Goal: Task Accomplishment & Management: Manage account settings

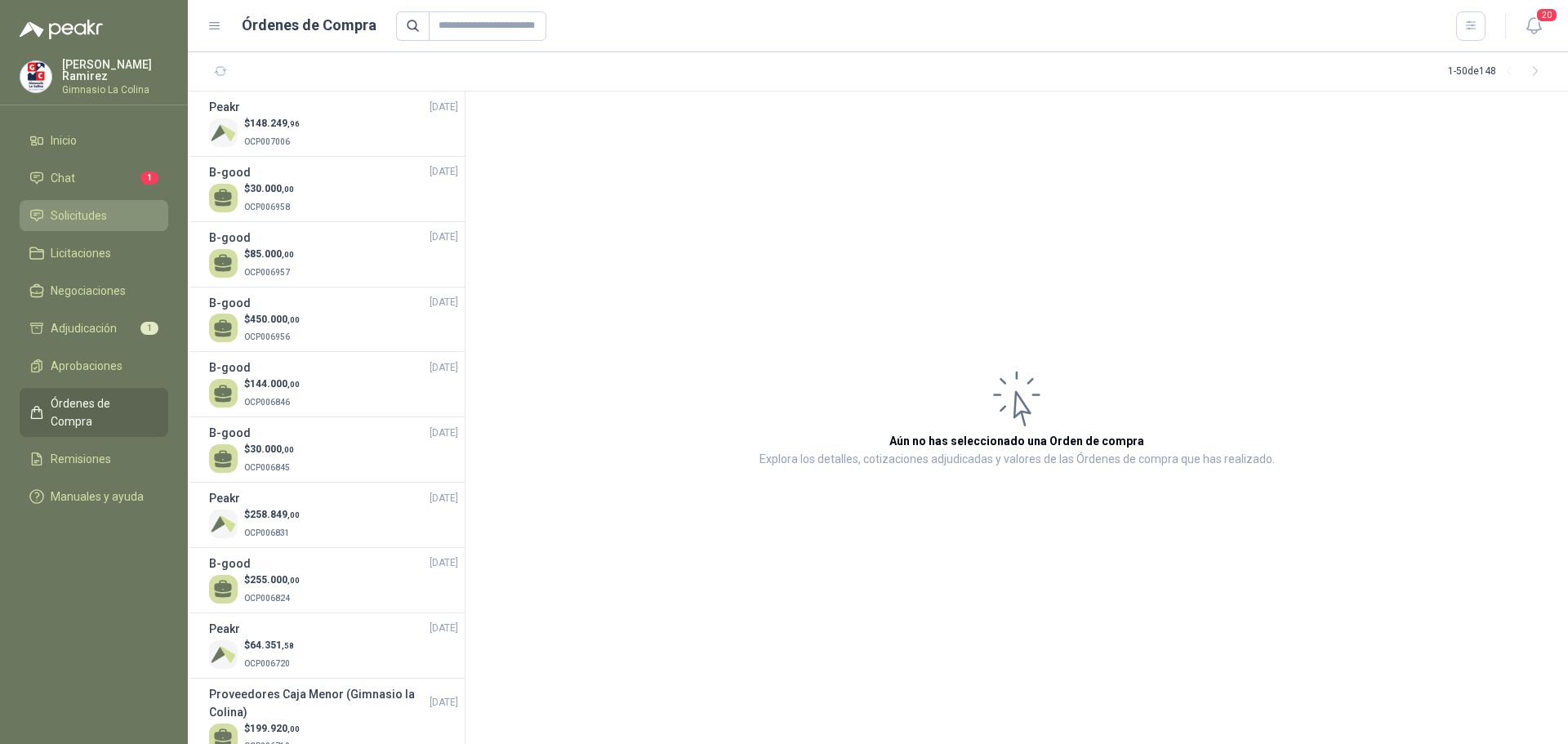
click at [85, 211] on span "Solicitudes" at bounding box center [79, 215] width 56 height 18
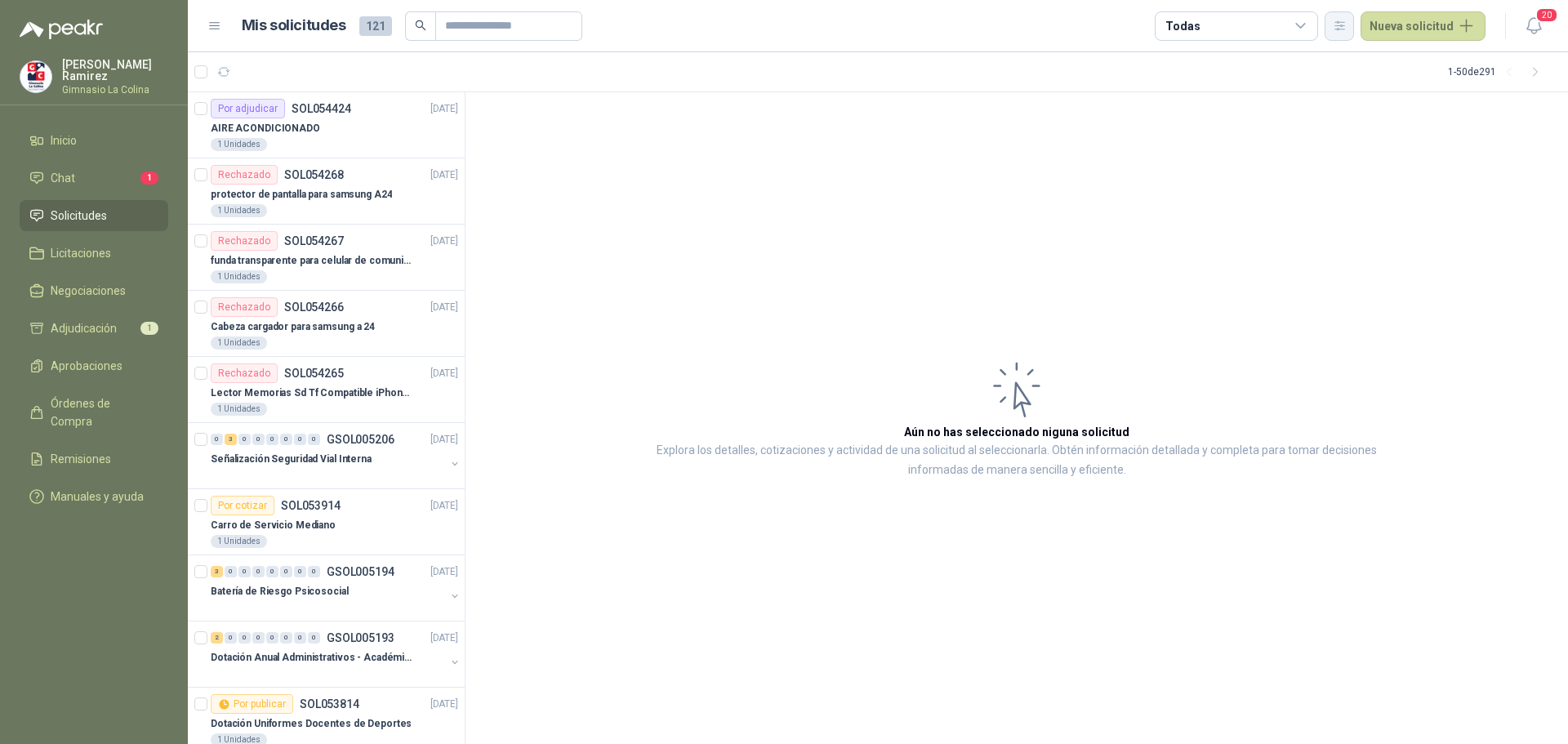
click at [1342, 22] on icon "button" at bounding box center [1340, 25] width 14 height 14
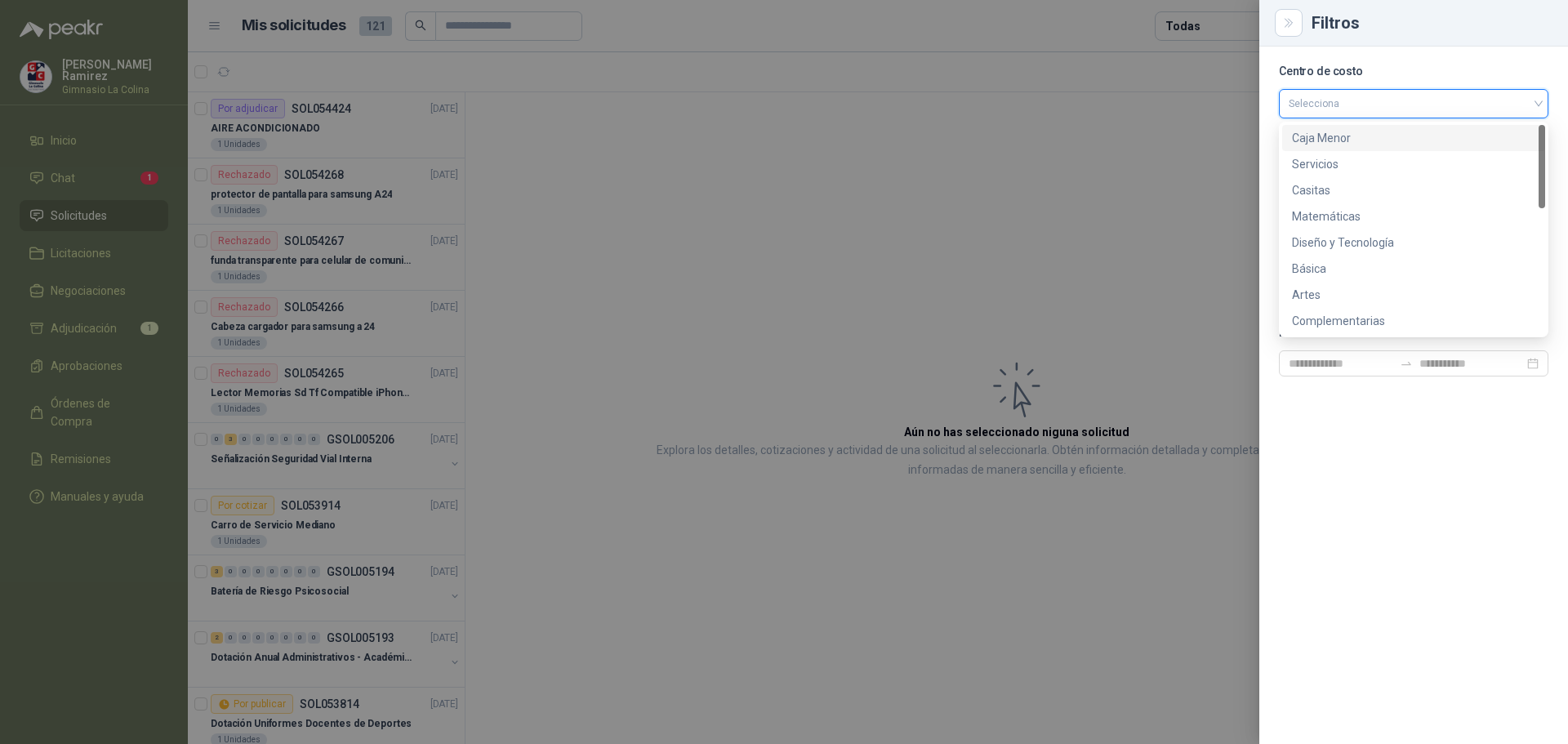
click at [1331, 103] on input "search" at bounding box center [1413, 101] width 250 height 24
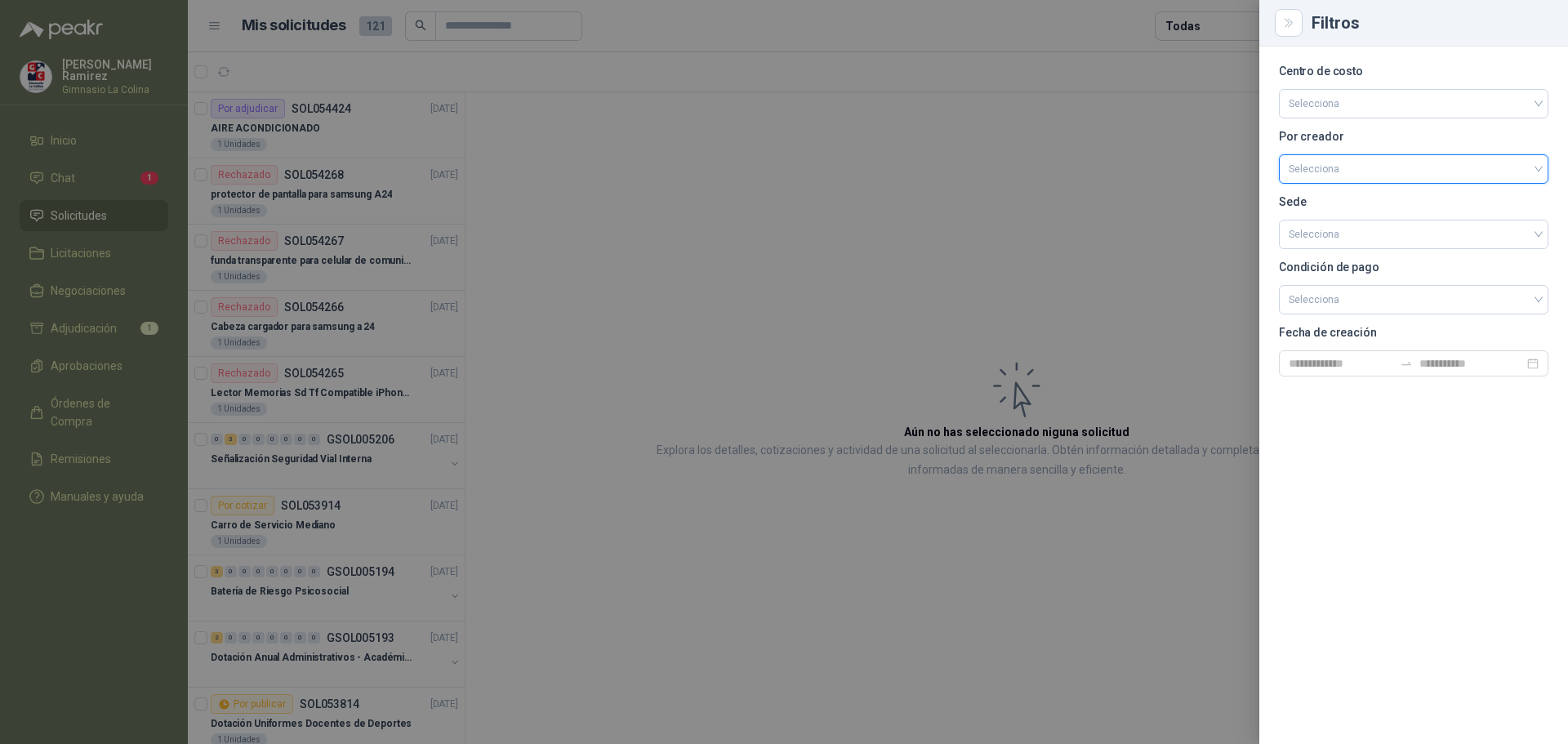
click at [1322, 172] on input "search" at bounding box center [1413, 167] width 250 height 24
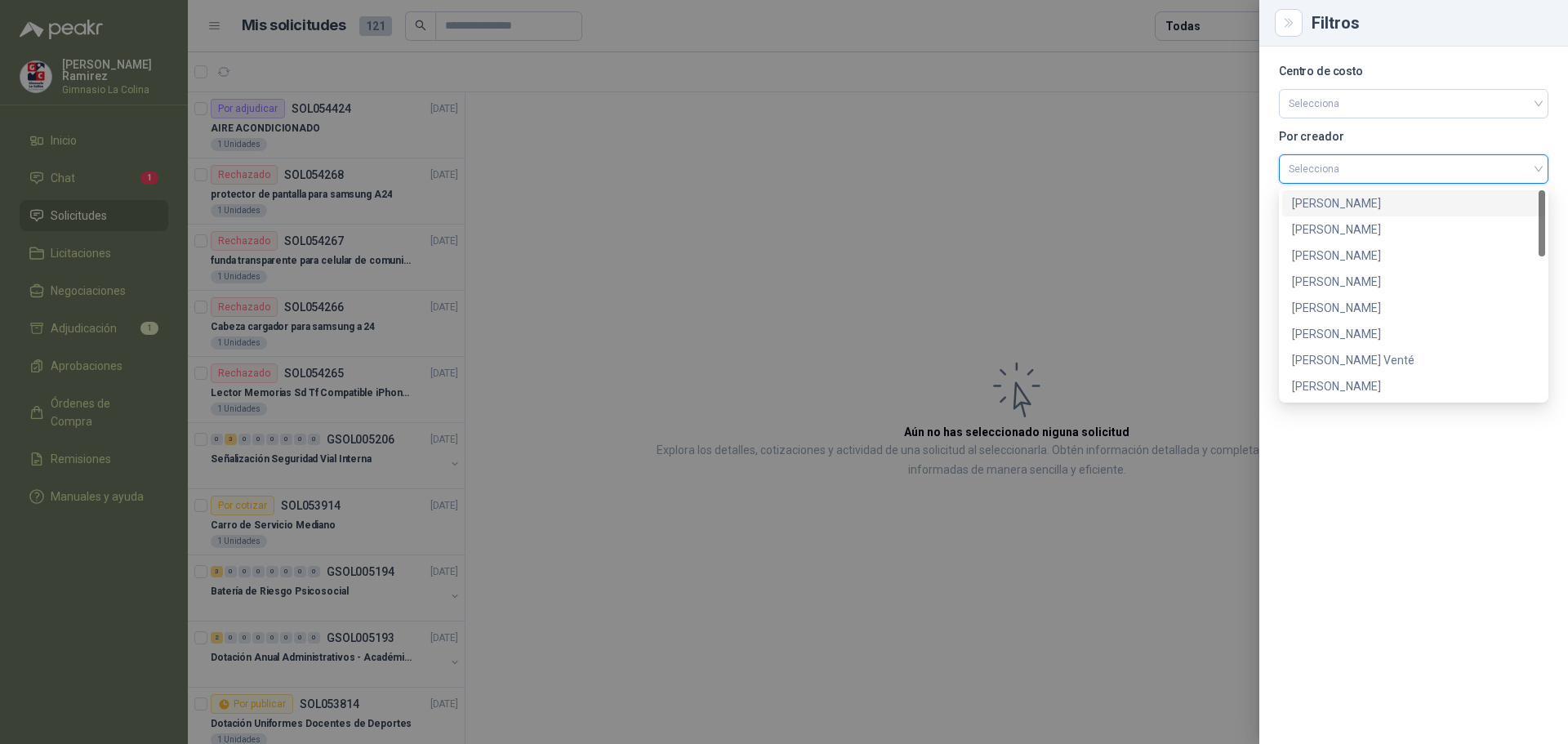
click at [1322, 201] on div "[PERSON_NAME]" at bounding box center [1413, 202] width 243 height 18
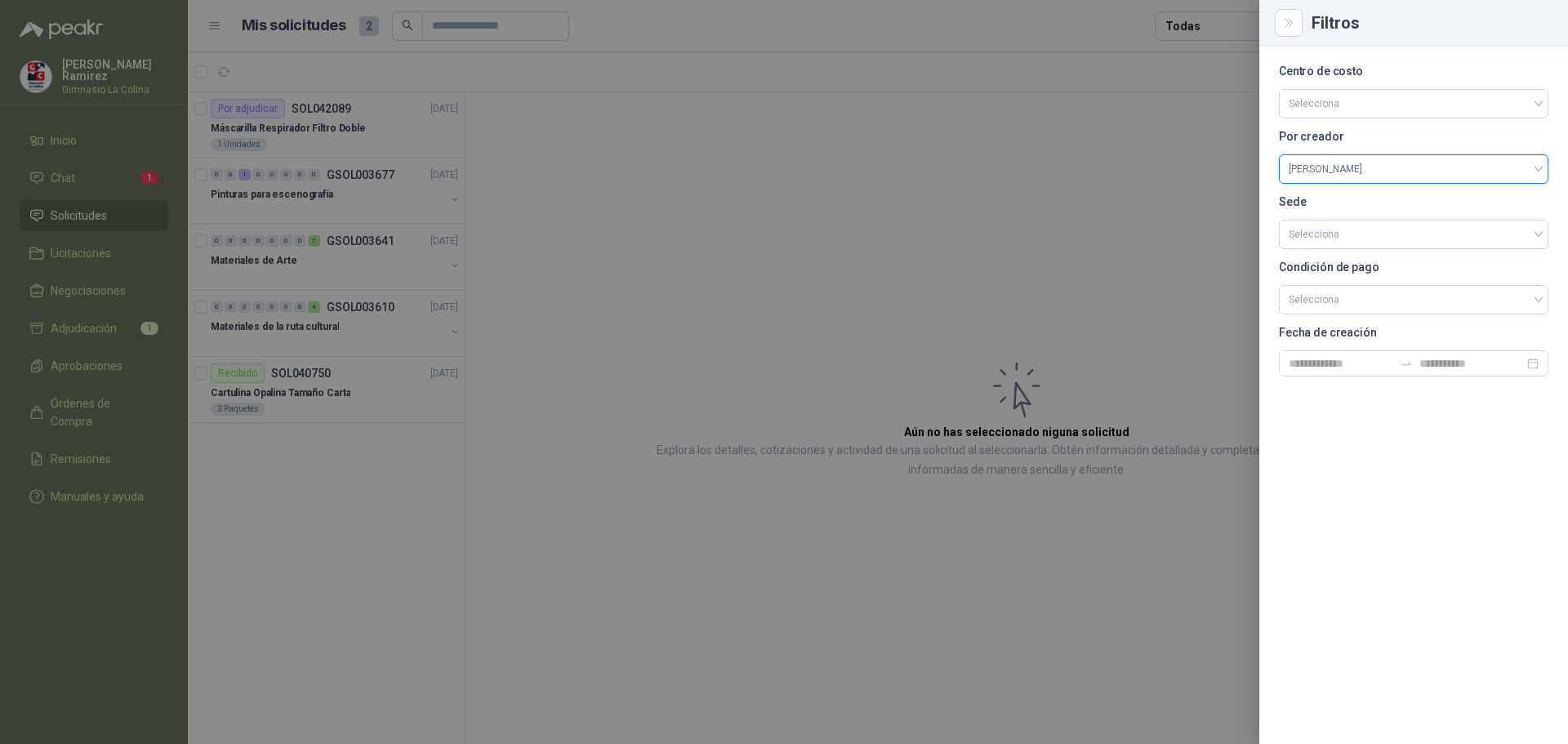
click at [565, 243] on div at bounding box center [784, 372] width 1568 height 744
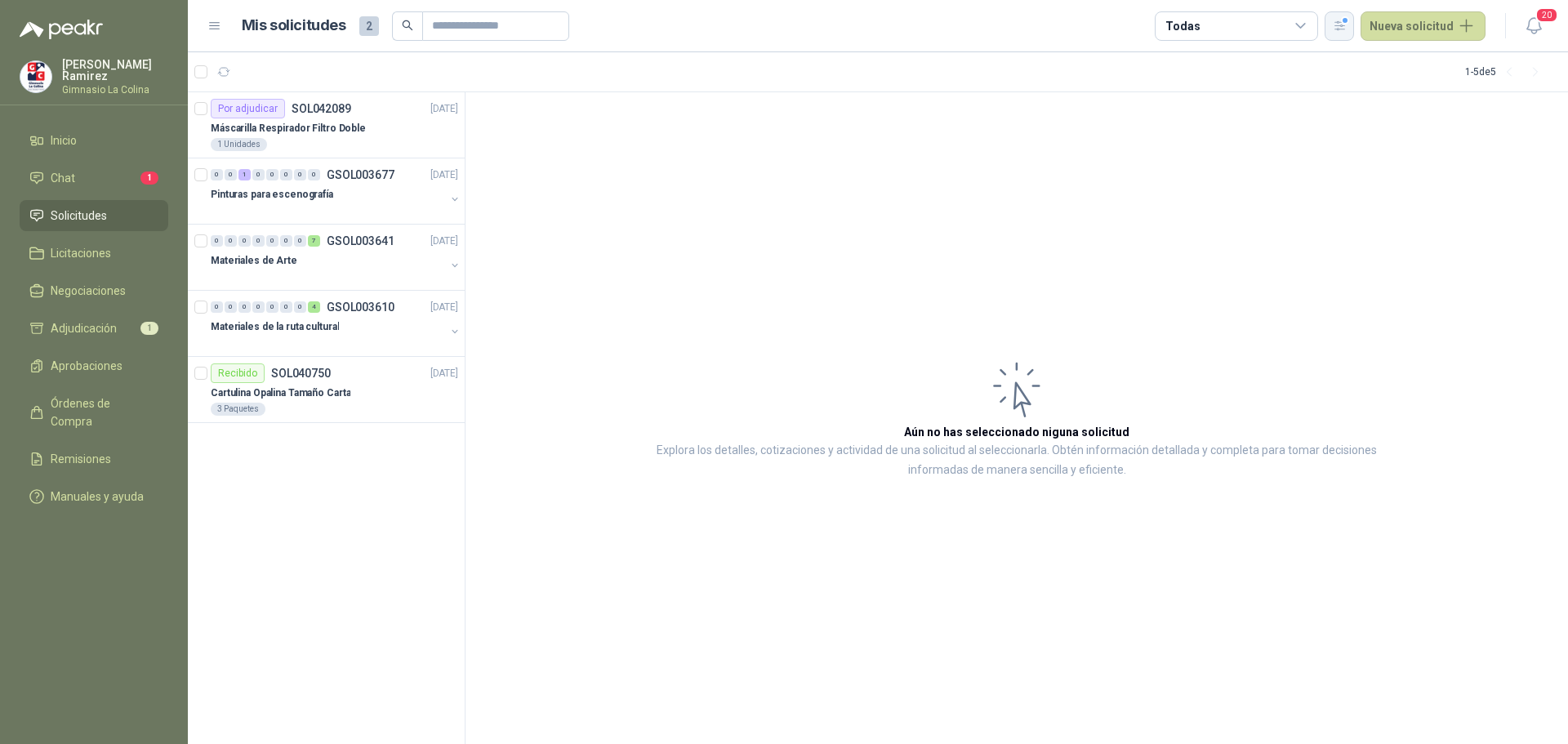
click at [1344, 29] on icon "button" at bounding box center [1340, 25] width 9 height 8
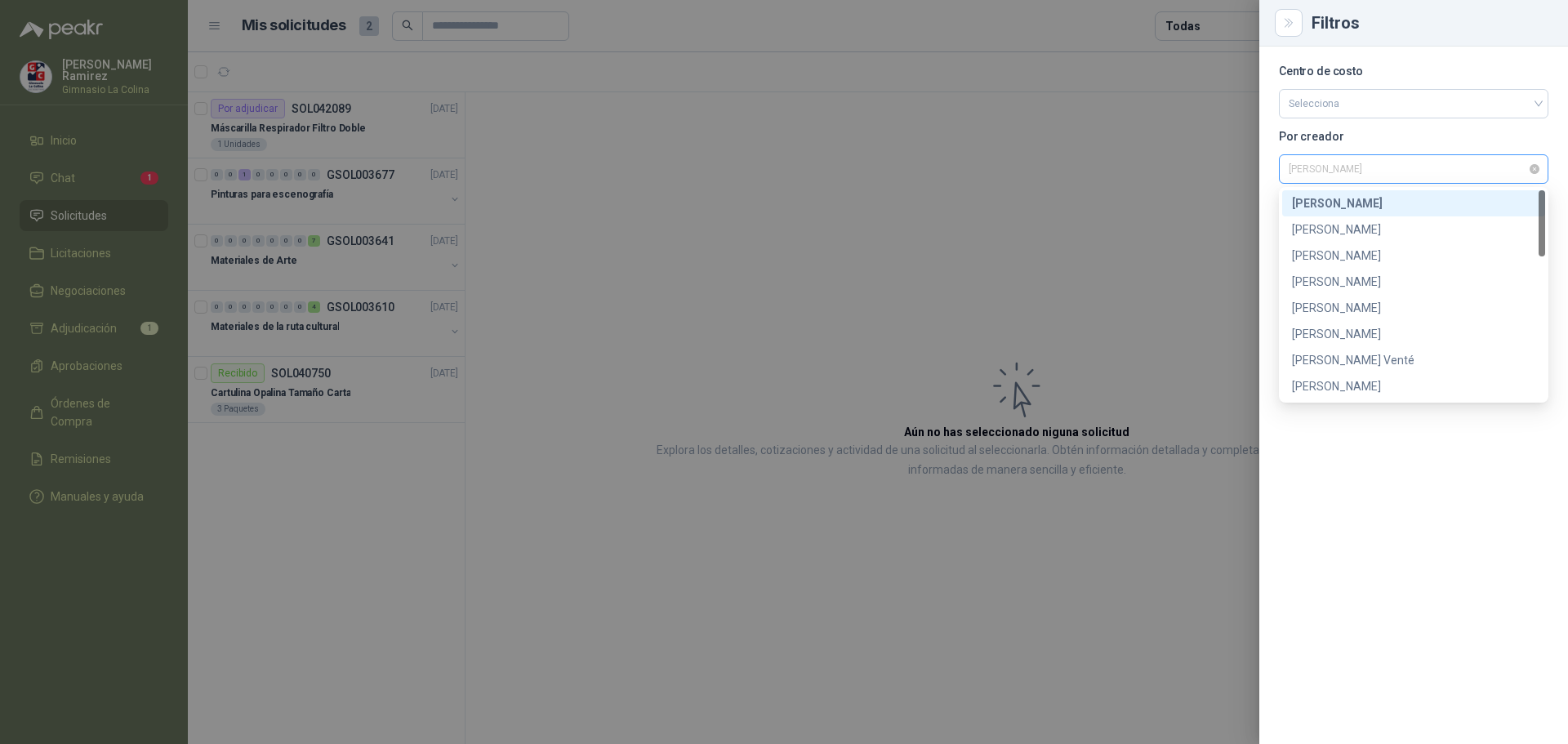
click at [1313, 166] on span "[PERSON_NAME]" at bounding box center [1413, 168] width 250 height 24
click at [1336, 283] on div "[PERSON_NAME]" at bounding box center [1413, 281] width 243 height 18
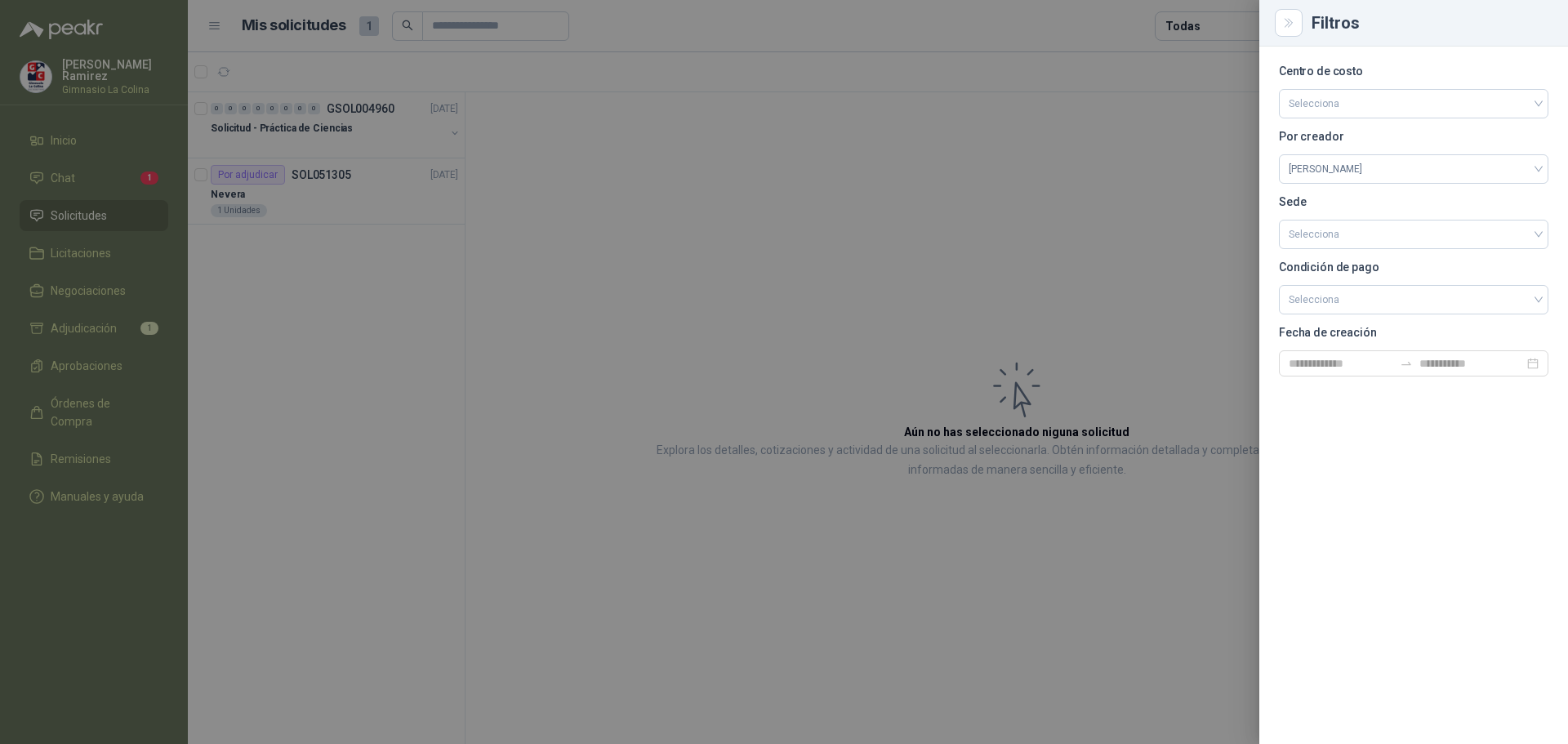
click at [696, 178] on div at bounding box center [784, 372] width 1568 height 744
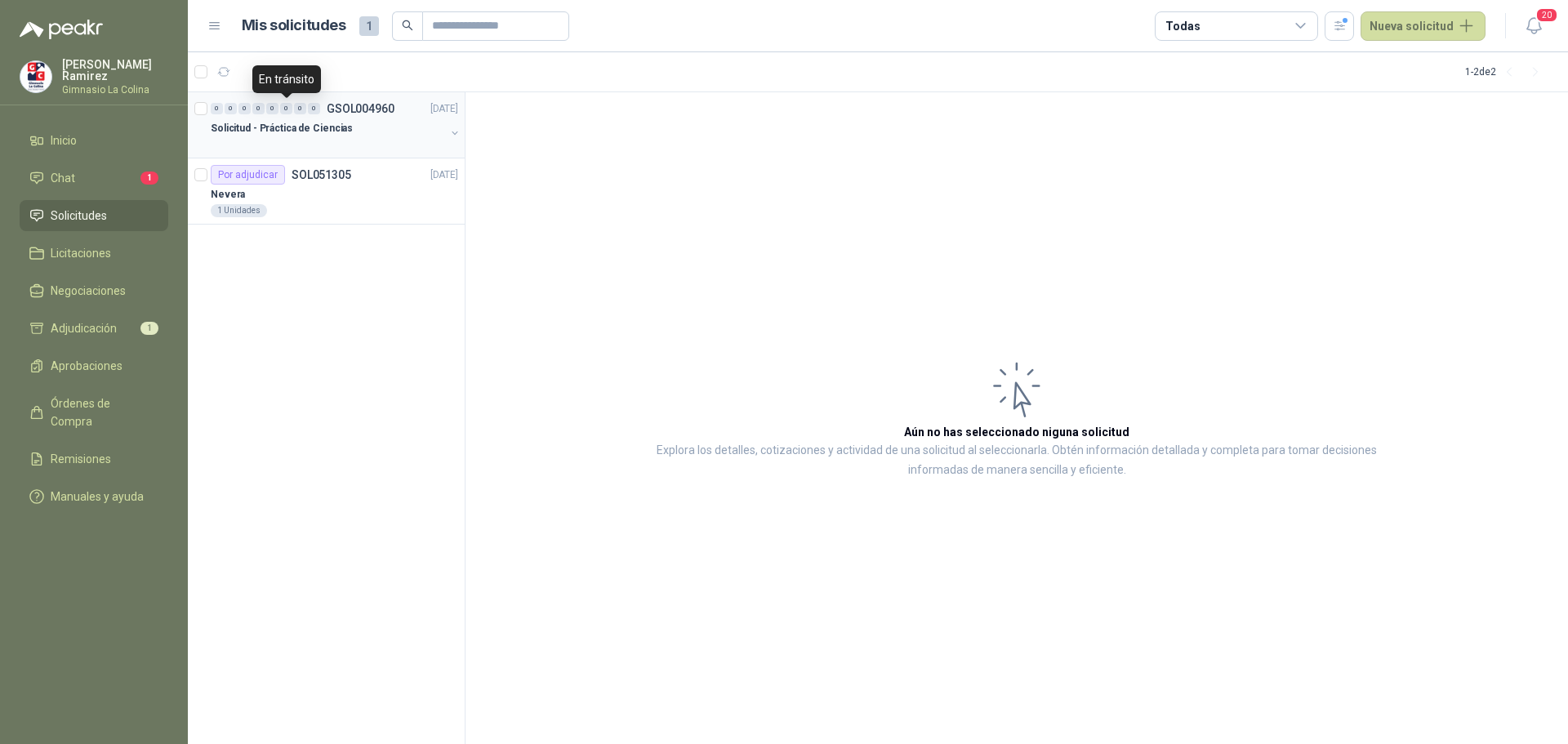
click at [286, 114] on div "0" at bounding box center [286, 109] width 13 height 12
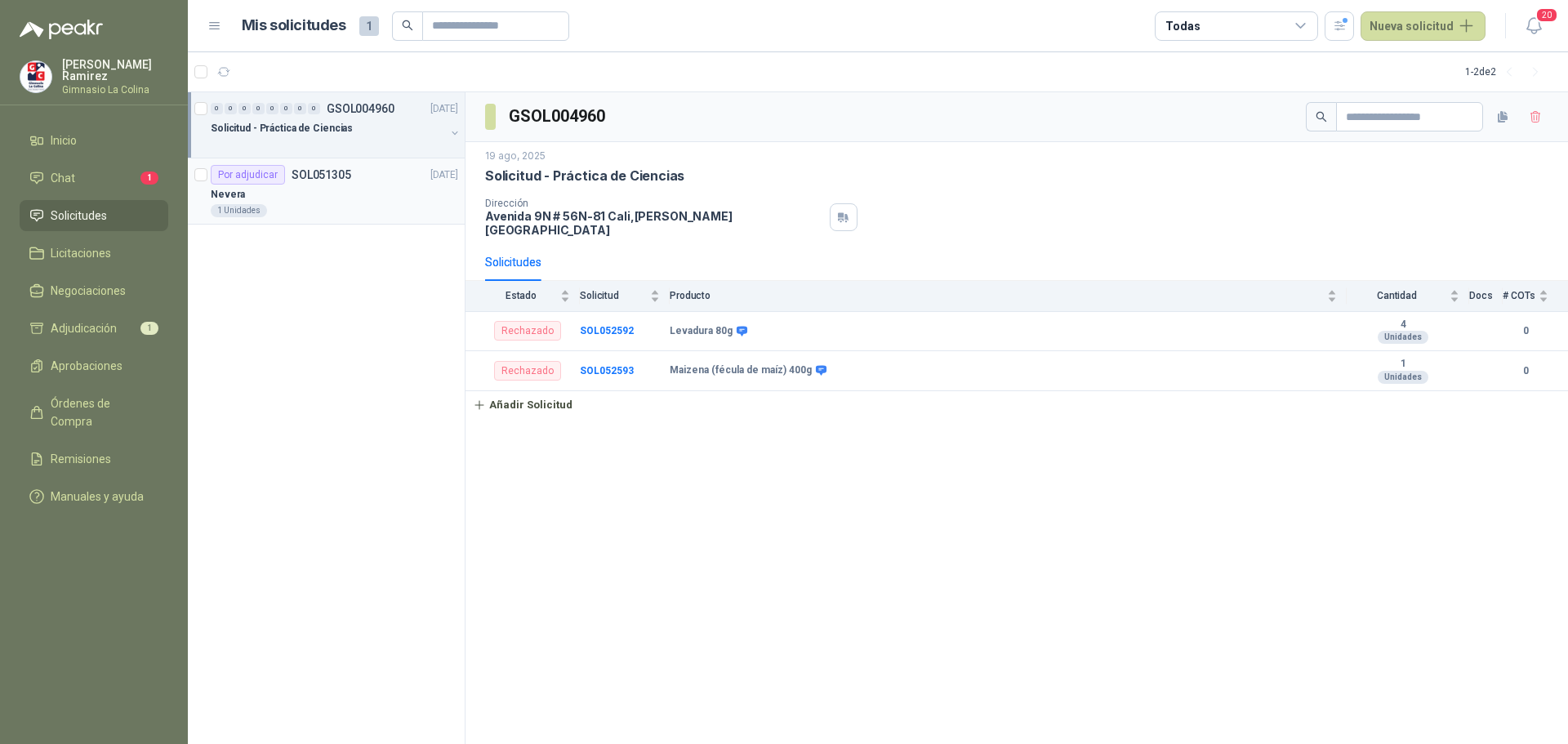
click at [242, 177] on div "Por adjudicar" at bounding box center [248, 174] width 74 height 19
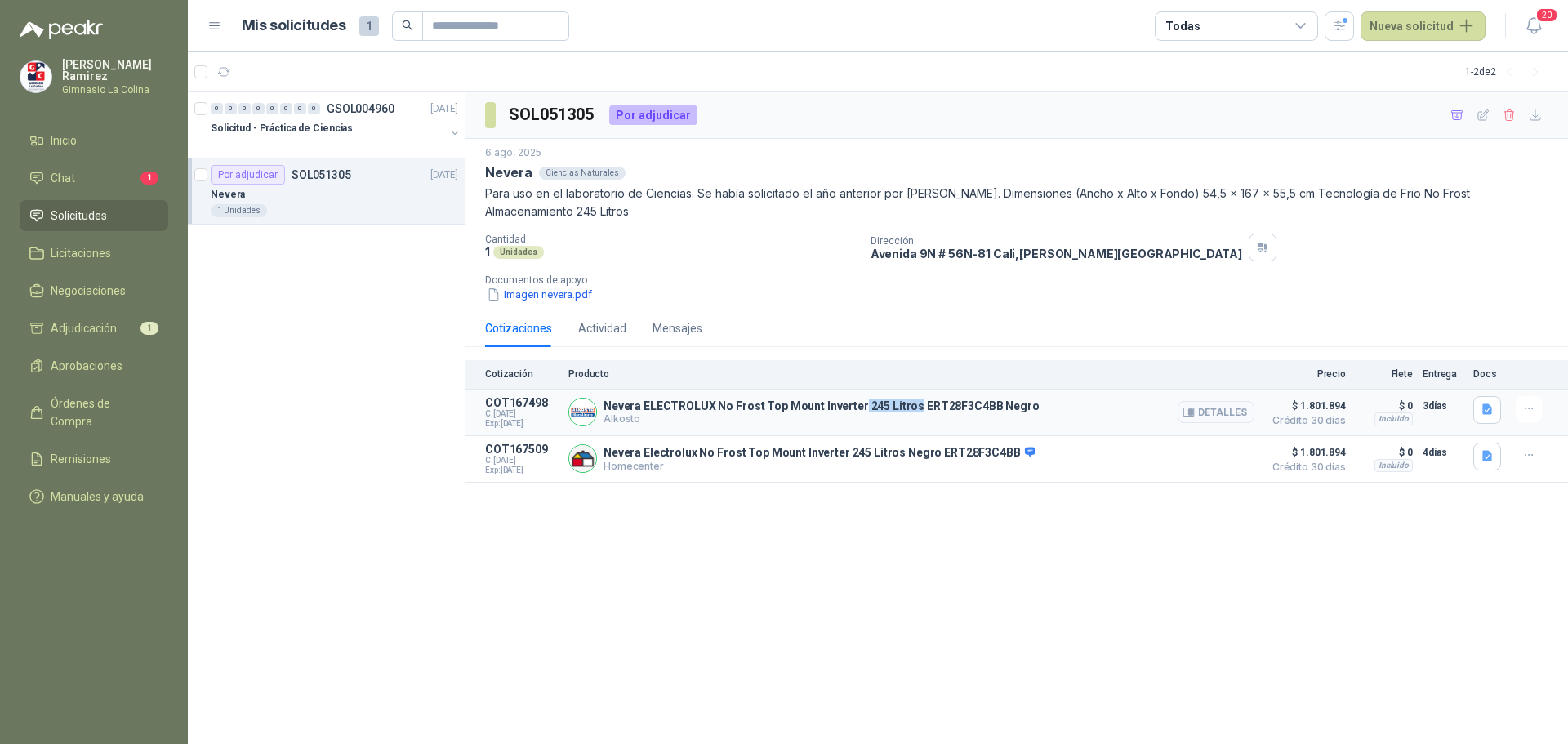
drag, startPoint x: 854, startPoint y: 405, endPoint x: 906, endPoint y: 405, distance: 52.0
click at [906, 405] on p "Nevera ELECTROLUX No Frost Top Mount Inverter 245 Litros ERT28F3C4BB Negro" at bounding box center [821, 406] width 436 height 13
copy p "245 Litros"
click at [1222, 410] on button "Detalles" at bounding box center [1216, 411] width 77 height 22
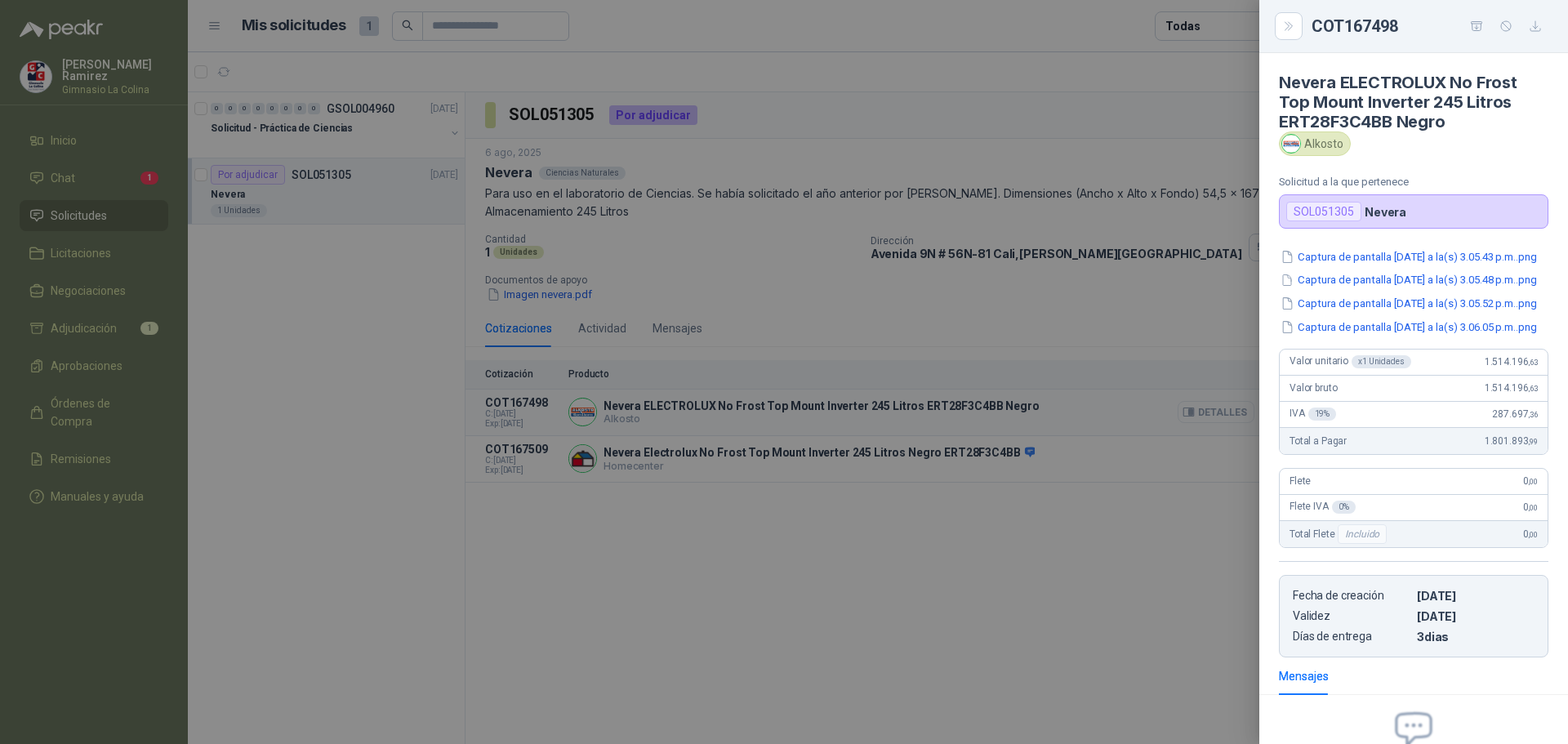
scroll to position [227, 0]
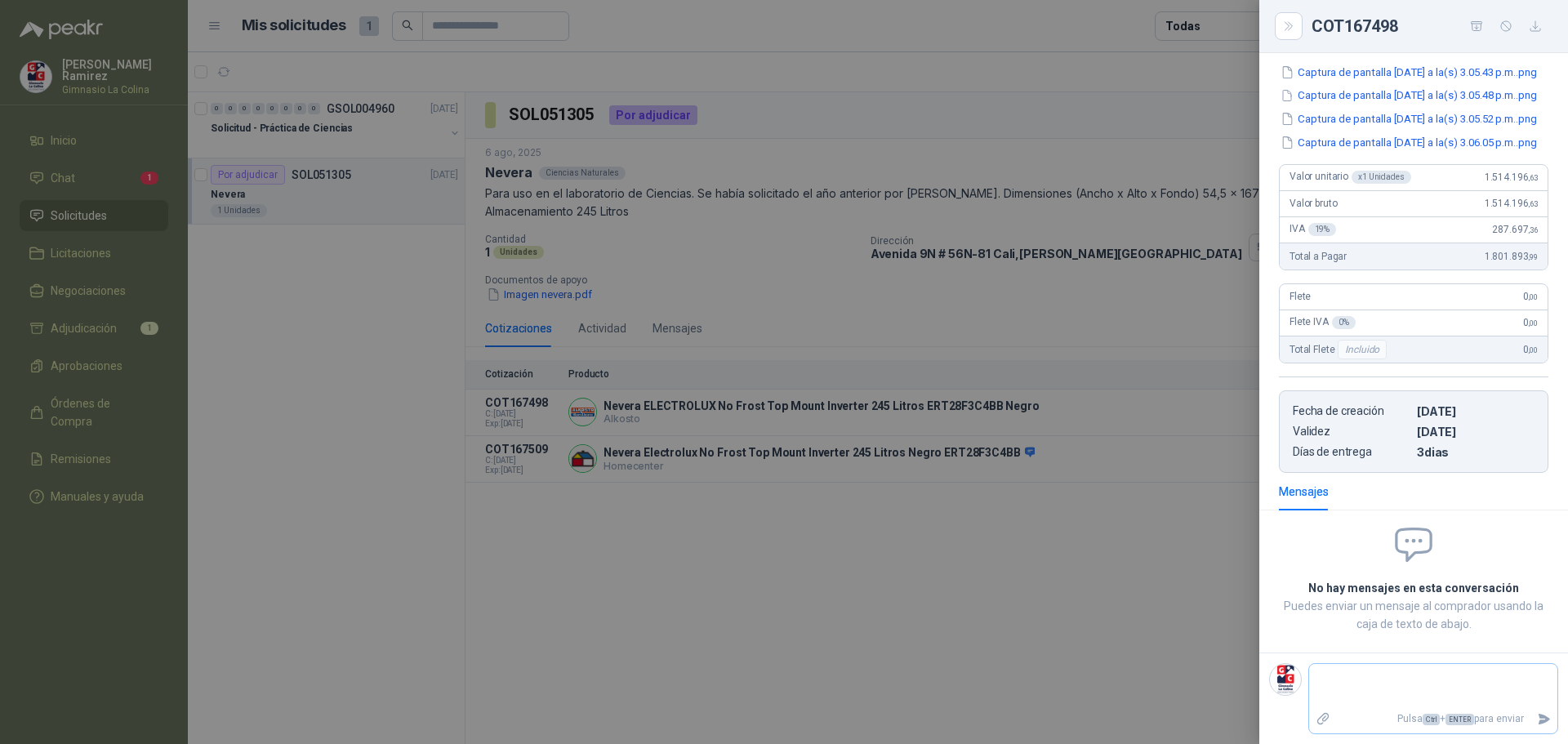
click at [1326, 686] on textarea at bounding box center [1433, 685] width 248 height 38
type textarea "*"
type textarea "**"
type textarea "****"
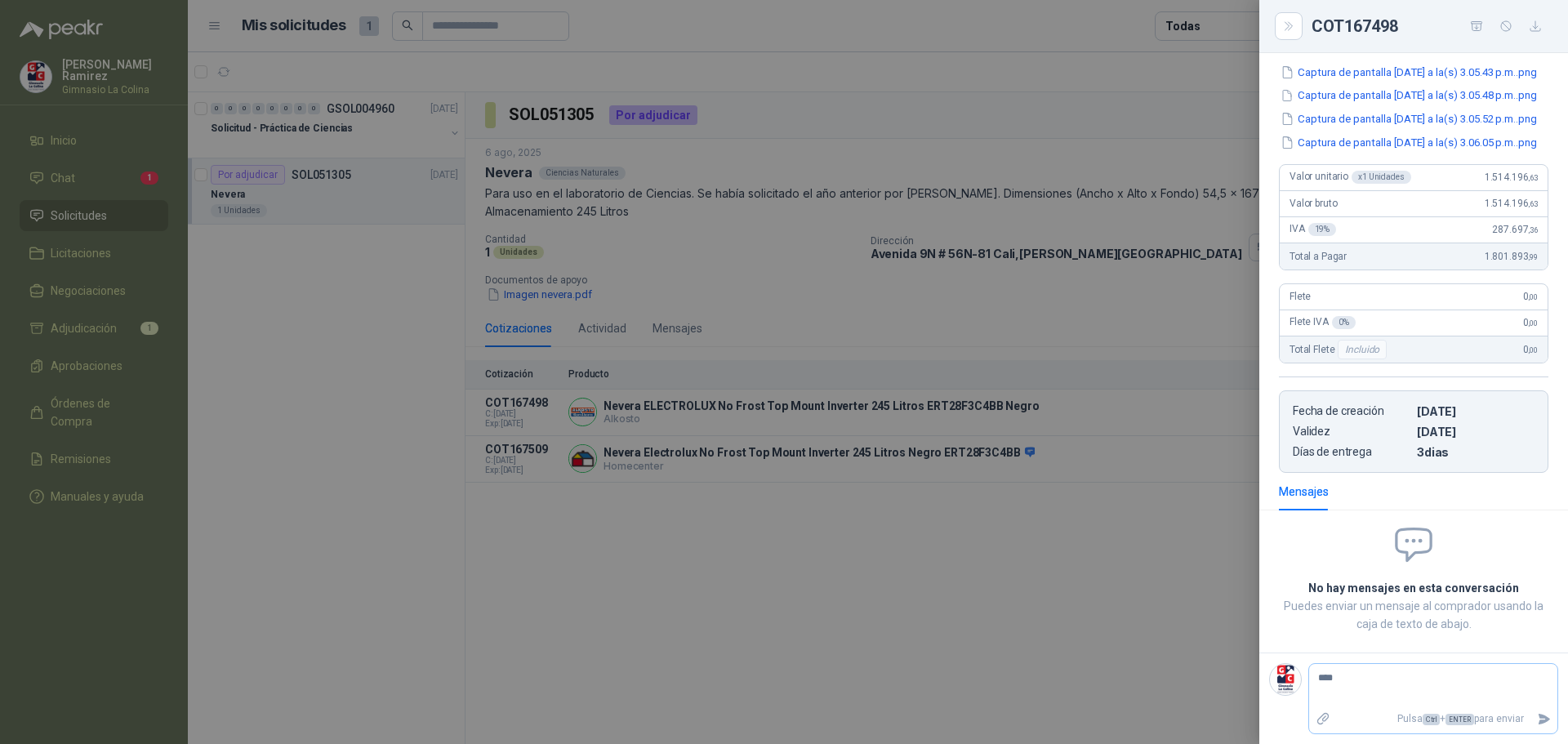
type textarea "*****"
type textarea "*******"
type textarea "********"
type textarea "*********"
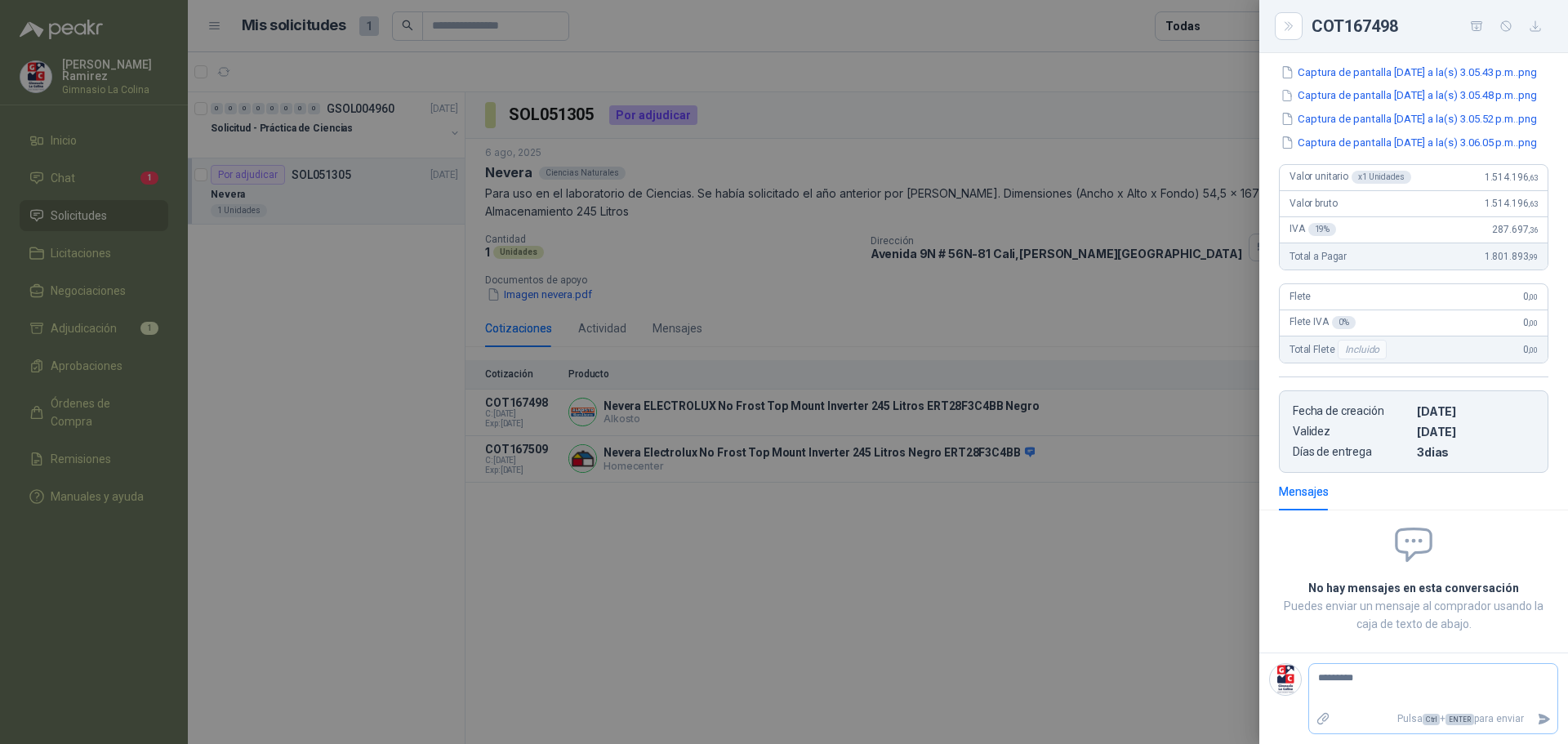
type textarea "**********"
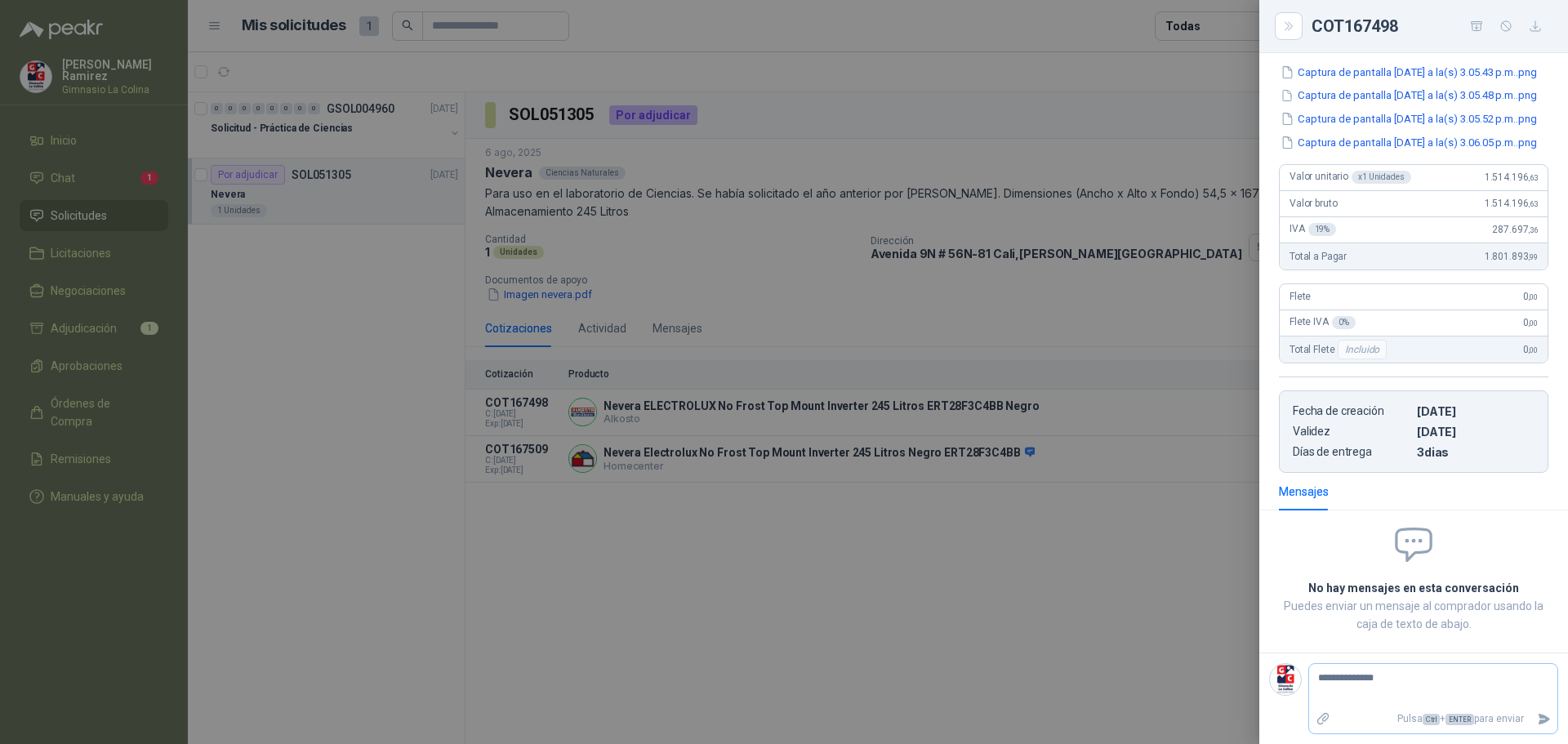
type textarea "**********"
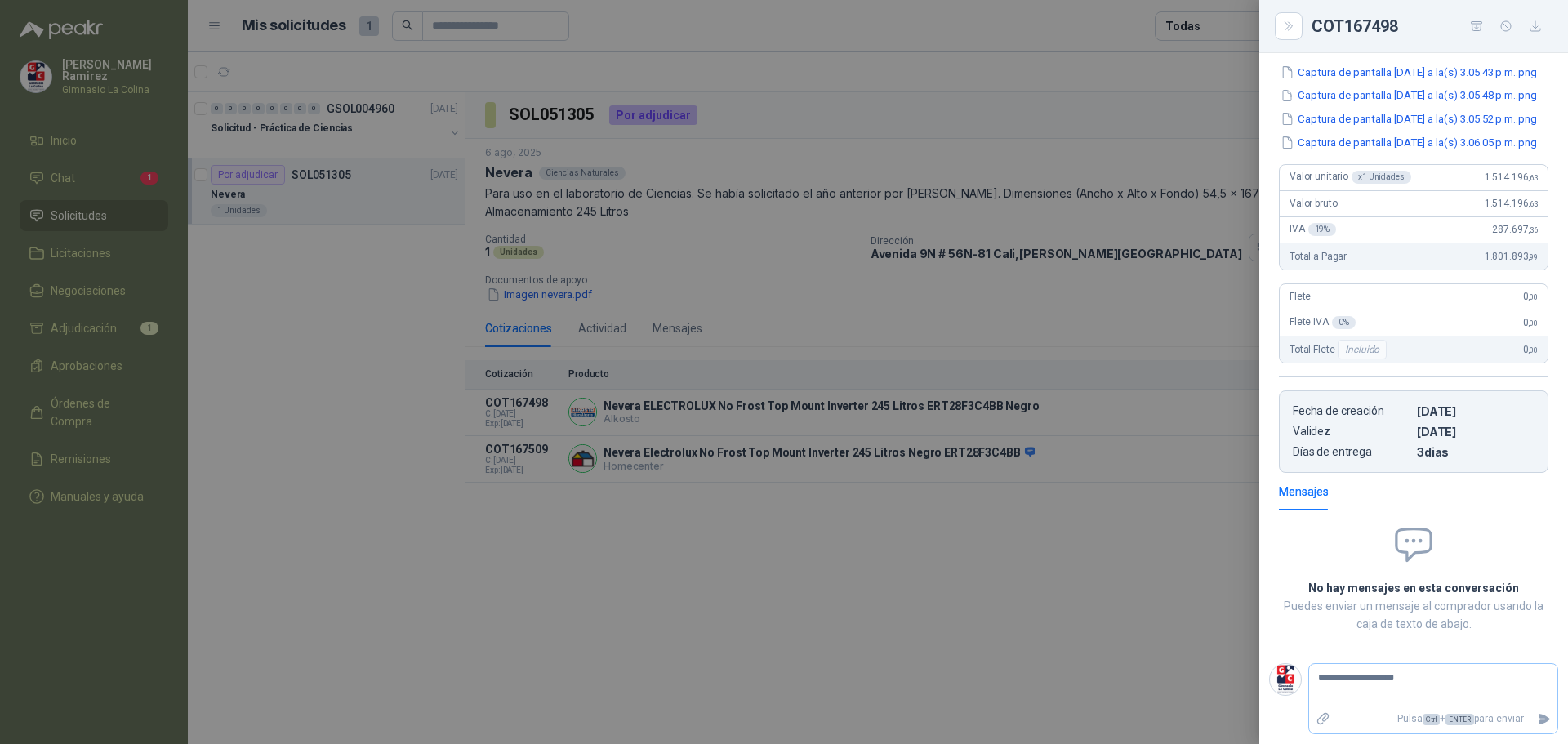
type textarea "**********"
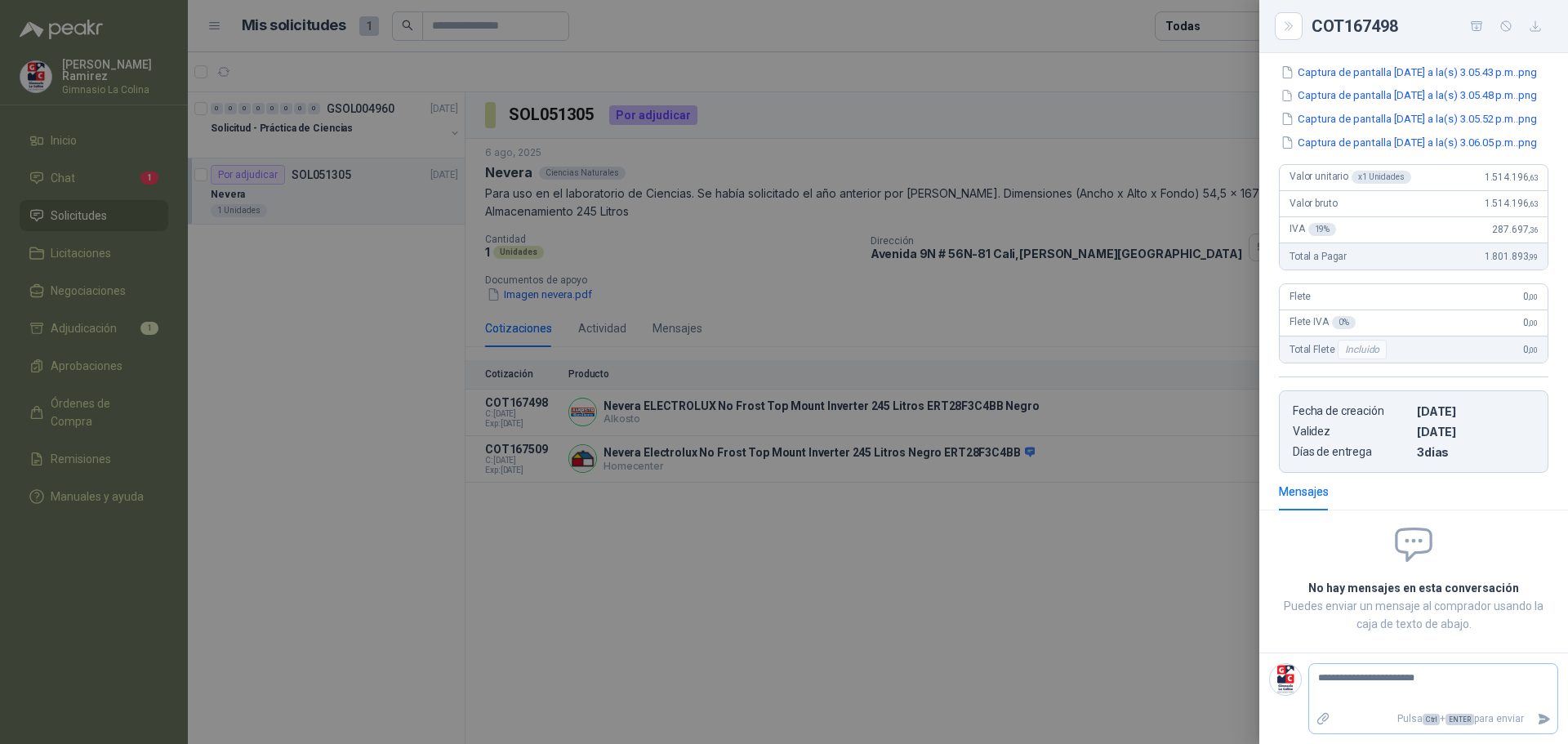
type textarea "**********"
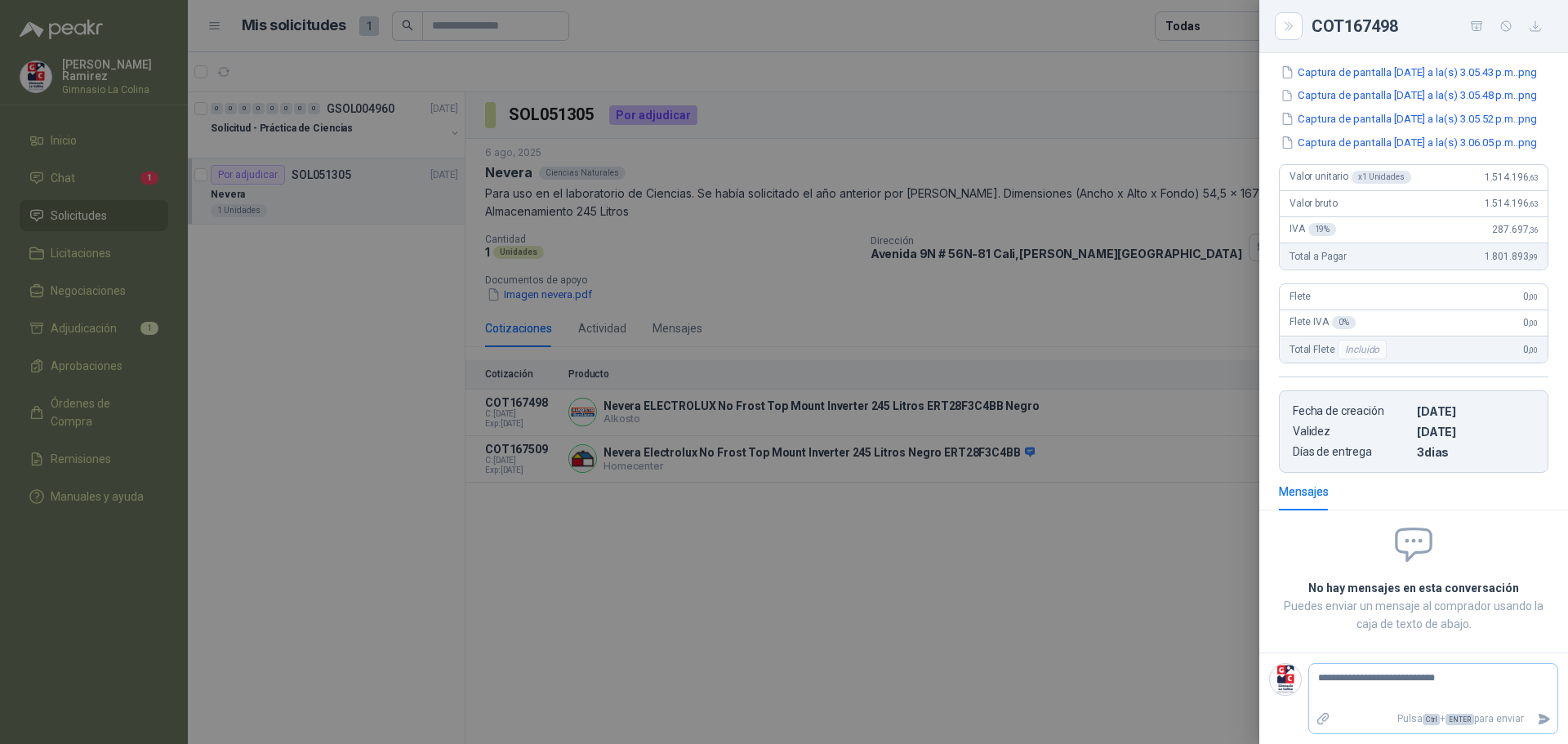
type textarea "**********"
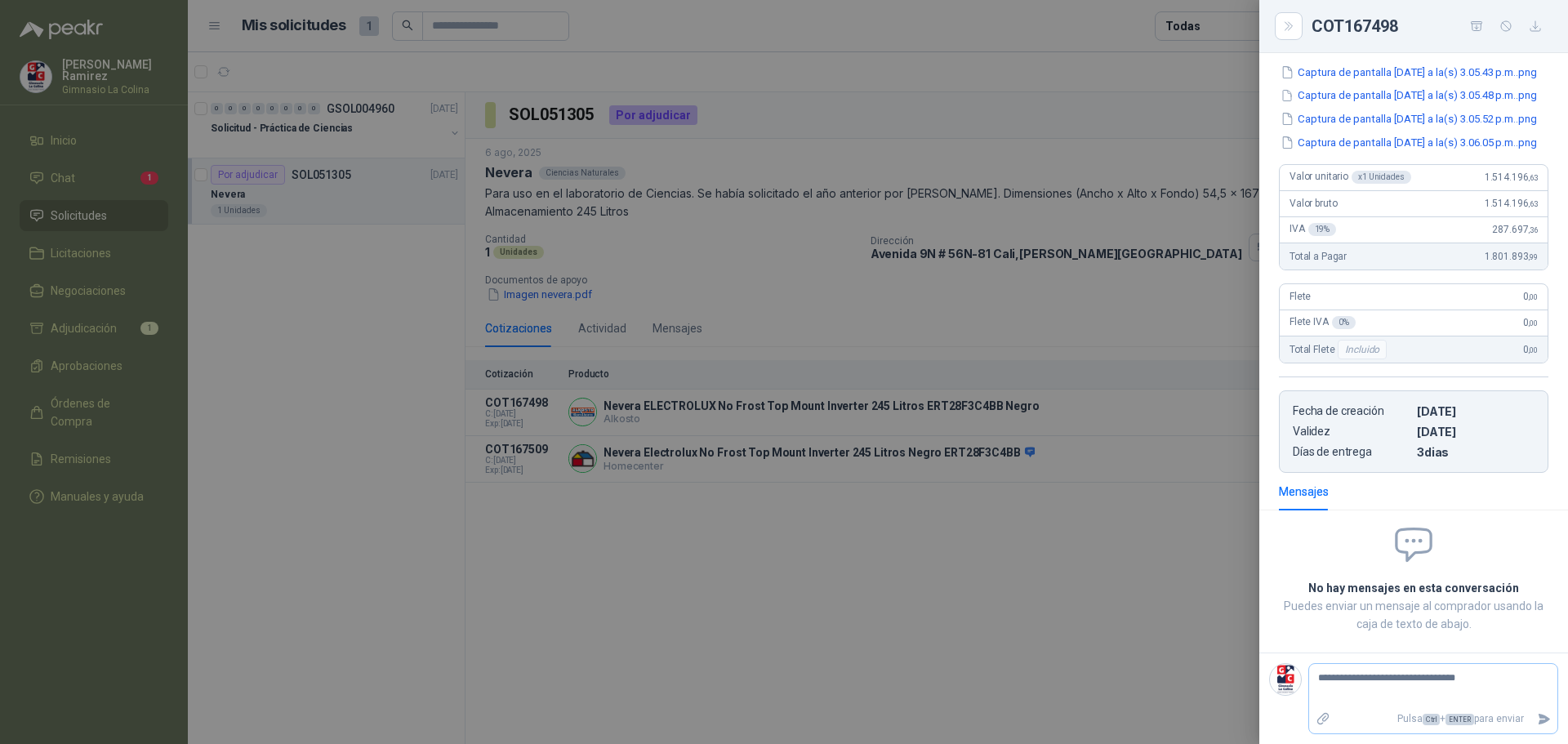
type textarea "**********"
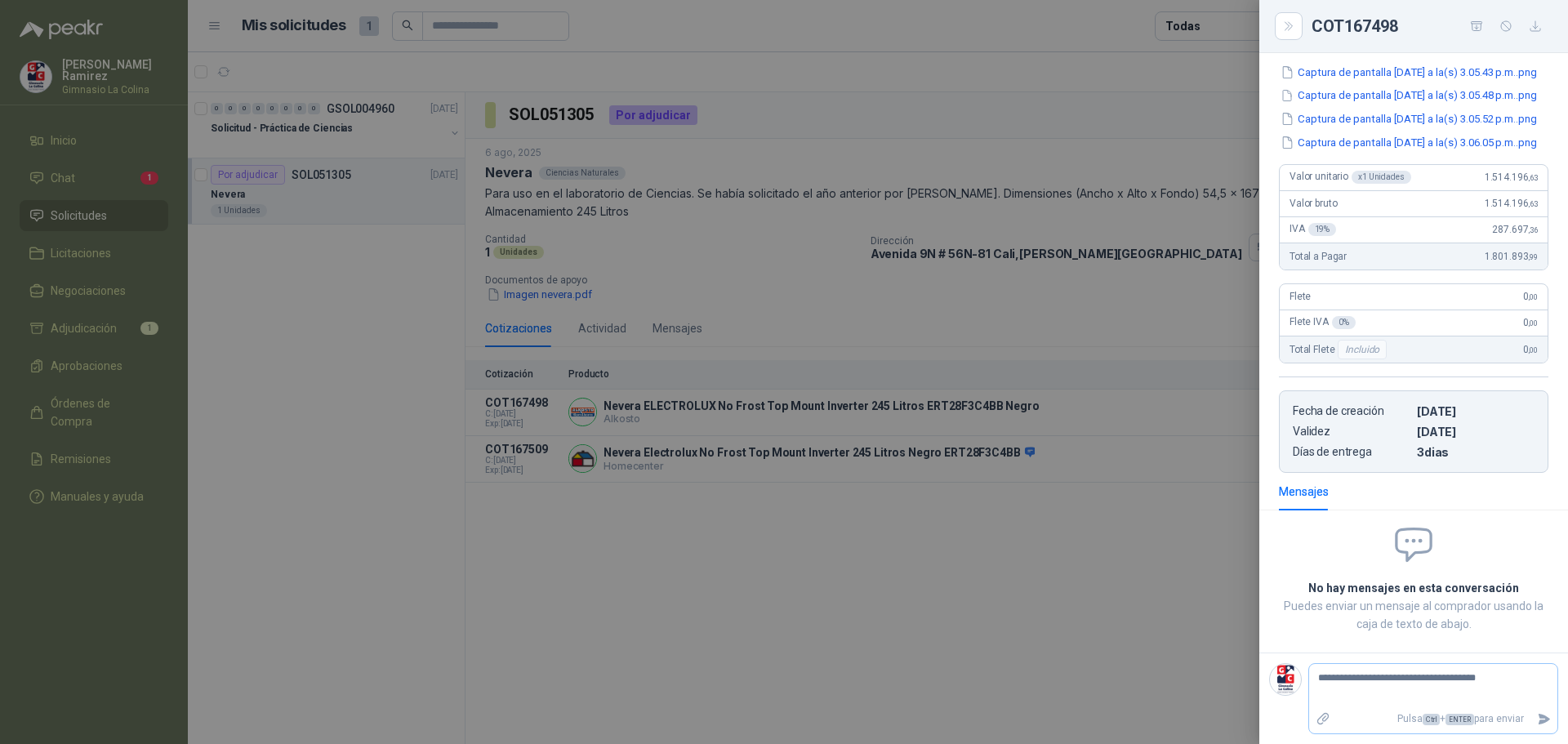
type textarea "**********"
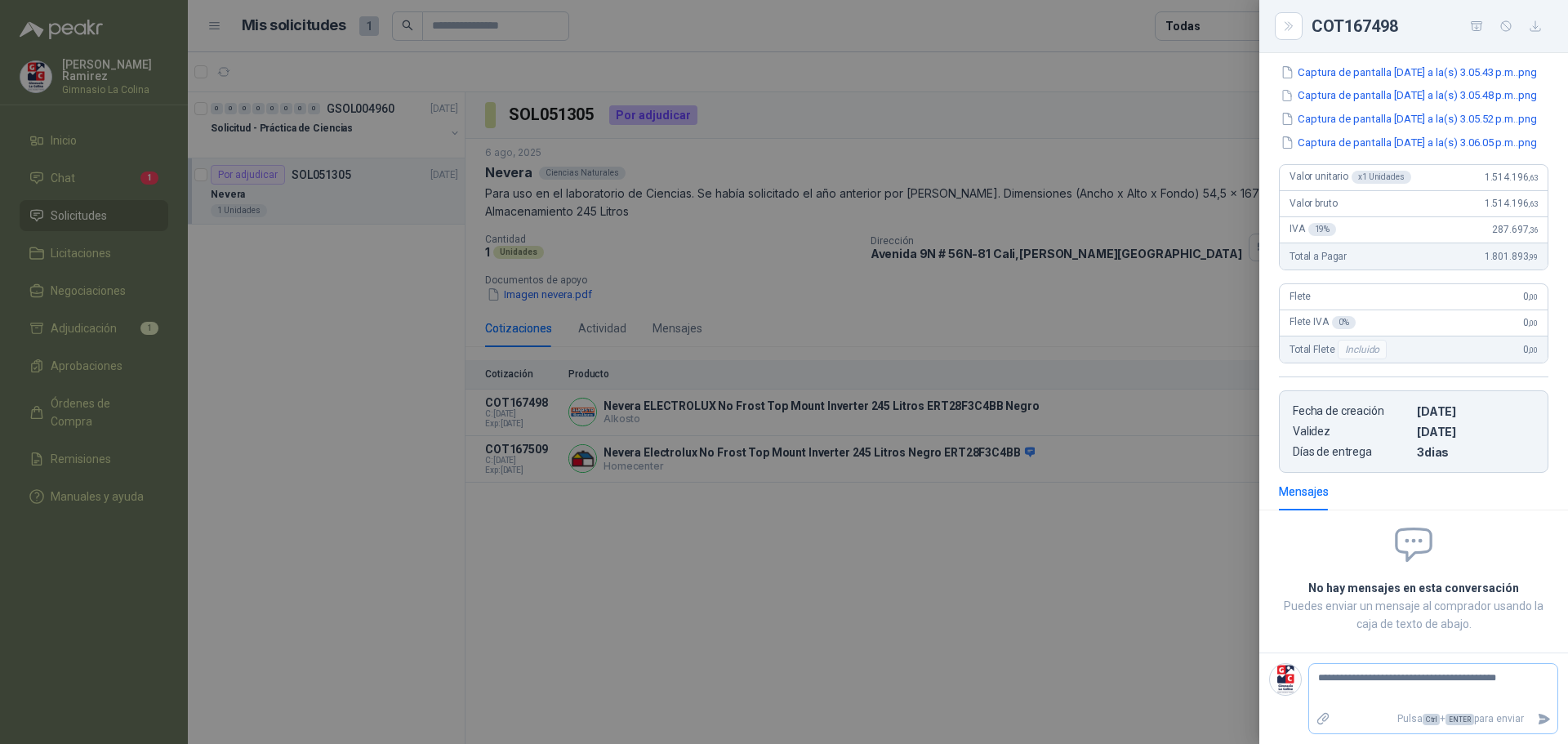
type textarea "**********"
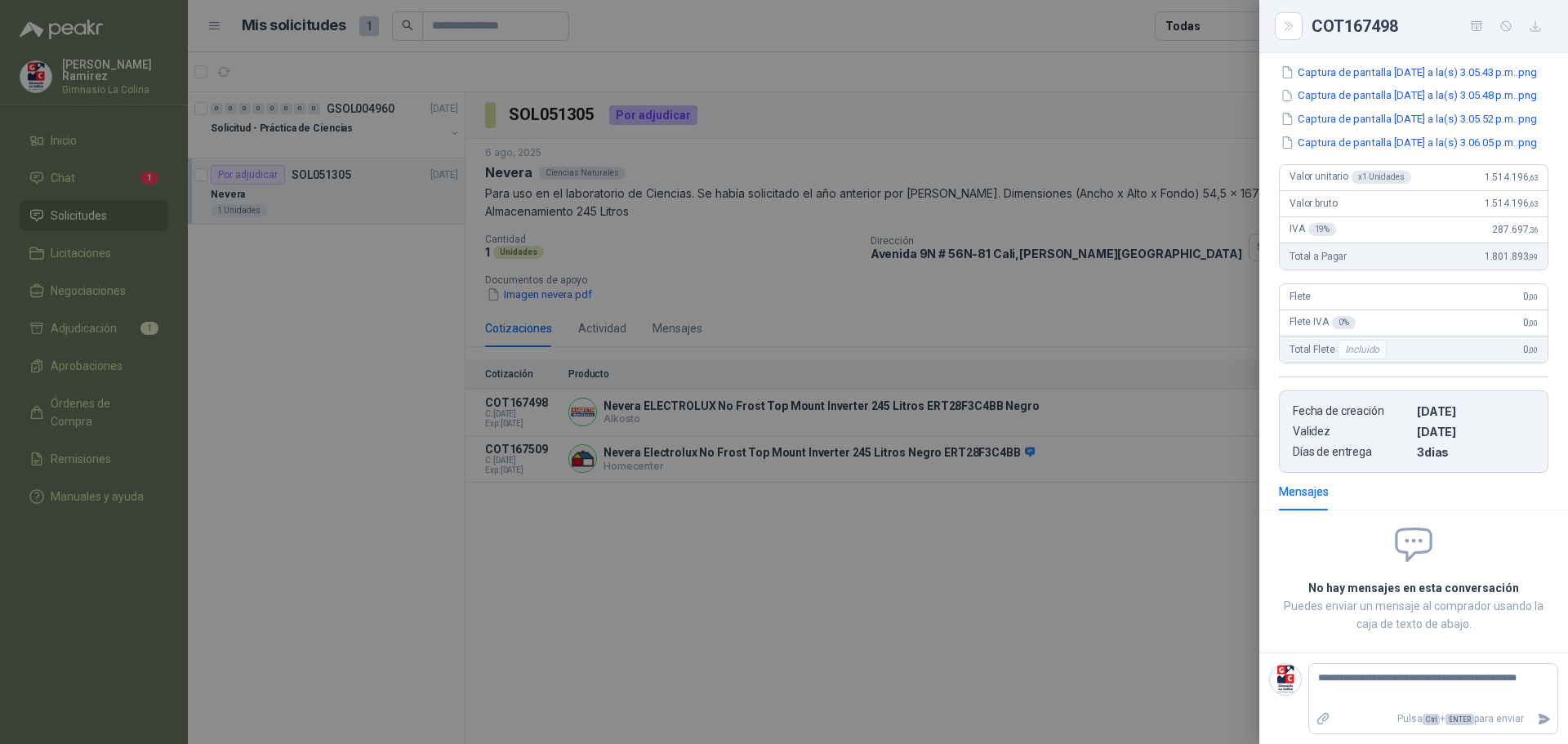
type textarea "**********"
click at [1539, 724] on icon "Enviar" at bounding box center [1545, 719] width 12 height 11
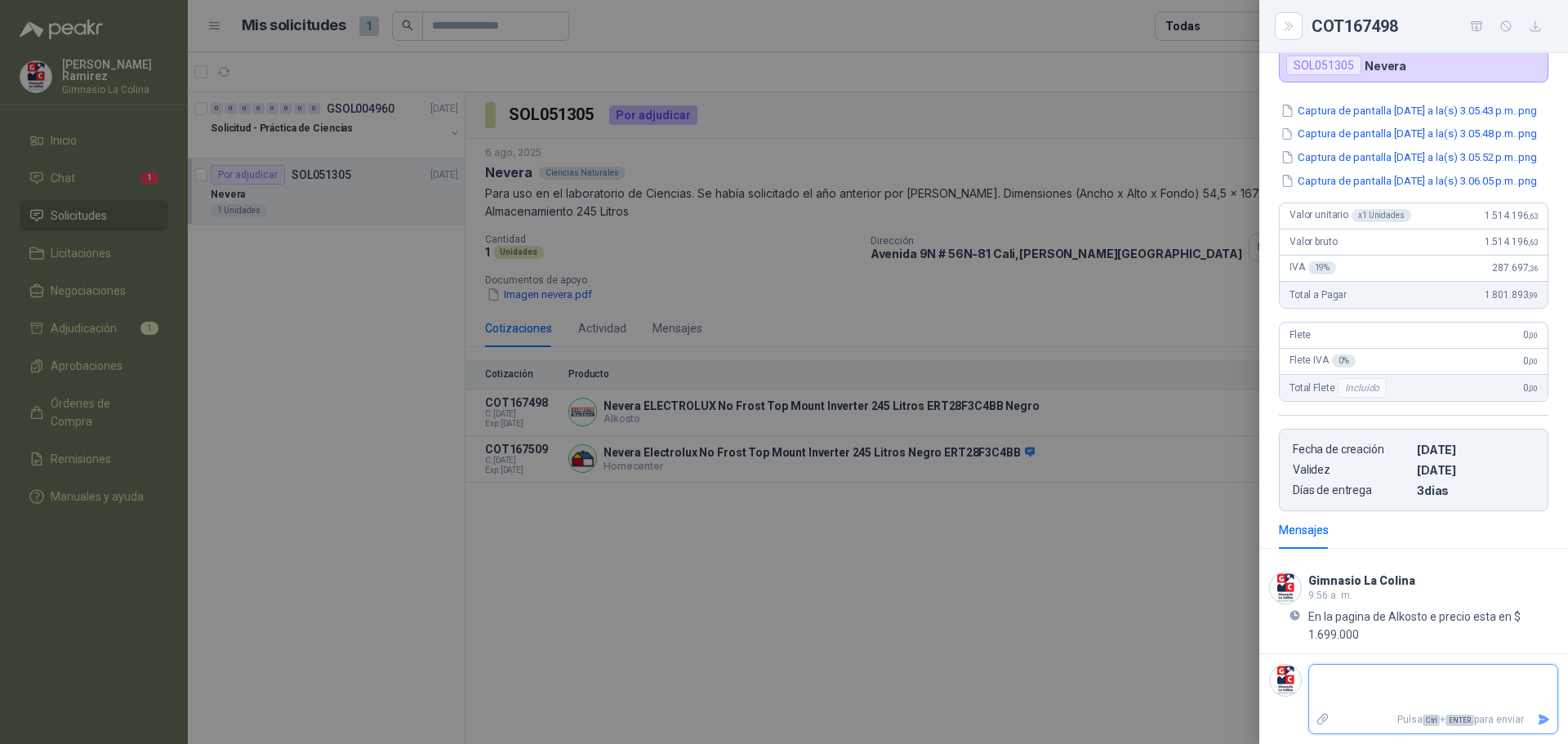
scroll to position [196, 0]
click at [698, 258] on div at bounding box center [784, 372] width 1568 height 744
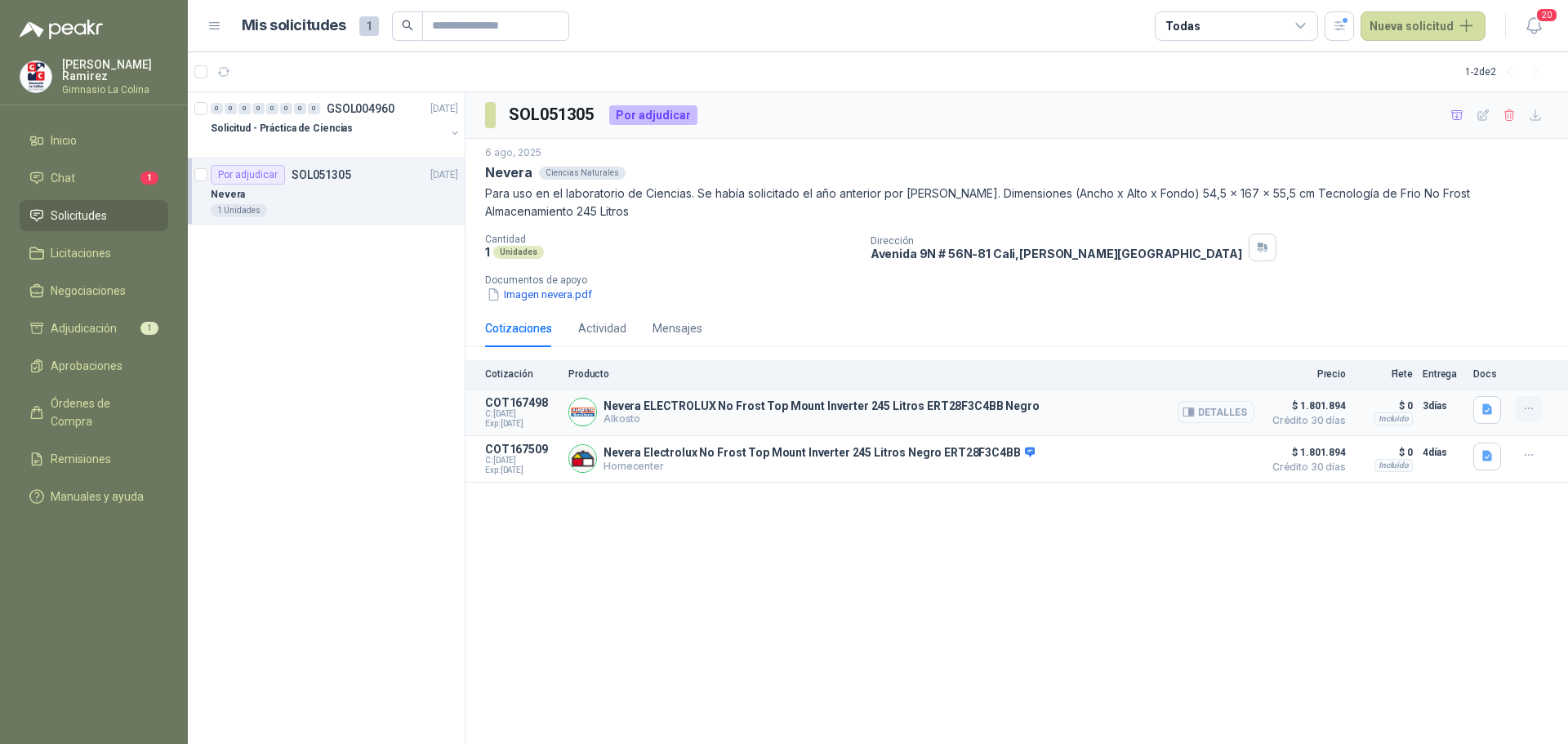
click at [1534, 400] on button "button" at bounding box center [1528, 409] width 26 height 26
click at [1460, 345] on button "Añadir" at bounding box center [1496, 344] width 130 height 26
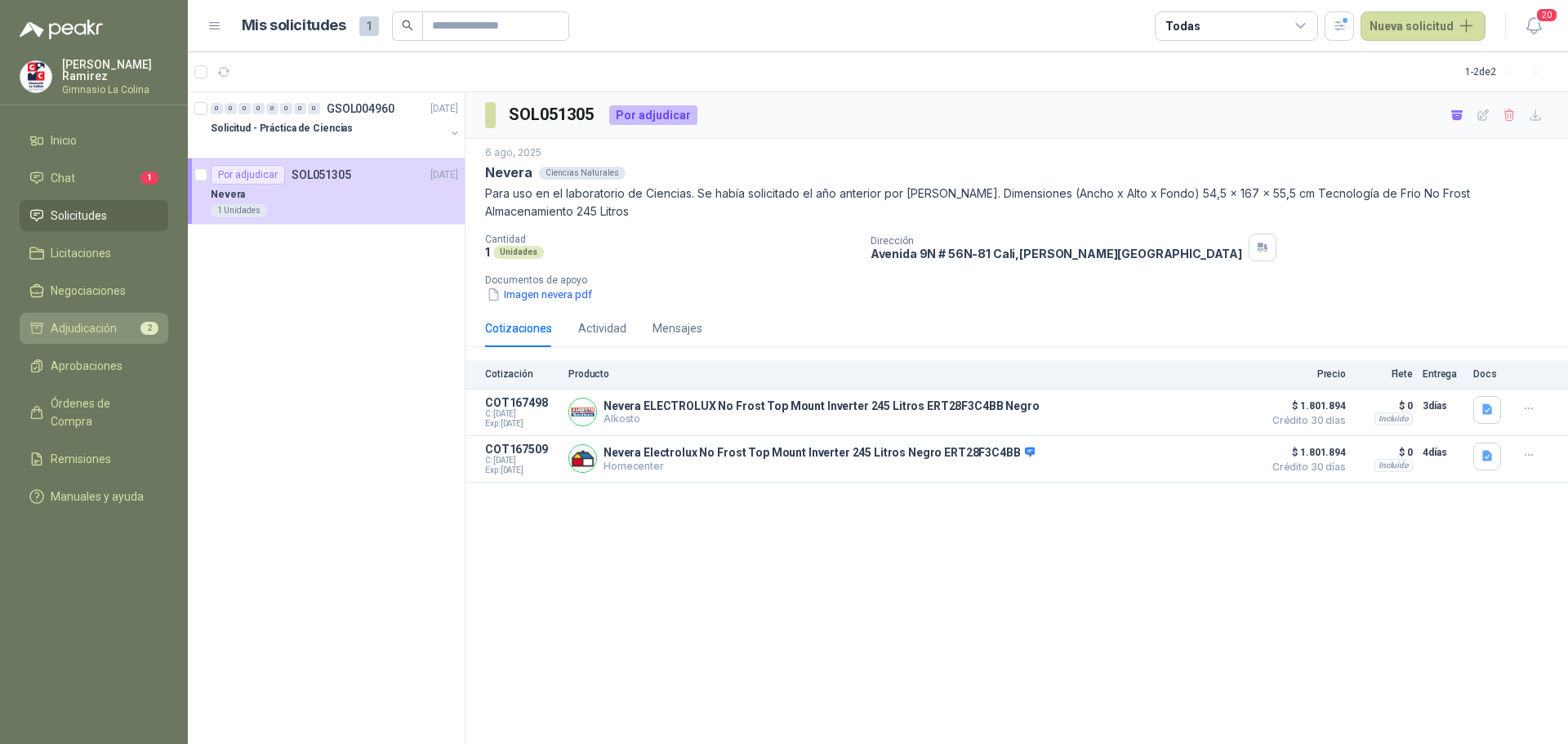
click at [93, 320] on span "Adjudicación" at bounding box center [84, 328] width 66 height 18
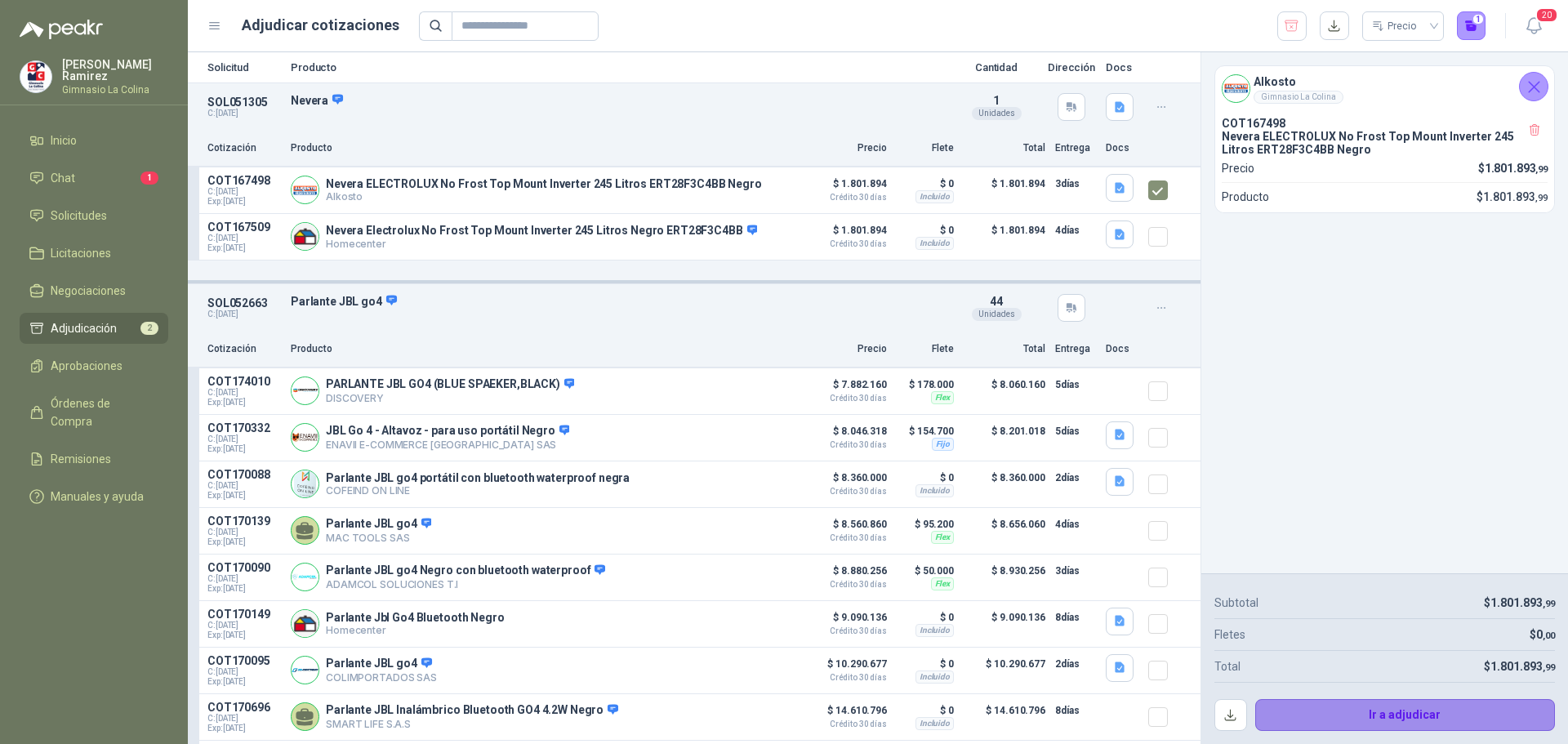
click at [1402, 716] on button "Ir a adjudicar" at bounding box center [1405, 715] width 300 height 33
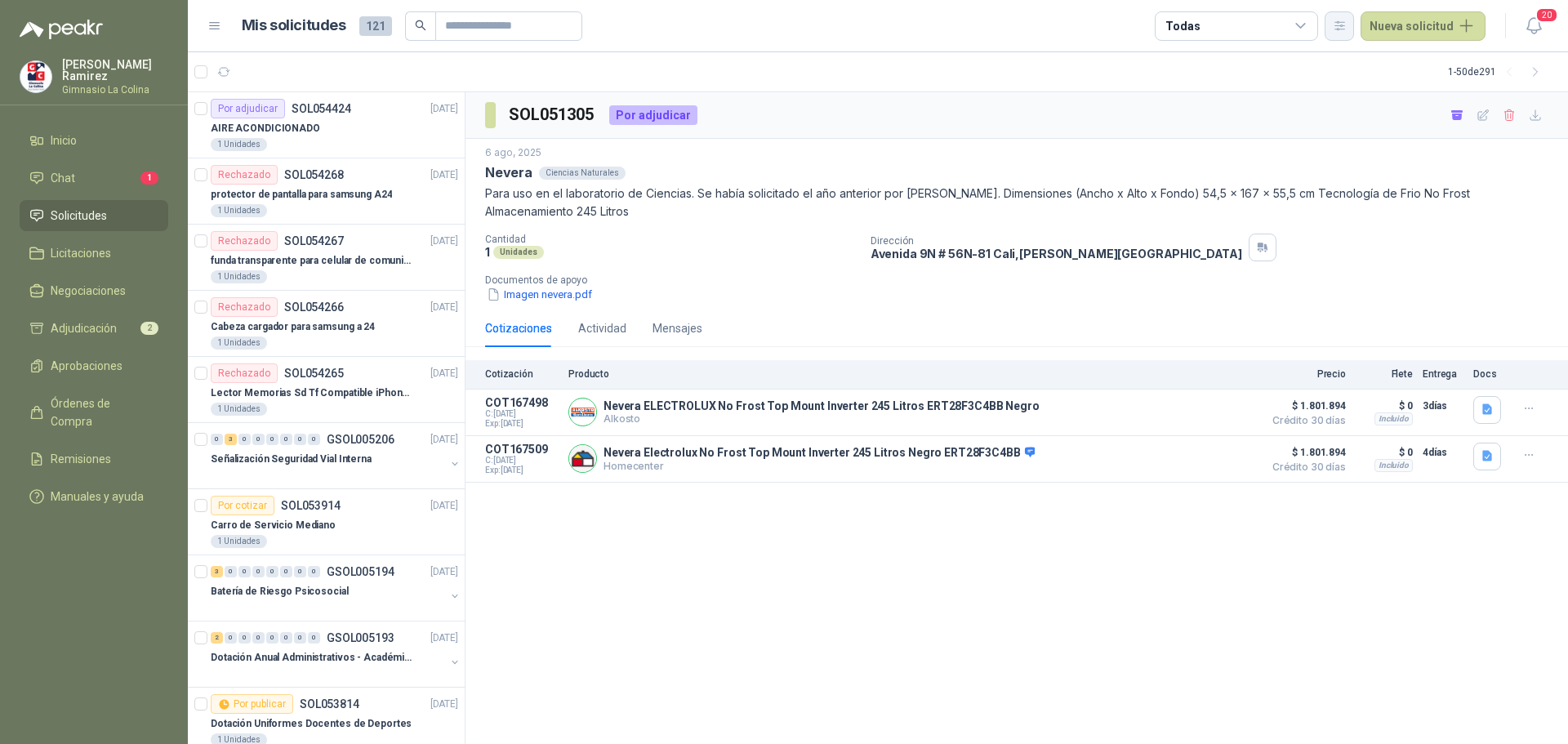
click at [1352, 23] on button "button" at bounding box center [1339, 26] width 29 height 29
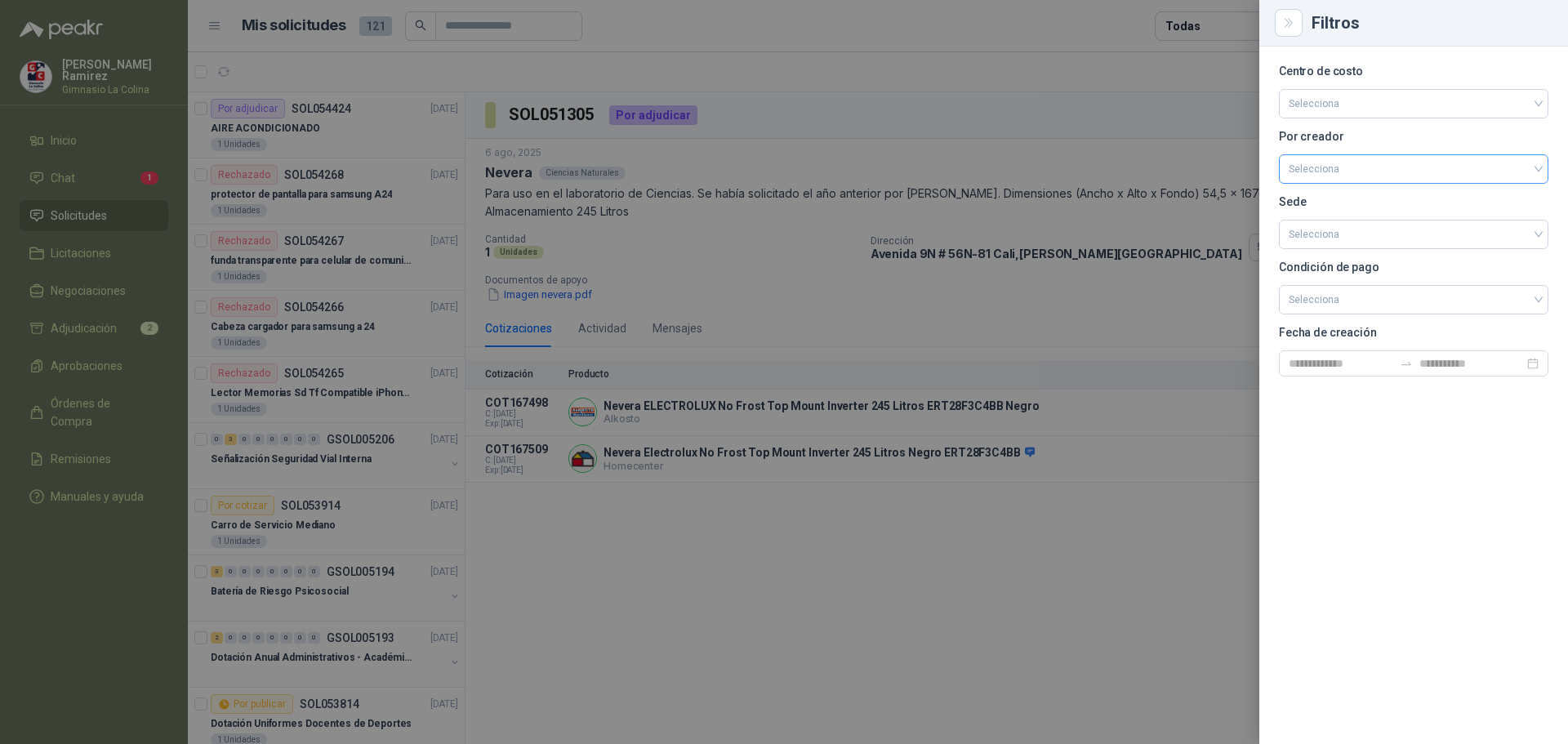
click at [1373, 172] on input "search" at bounding box center [1413, 167] width 250 height 24
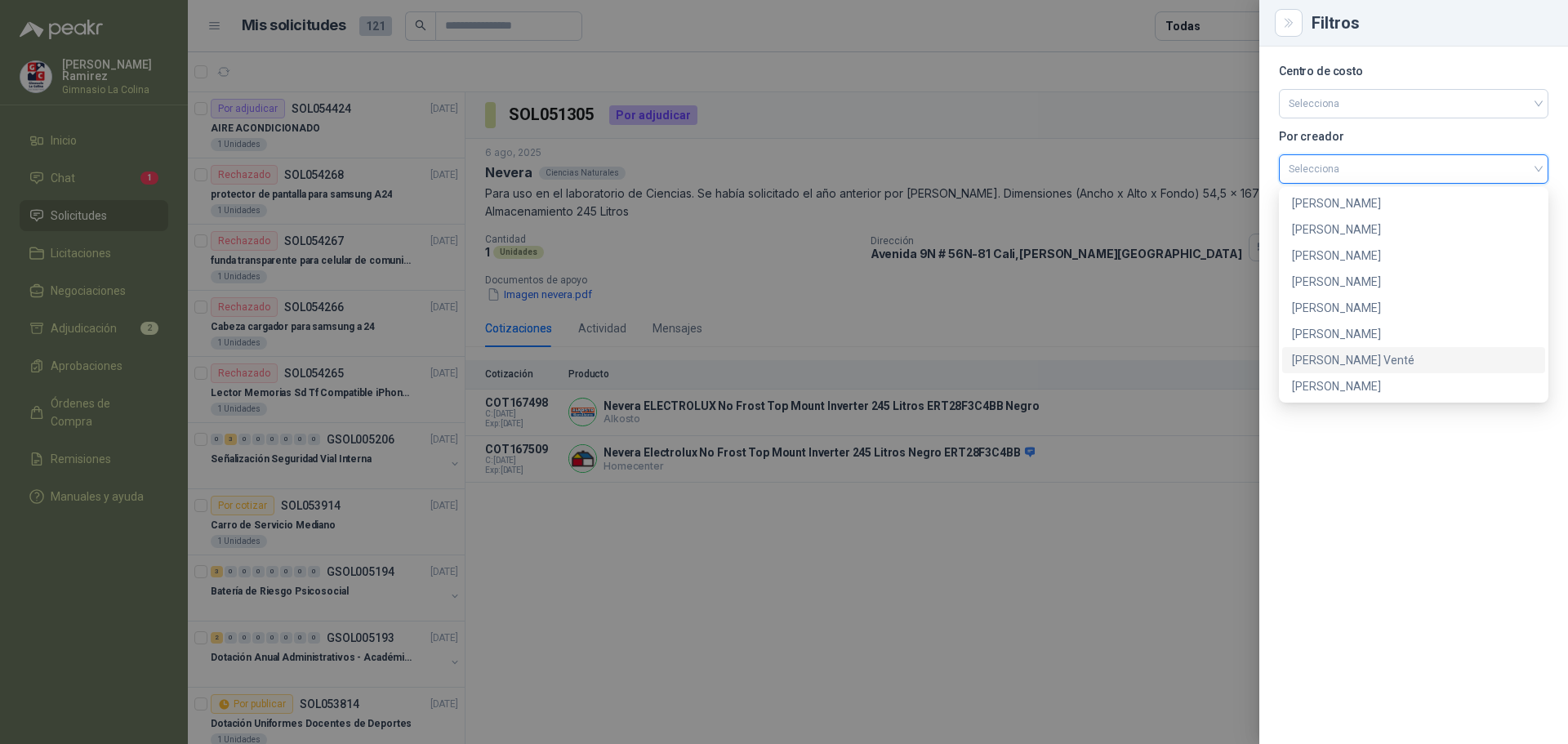
scroll to position [82, 0]
click at [1344, 357] on div "[PERSON_NAME]" at bounding box center [1413, 356] width 243 height 18
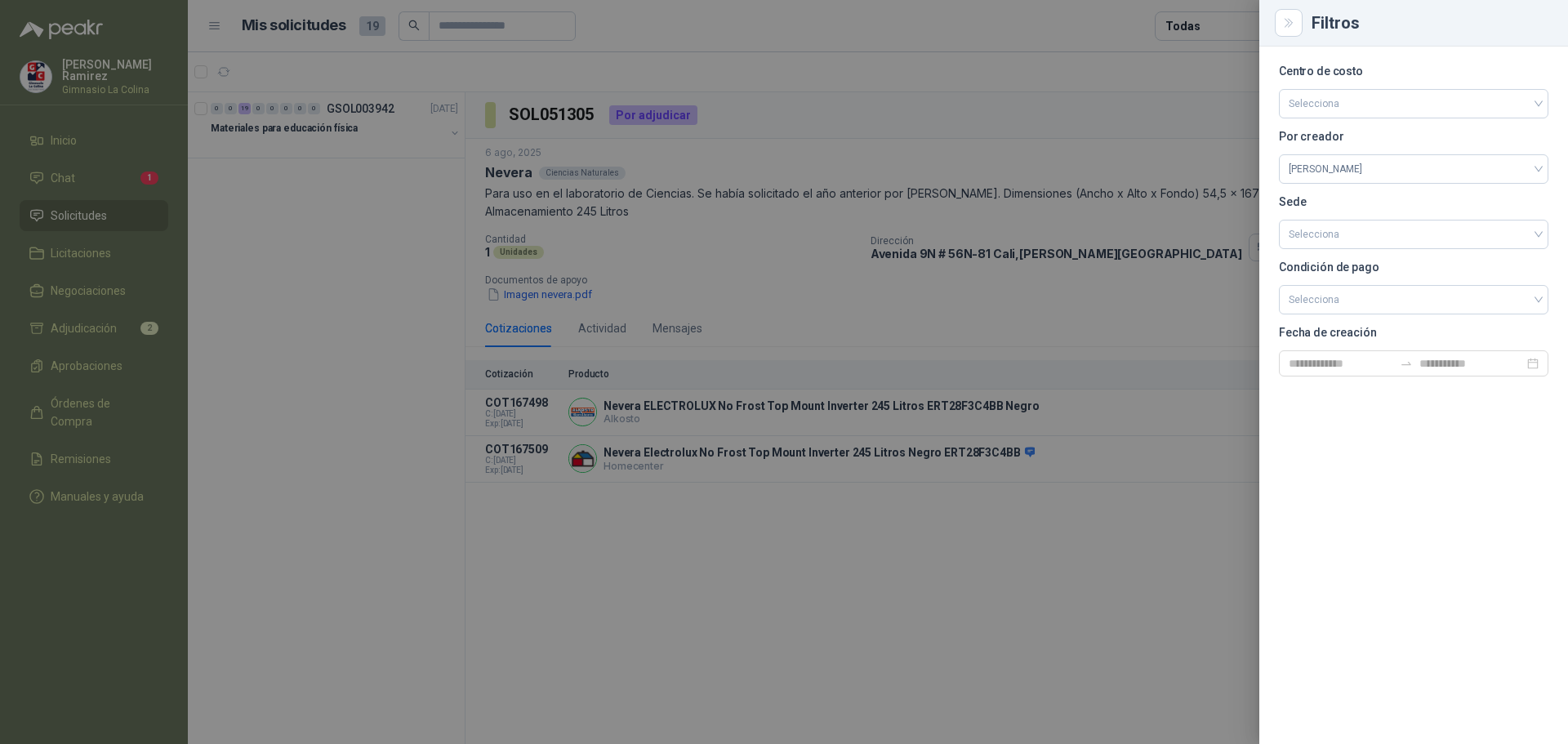
click at [1032, 543] on div at bounding box center [784, 372] width 1568 height 744
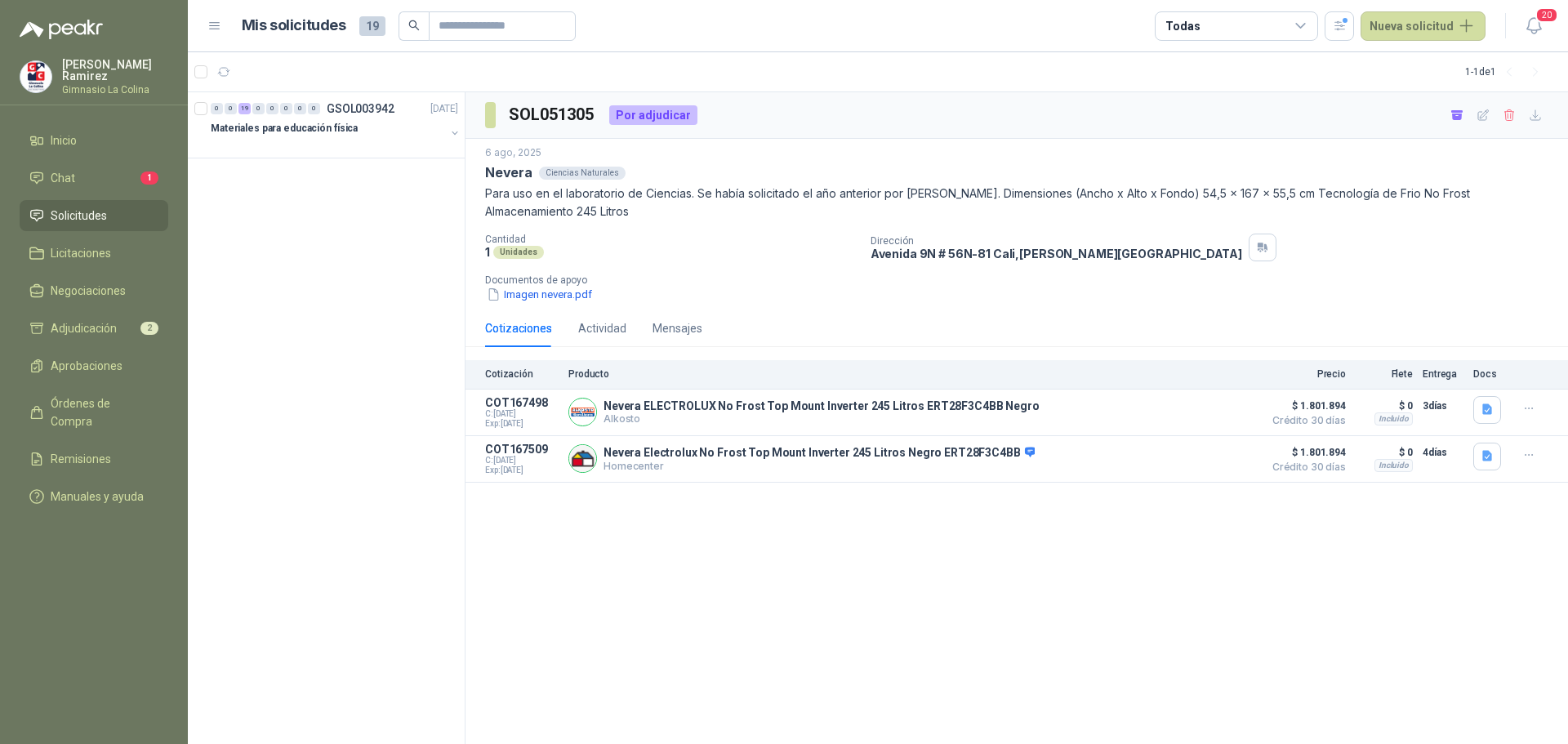
click at [84, 219] on span "Solicitudes" at bounding box center [79, 215] width 56 height 18
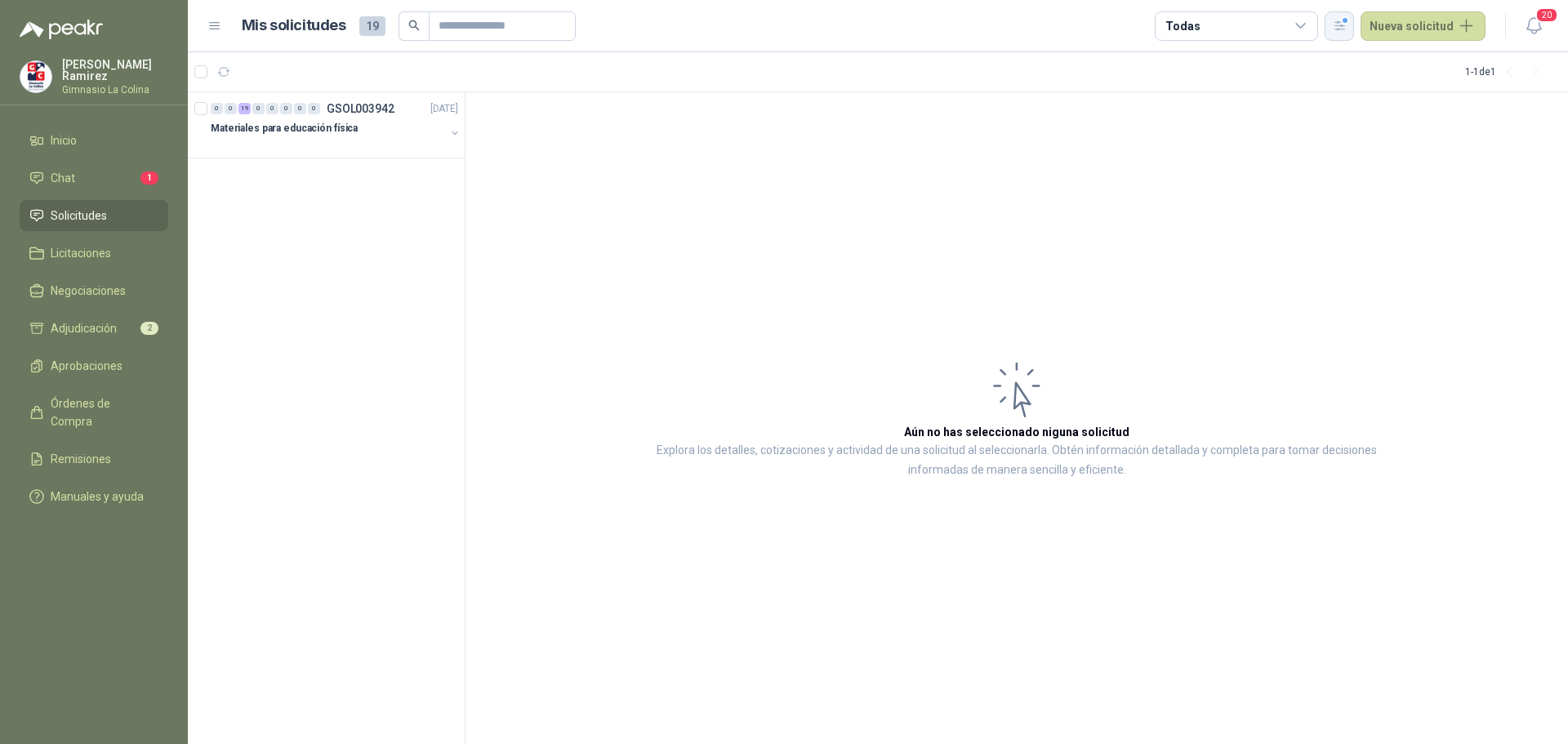
click at [1335, 29] on button "button" at bounding box center [1339, 26] width 29 height 29
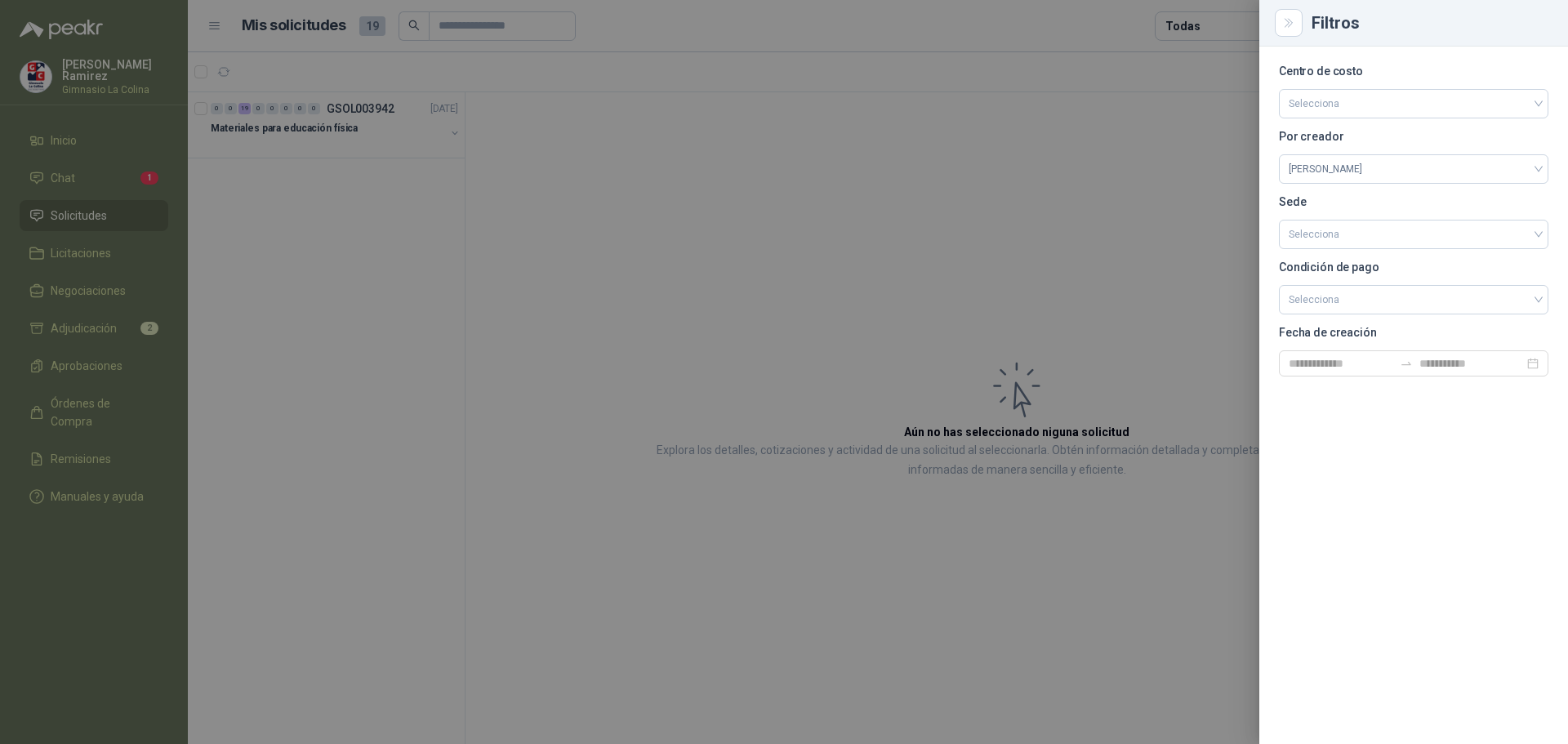
click at [1044, 247] on div at bounding box center [784, 372] width 1568 height 744
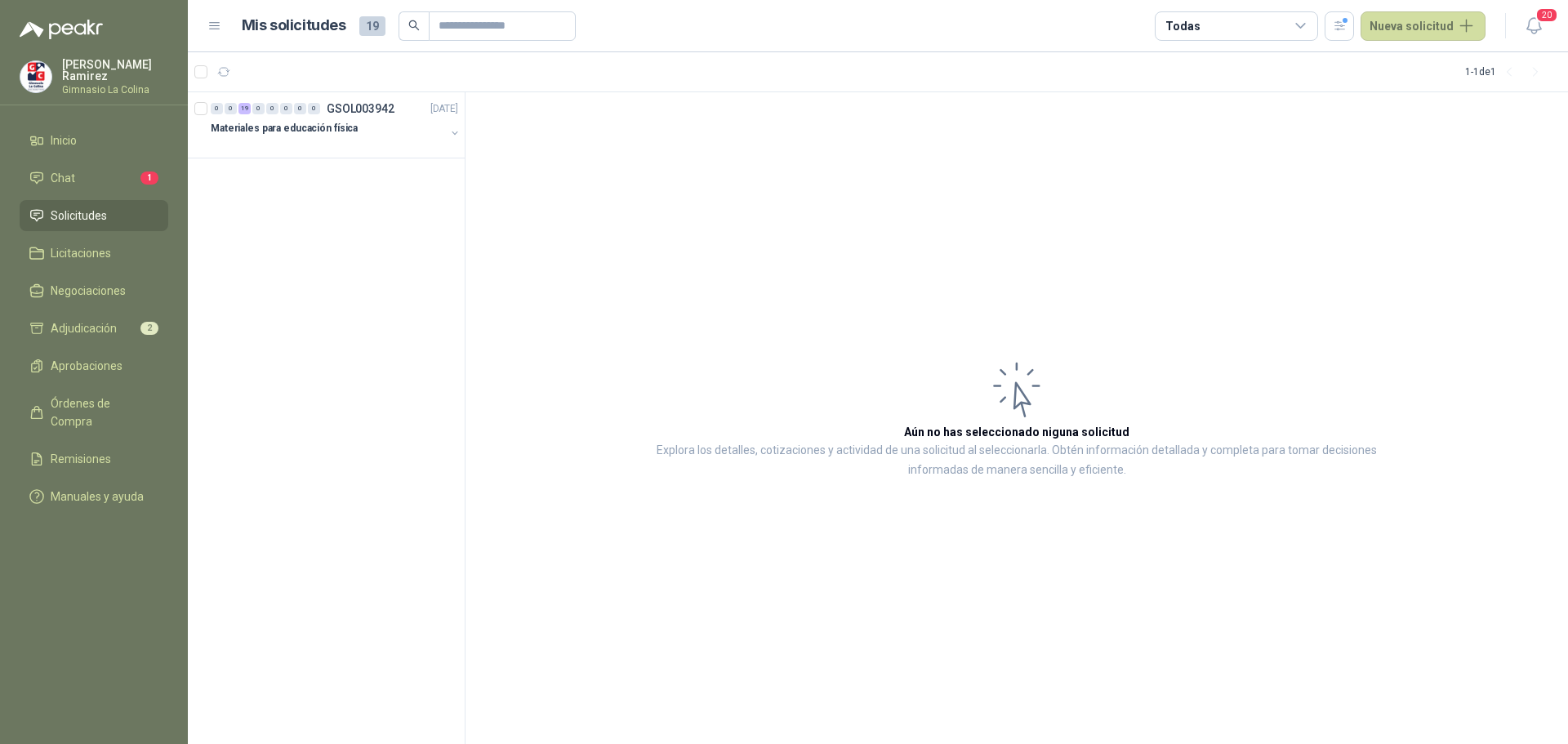
click at [62, 216] on span "Solicitudes" at bounding box center [79, 215] width 56 height 18
click at [328, 109] on p "GSOL003942" at bounding box center [360, 109] width 68 height 12
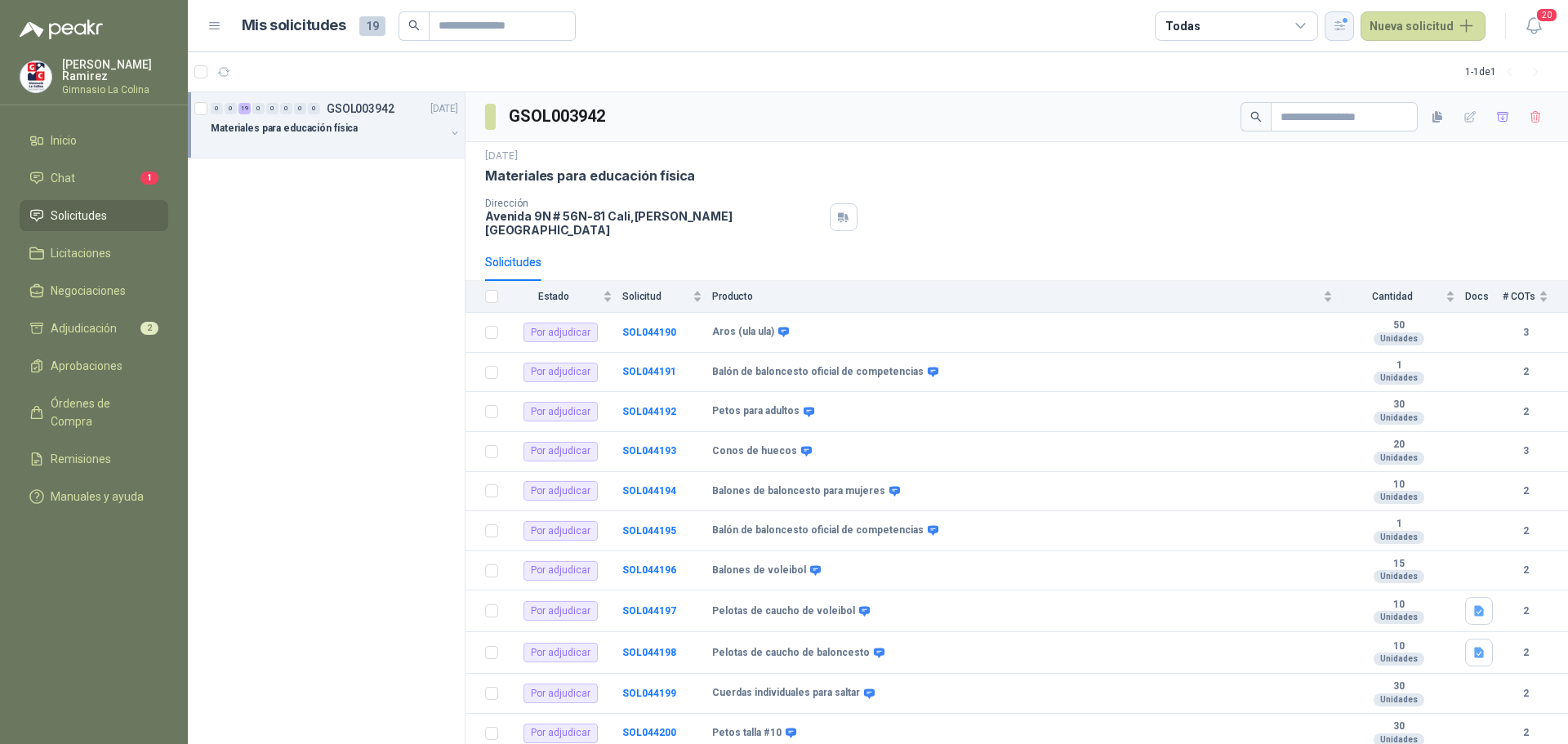
click at [1340, 30] on icon "button" at bounding box center [1340, 25] width 14 height 14
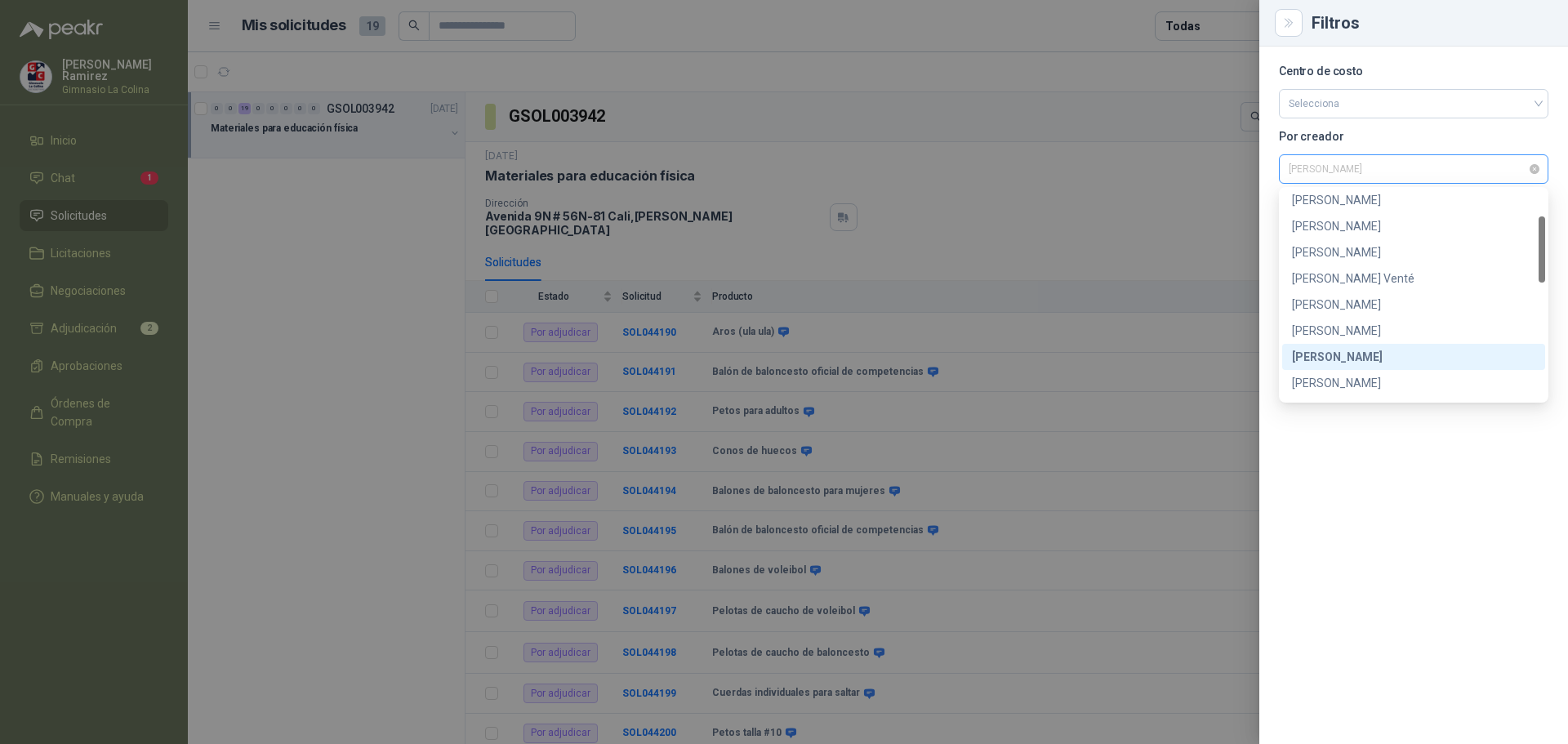
click at [1341, 166] on span "[PERSON_NAME]" at bounding box center [1413, 168] width 250 height 24
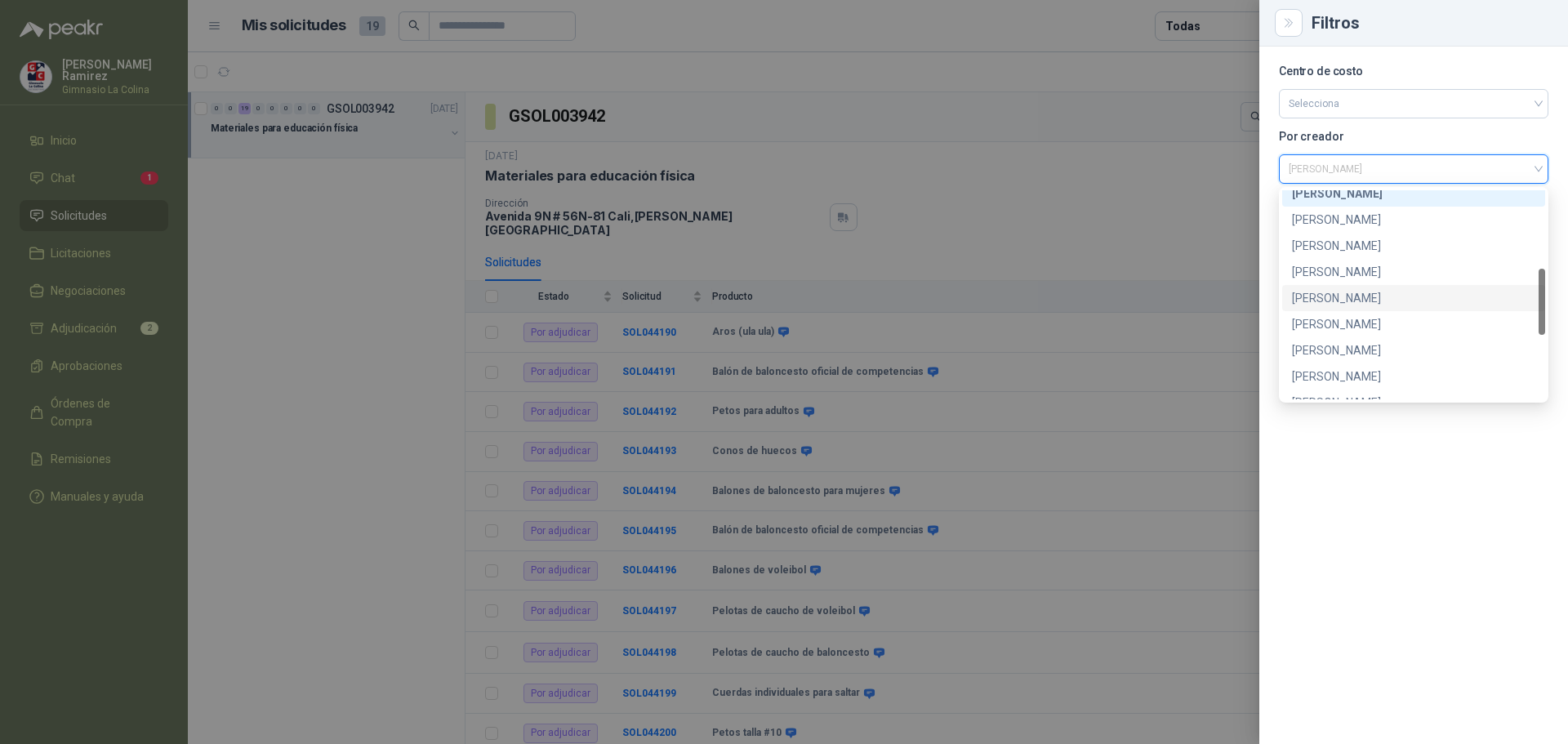
click at [1339, 302] on div "[PERSON_NAME]" at bounding box center [1413, 298] width 243 height 18
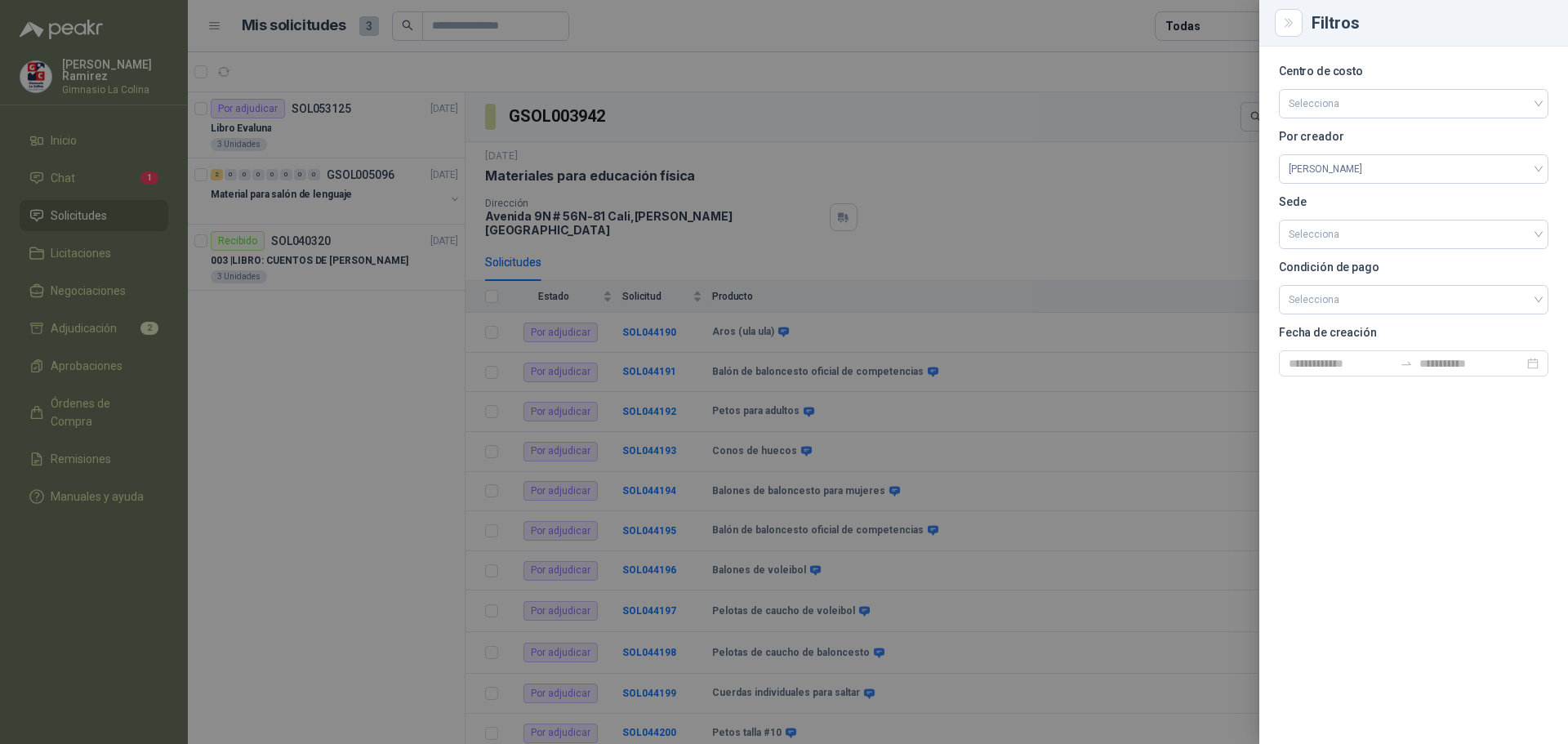
click at [328, 191] on div at bounding box center [784, 372] width 1568 height 744
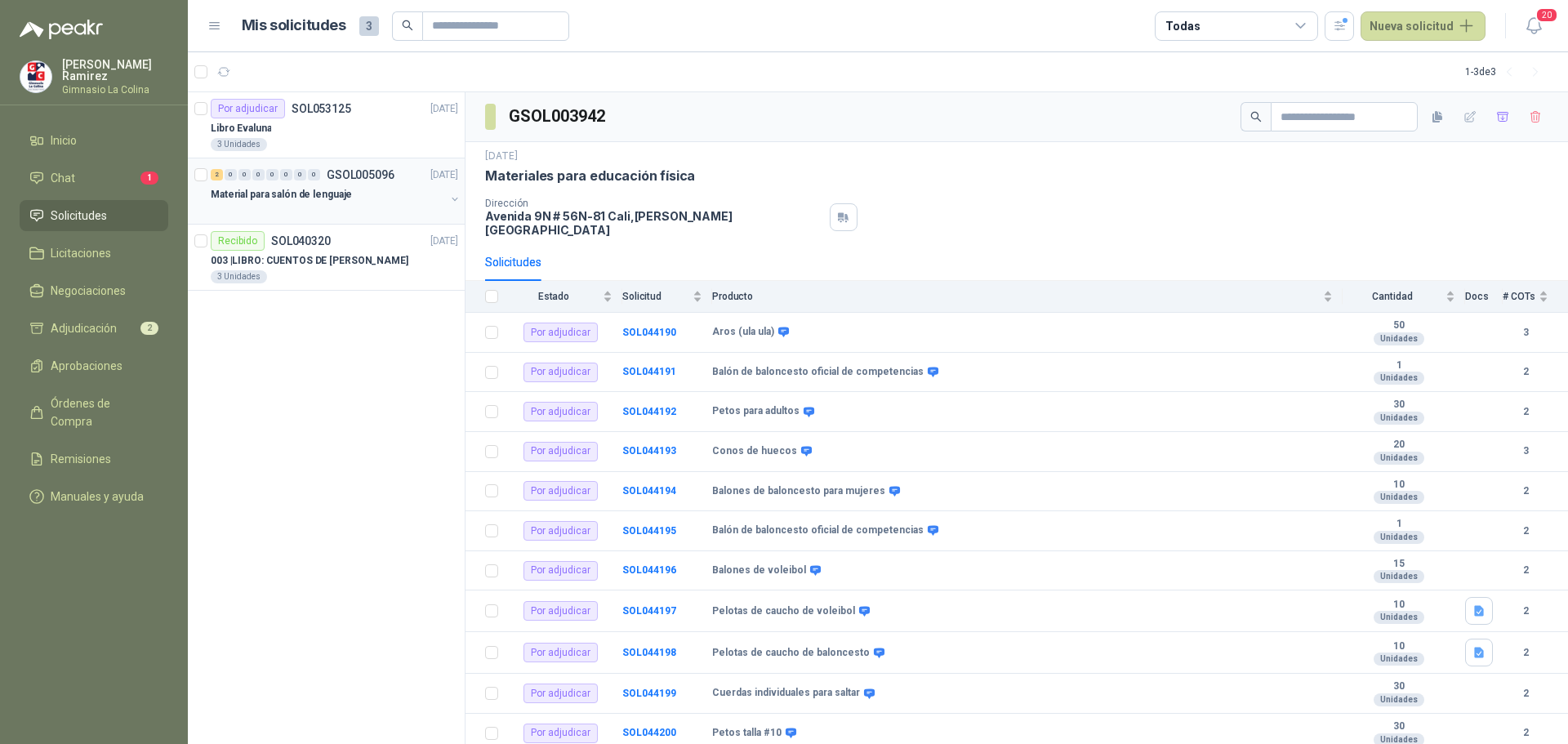
click at [340, 183] on div "2 0 0 0 0 0 0 0 GSOL005096 [DATE]" at bounding box center [336, 174] width 251 height 19
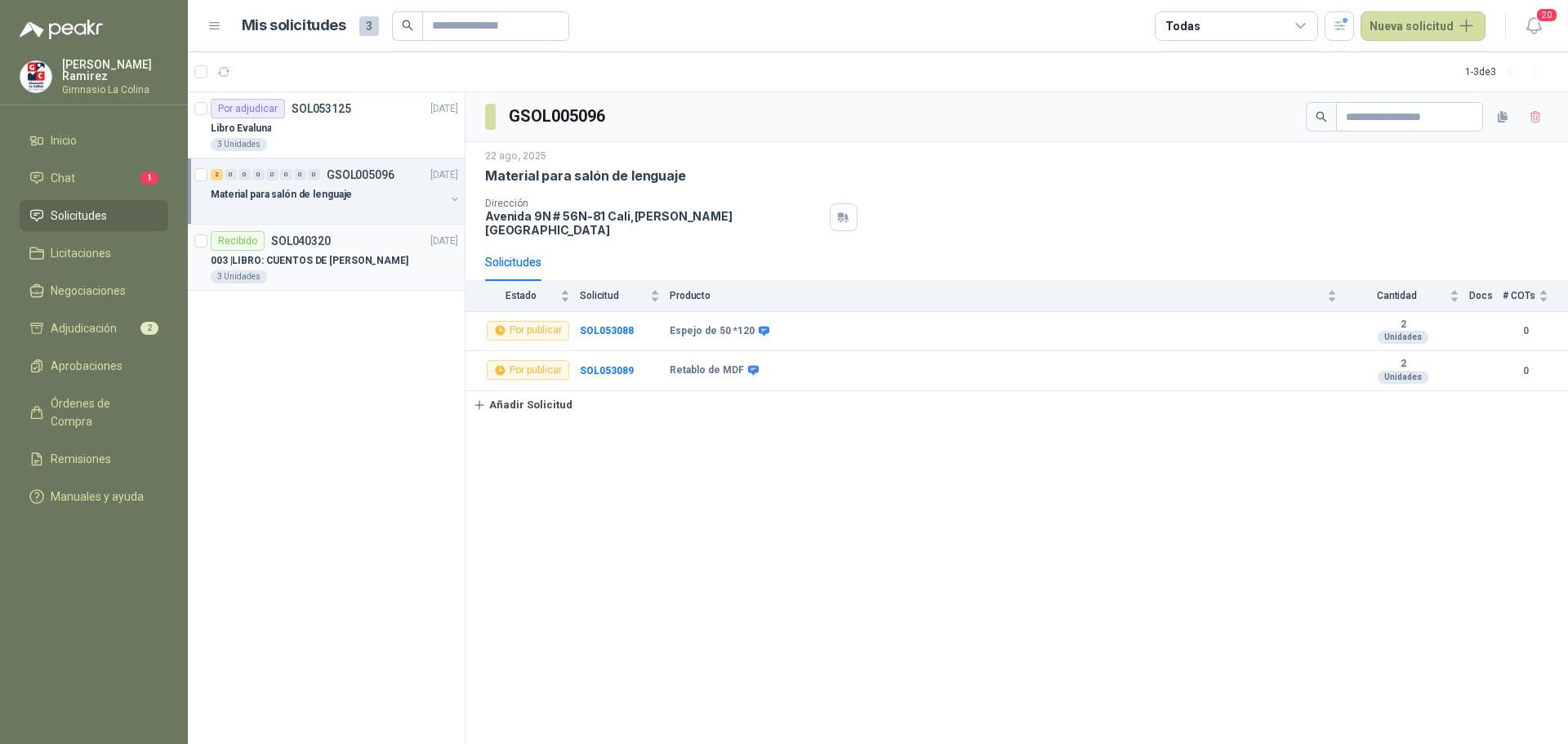
click at [296, 266] on p "003 | LIBRO: CUENTOS DE [PERSON_NAME]" at bounding box center [309, 261] width 197 height 16
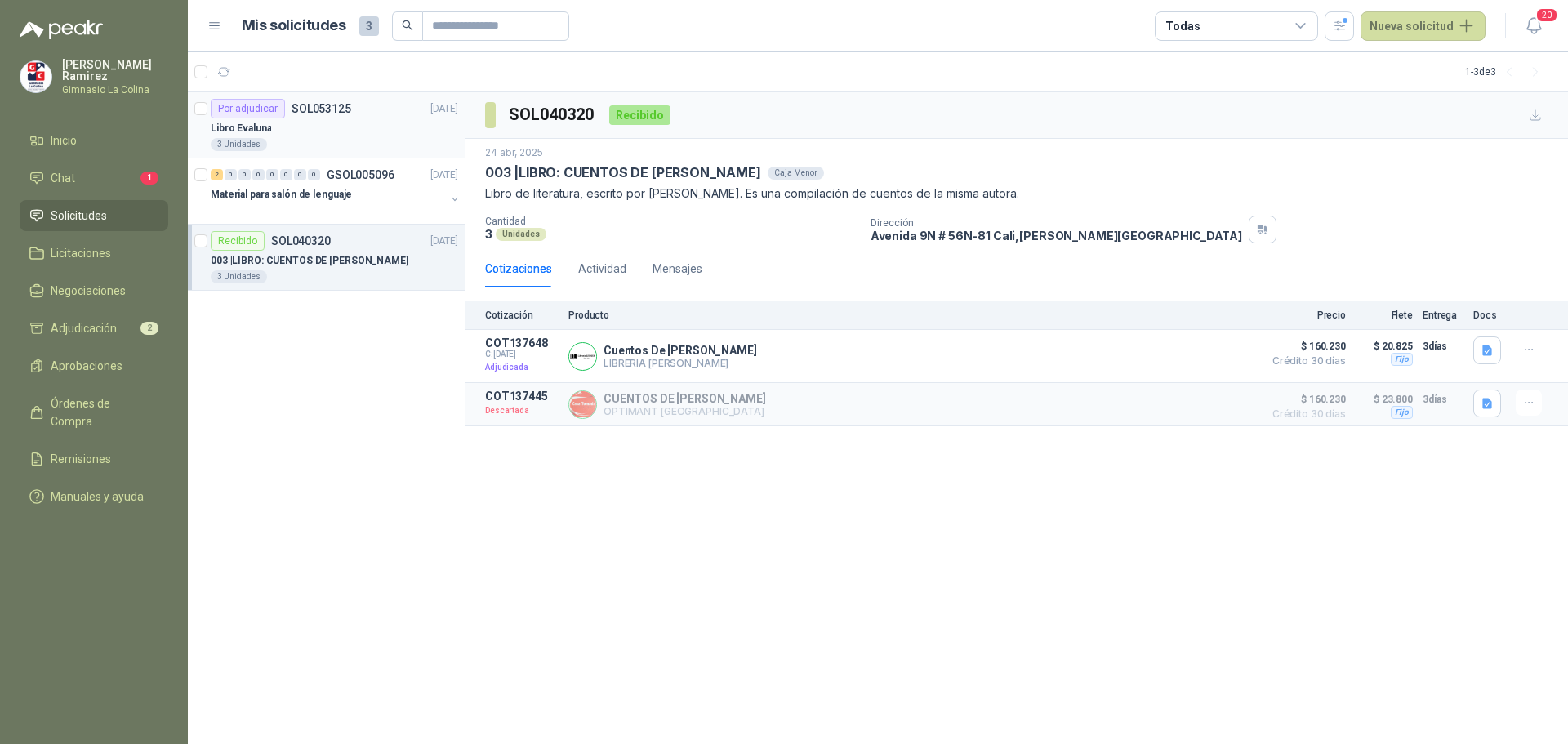
click at [290, 125] on div "Libro Evaluna" at bounding box center [335, 128] width 248 height 19
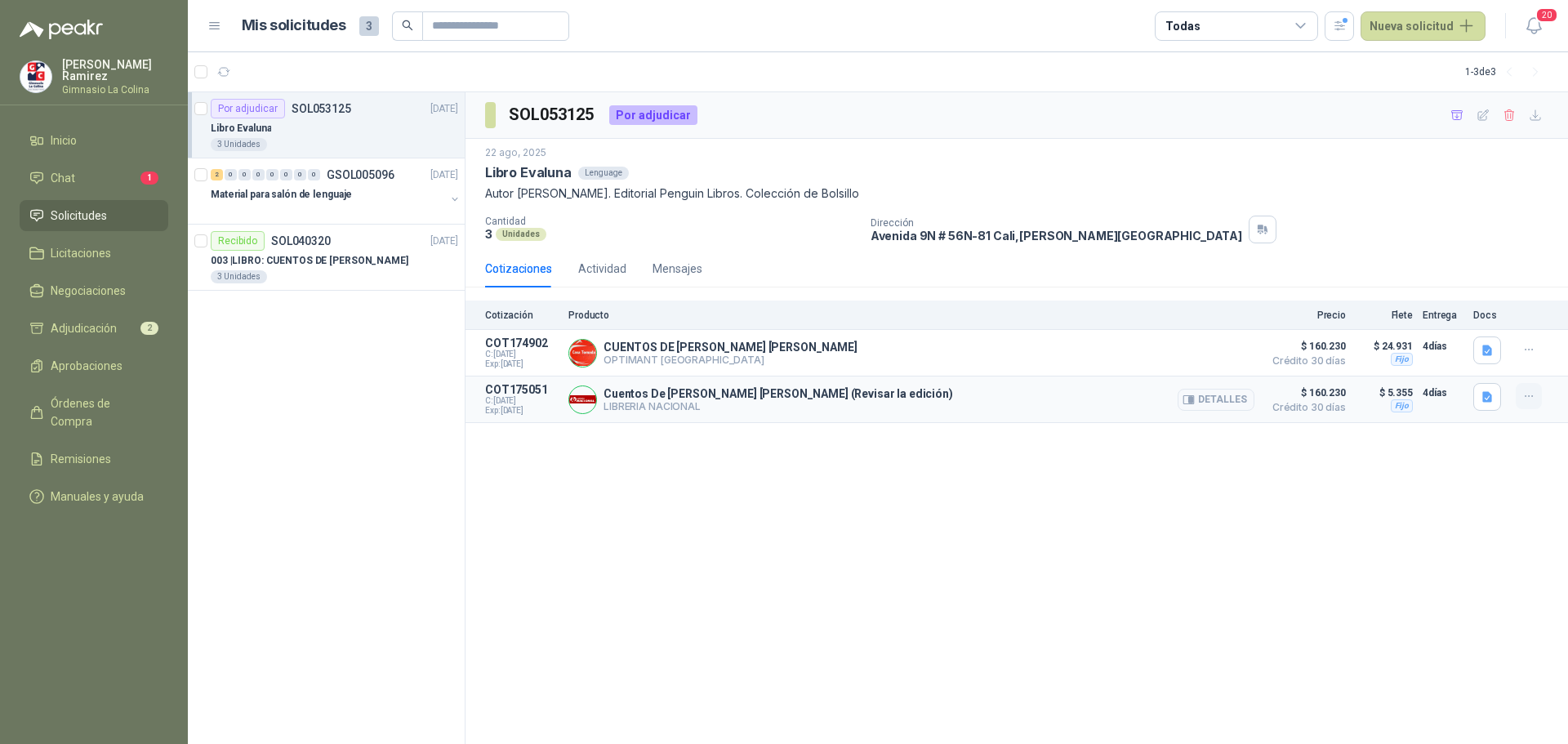
click at [1534, 398] on icon "button" at bounding box center [1529, 396] width 14 height 14
click at [1454, 329] on button "Añadir" at bounding box center [1496, 331] width 130 height 26
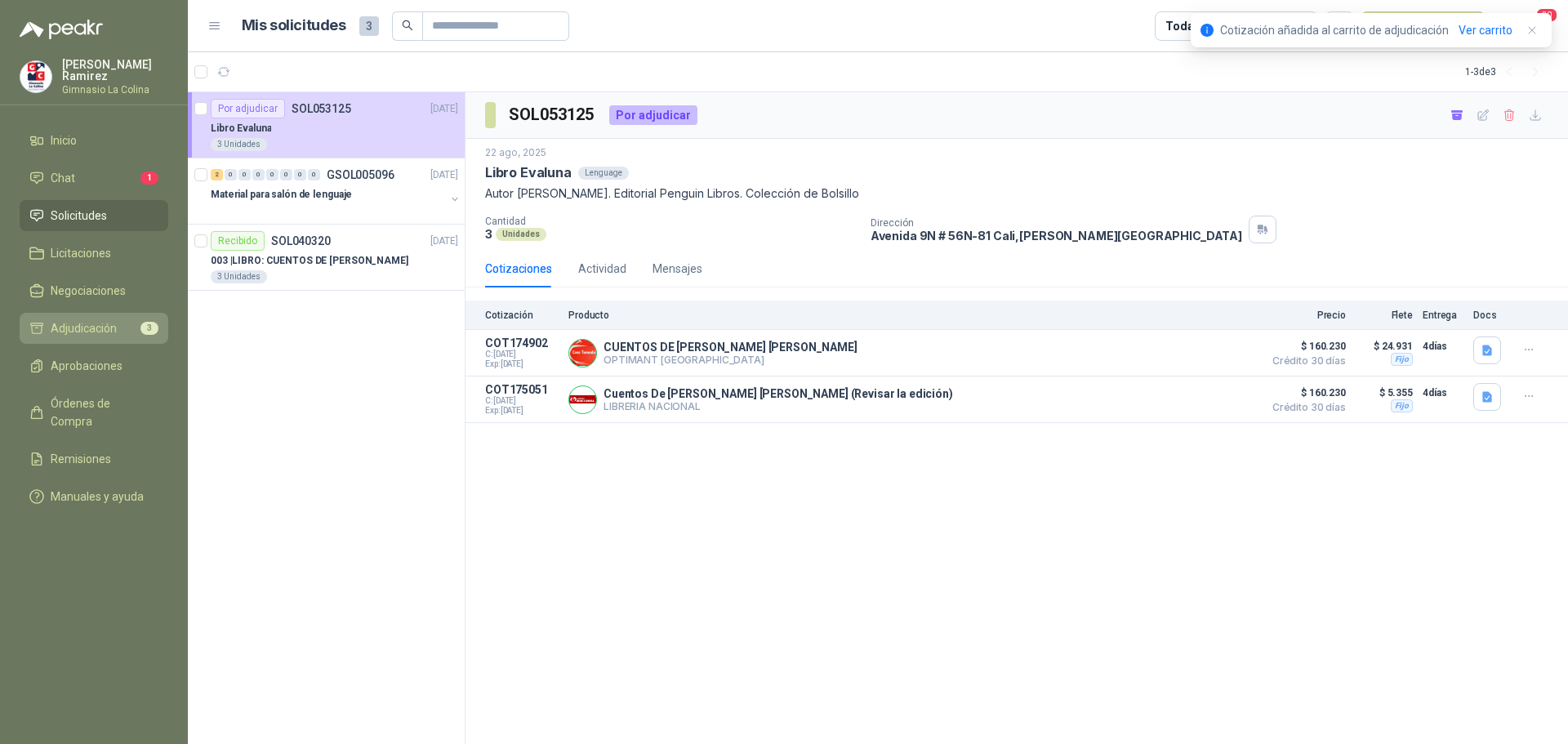
click at [103, 324] on span "Adjudicación" at bounding box center [84, 328] width 66 height 18
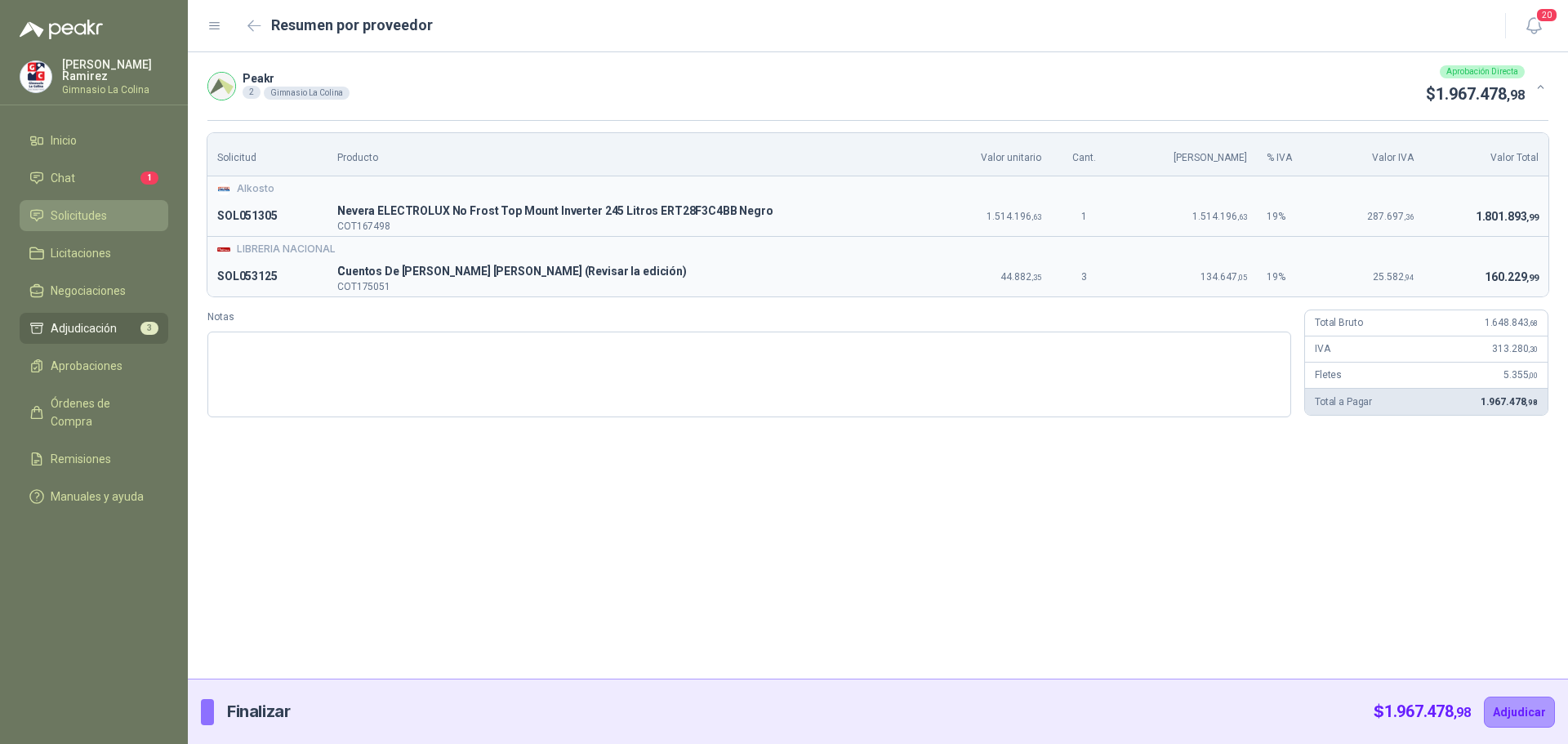
click at [89, 210] on span "Solicitudes" at bounding box center [79, 215] width 56 height 18
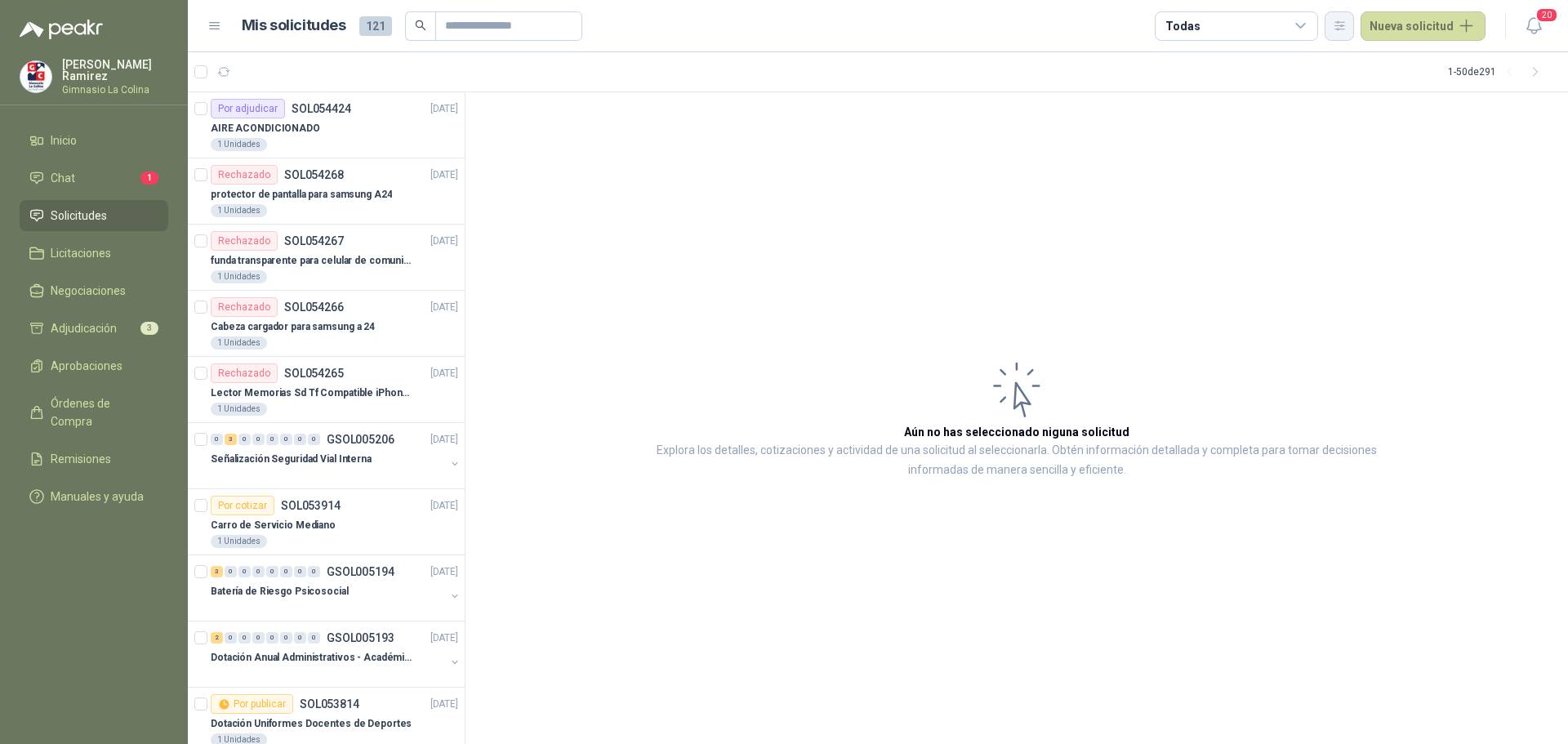
click at [1343, 21] on icon "button" at bounding box center [1340, 25] width 9 height 8
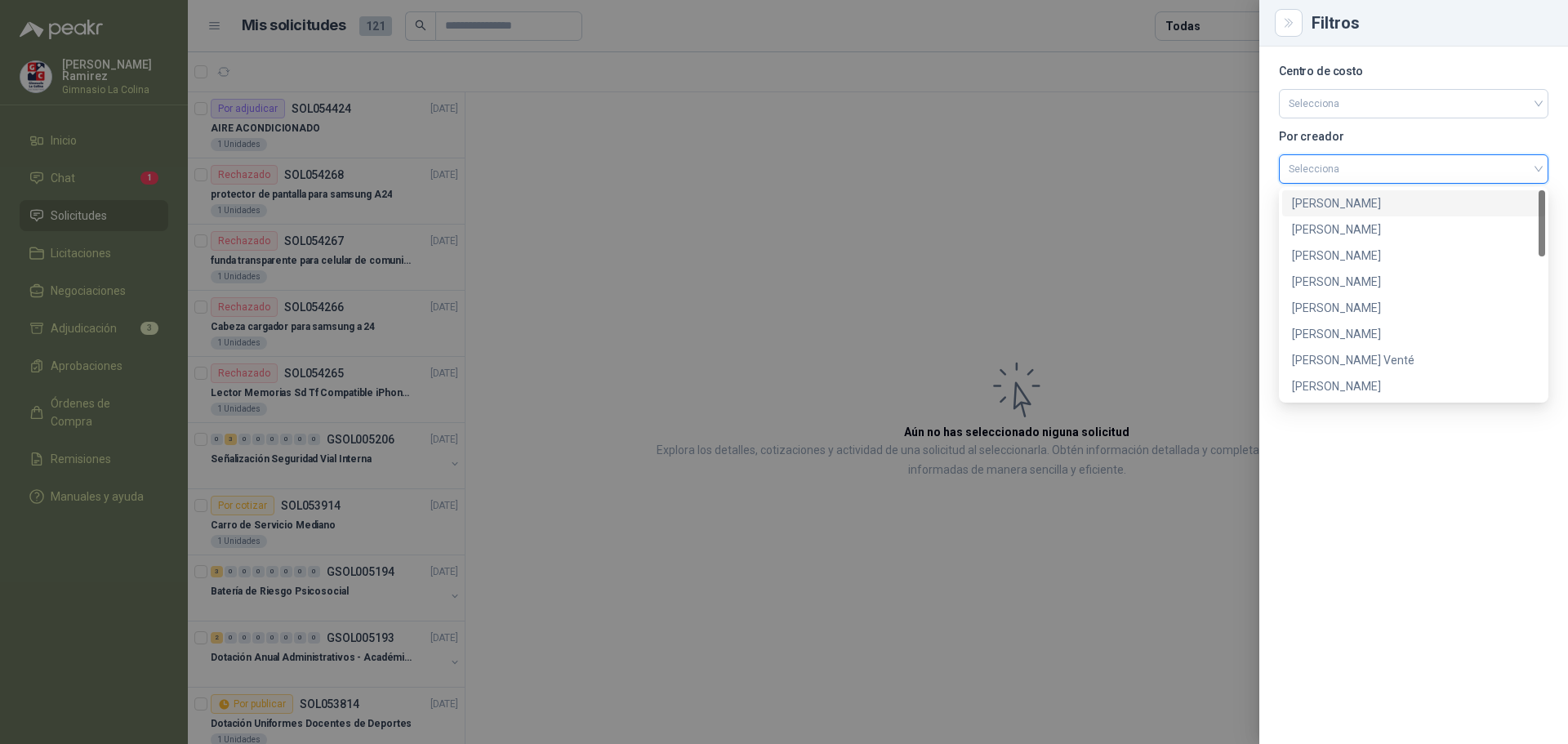
click at [1334, 168] on input "search" at bounding box center [1413, 167] width 250 height 24
click at [1313, 277] on div "[PERSON_NAME]" at bounding box center [1413, 281] width 243 height 18
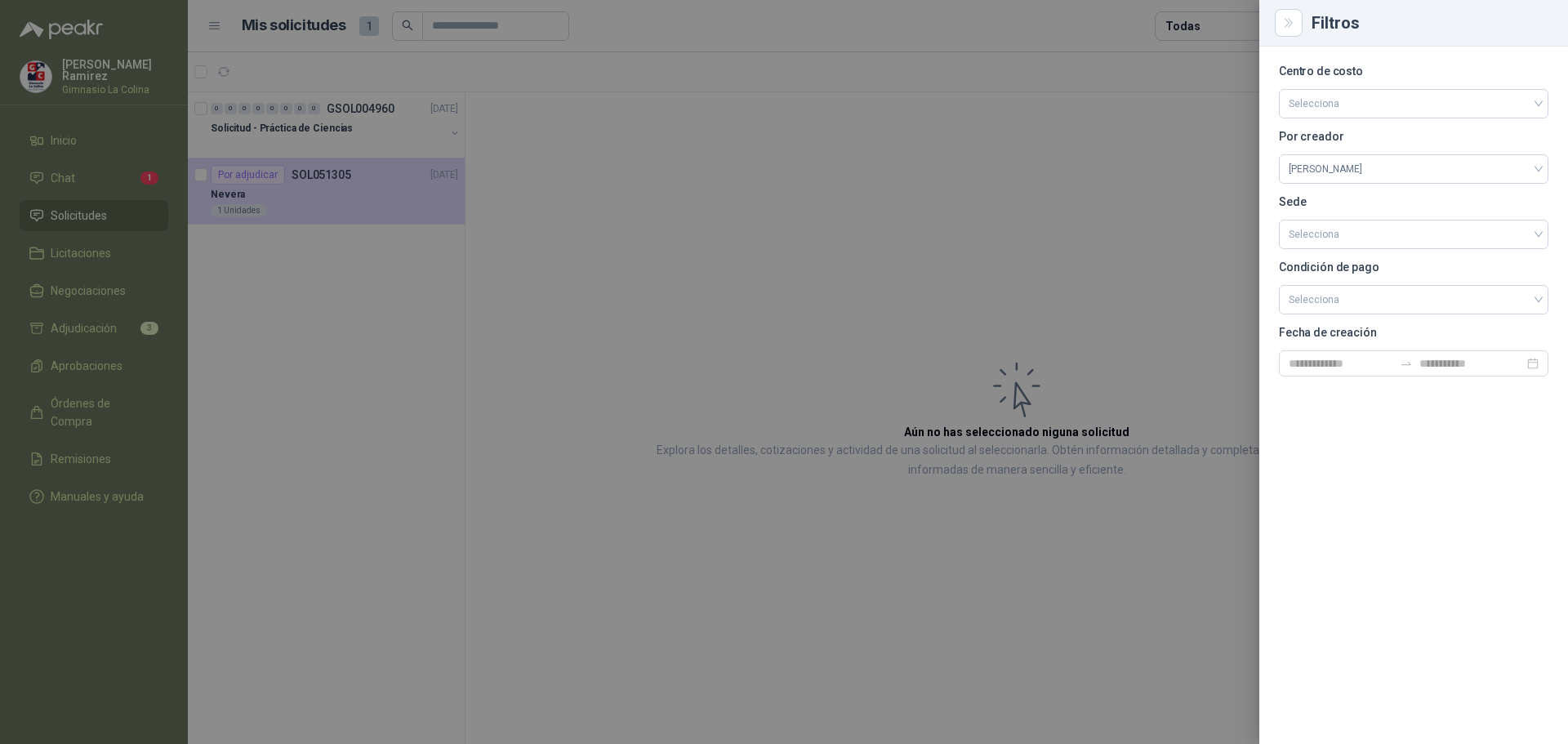
drag, startPoint x: 447, startPoint y: 228, endPoint x: 355, endPoint y: 176, distance: 105.7
click at [443, 224] on div at bounding box center [784, 372] width 1568 height 744
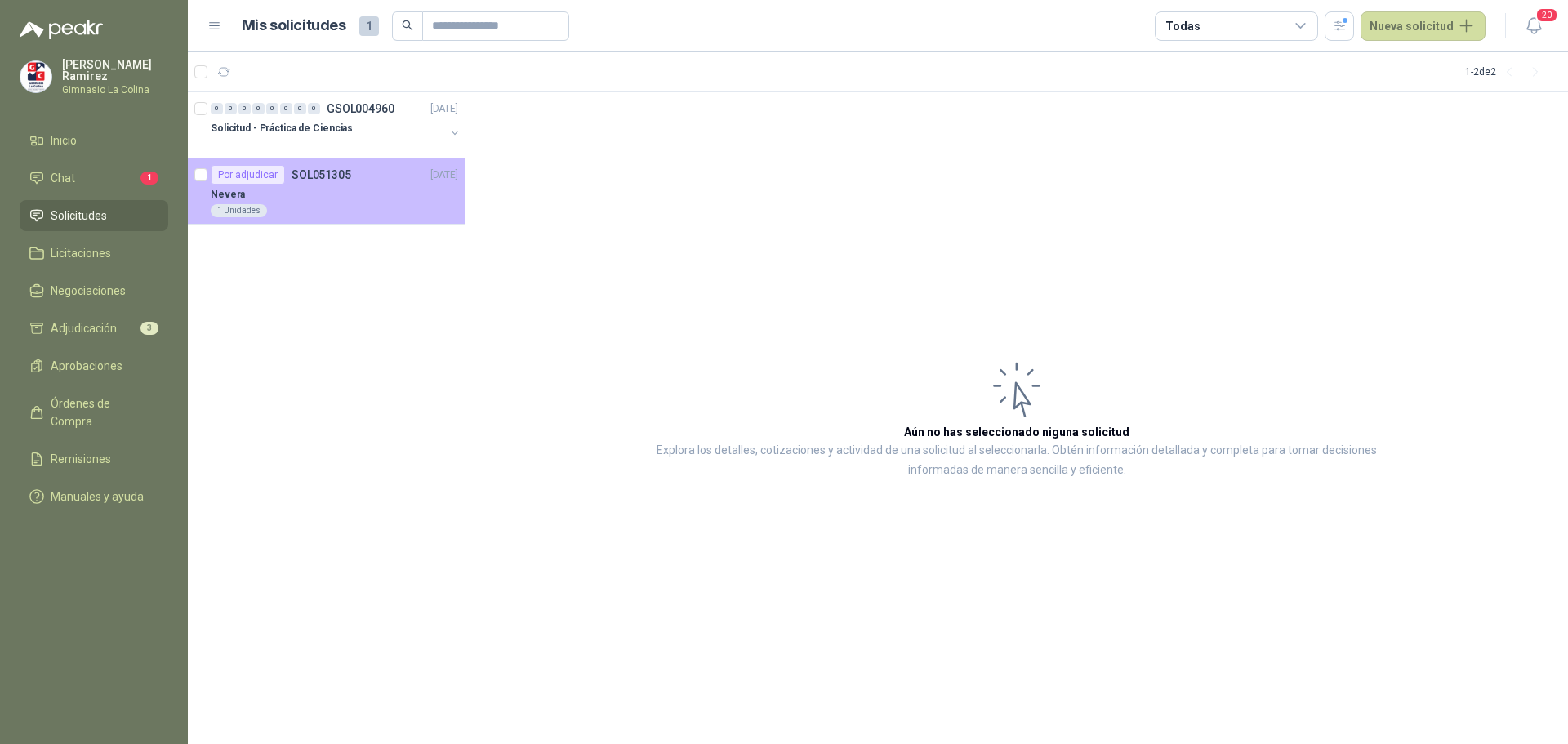
click at [314, 174] on p "SOL051305" at bounding box center [321, 175] width 59 height 12
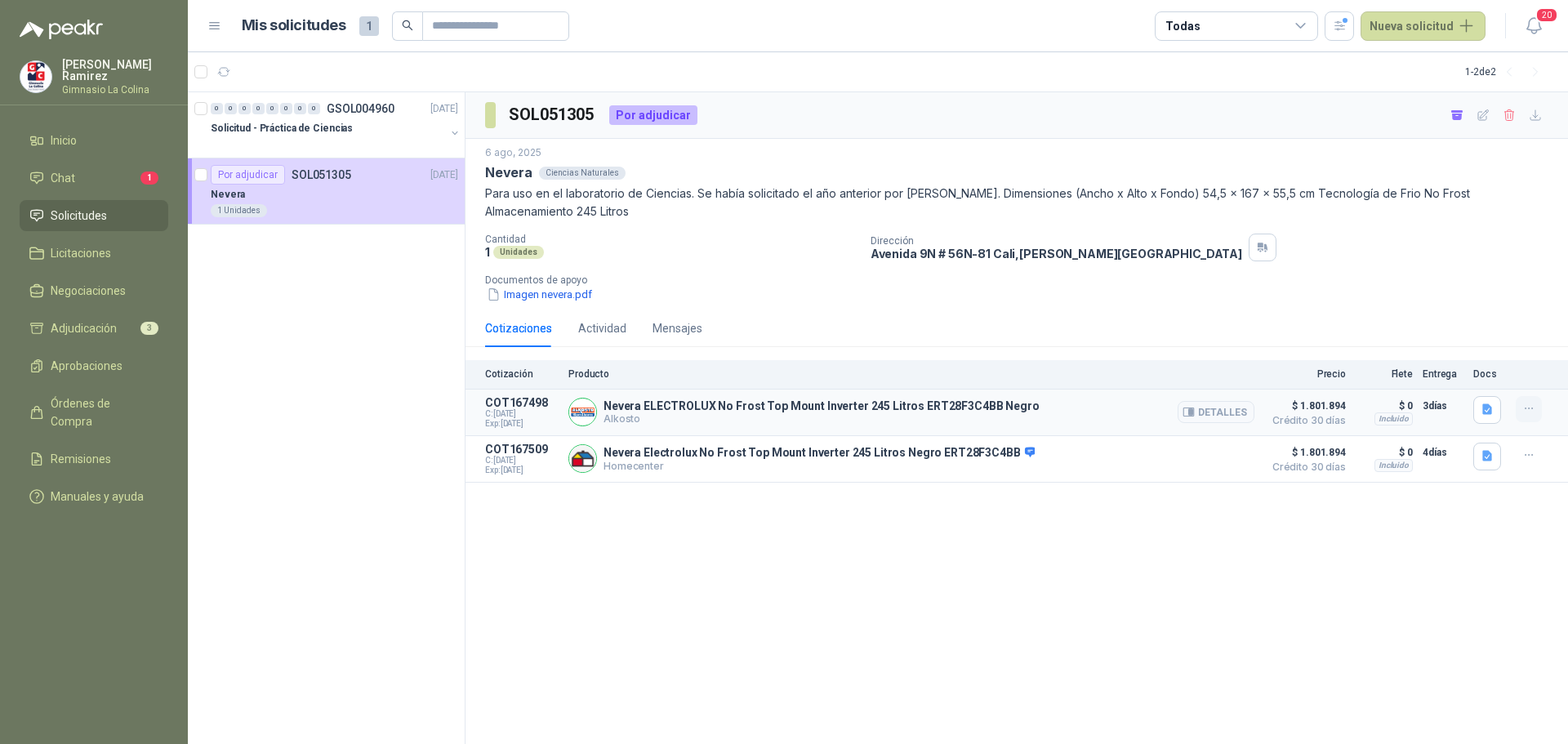
click at [1529, 410] on icon "button" at bounding box center [1529, 408] width 14 height 14
click at [1458, 340] on button "Remover" at bounding box center [1496, 344] width 130 height 26
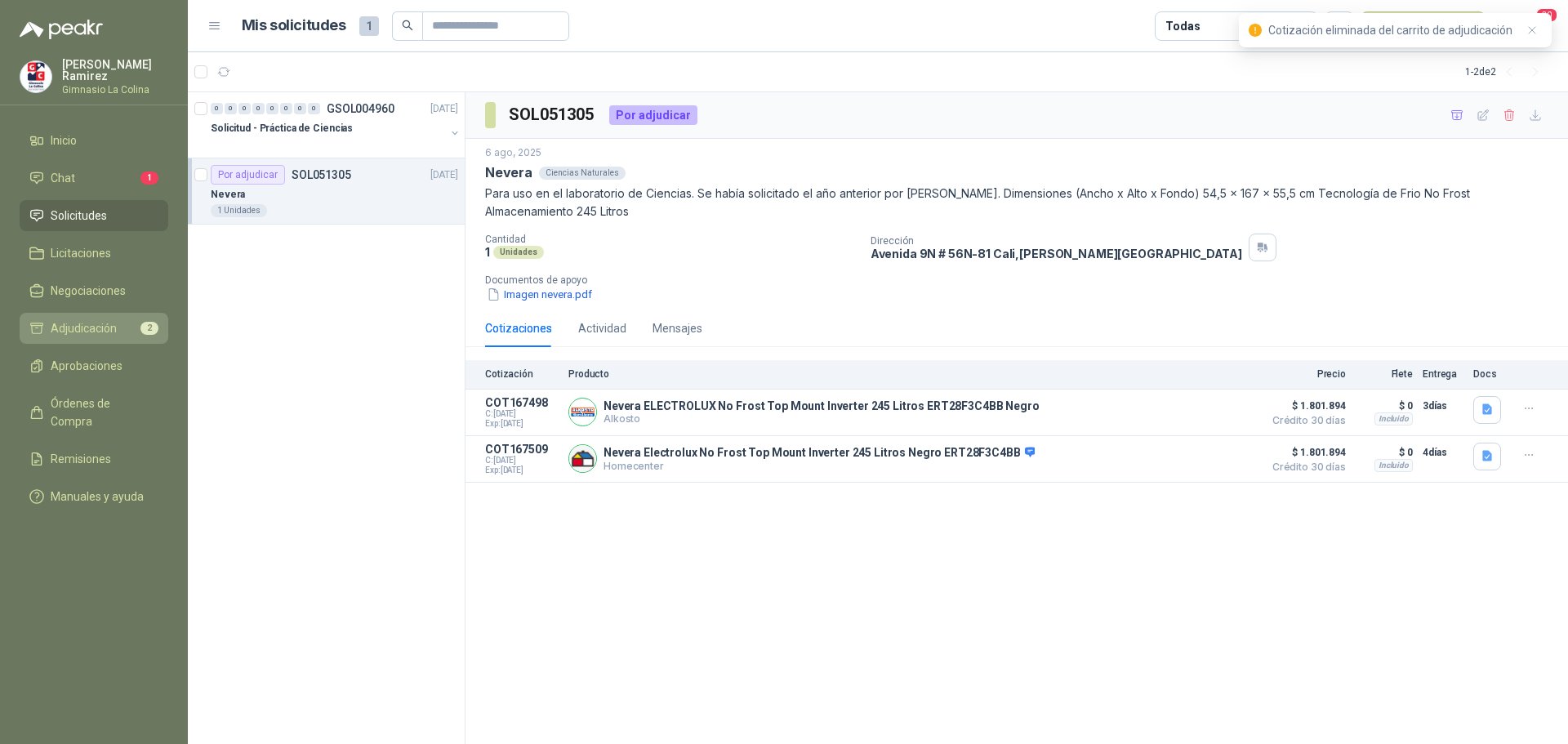
click at [86, 324] on span "Adjudicación" at bounding box center [84, 328] width 66 height 18
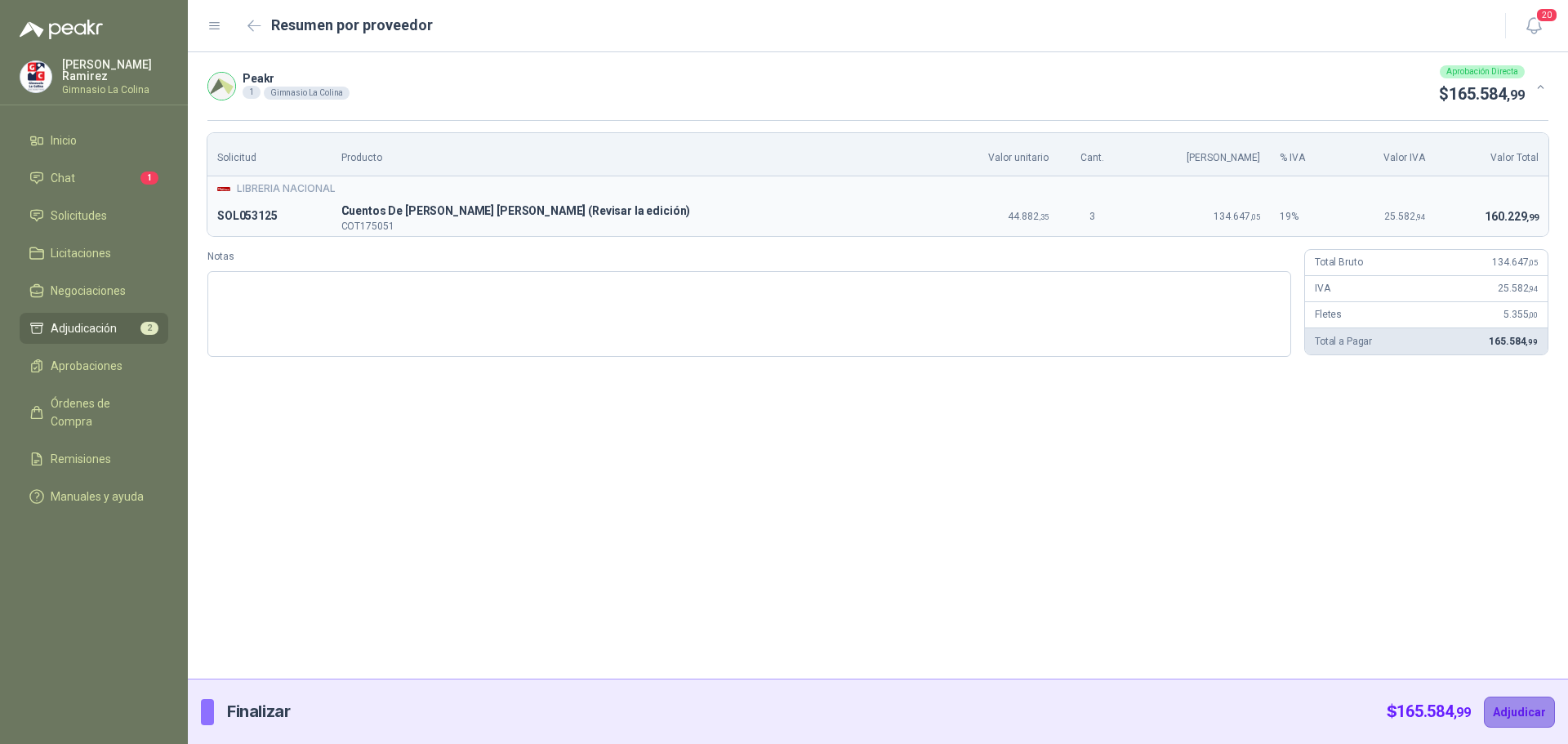
click at [1528, 703] on button "Adjudicar" at bounding box center [1519, 711] width 71 height 31
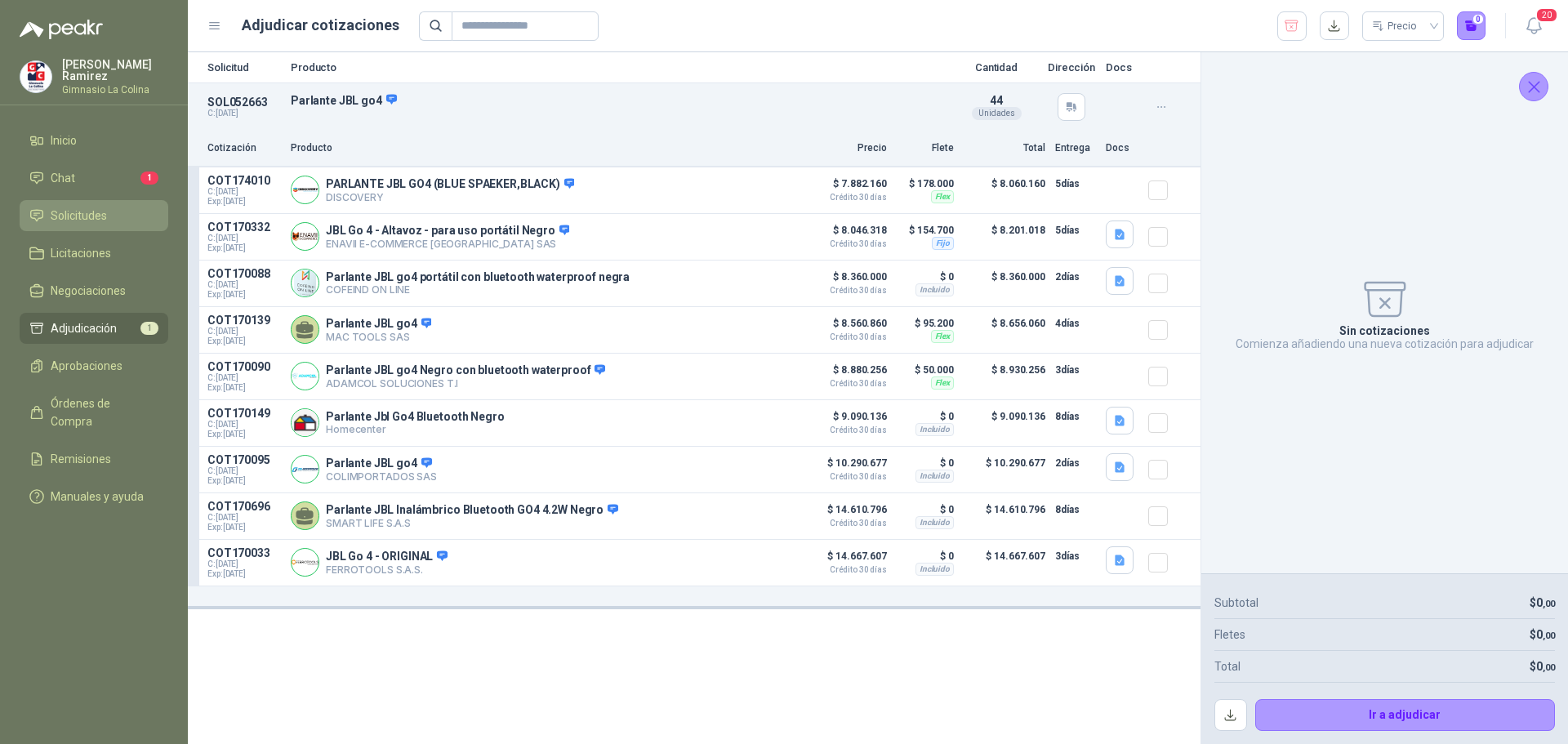
click at [81, 211] on span "Solicitudes" at bounding box center [79, 215] width 56 height 18
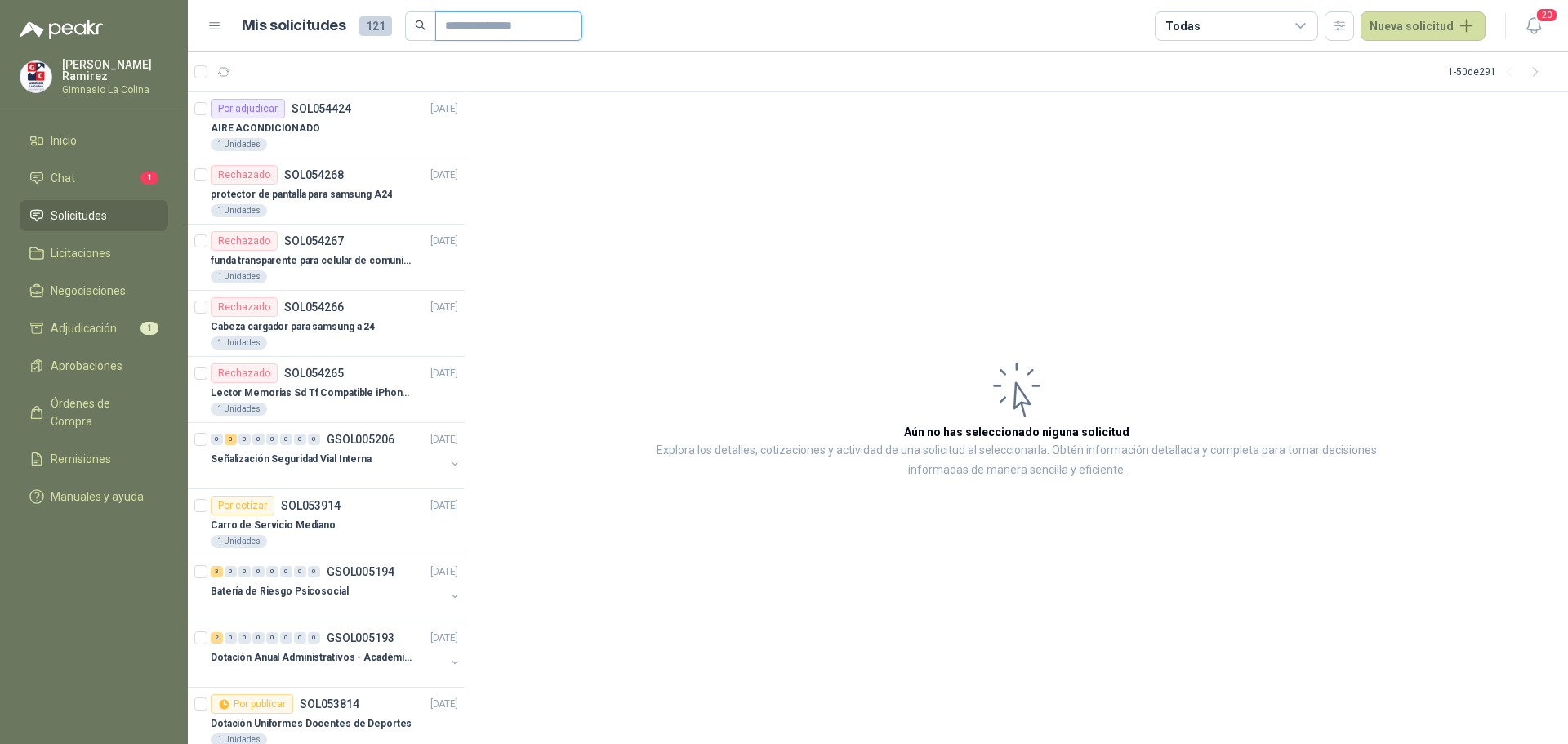
click at [538, 23] on input "text" at bounding box center [502, 26] width 115 height 28
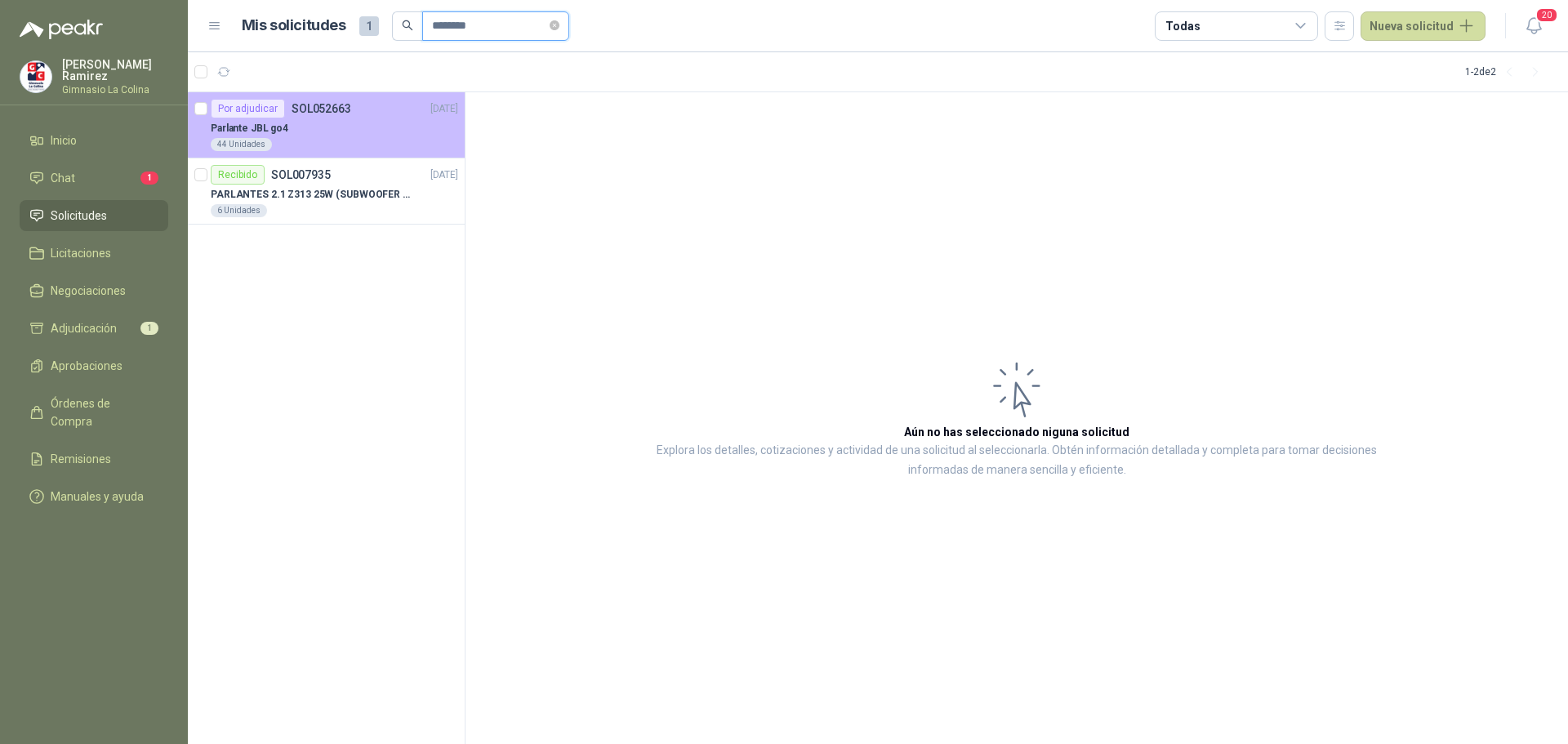
type input "********"
click at [282, 133] on p "Parlante JBL go4" at bounding box center [249, 129] width 78 height 16
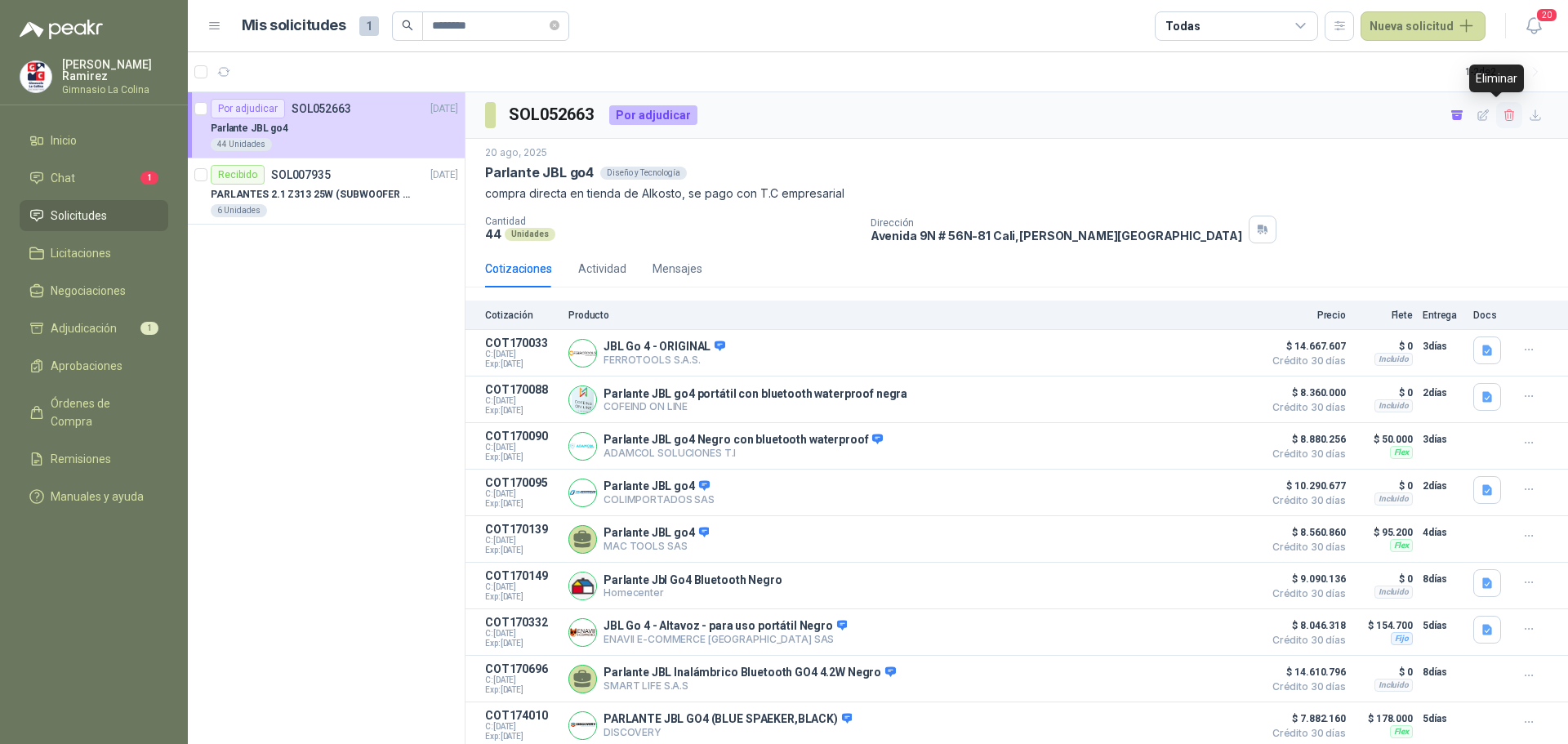
click at [1503, 112] on icon "button" at bounding box center [1509, 115] width 14 height 14
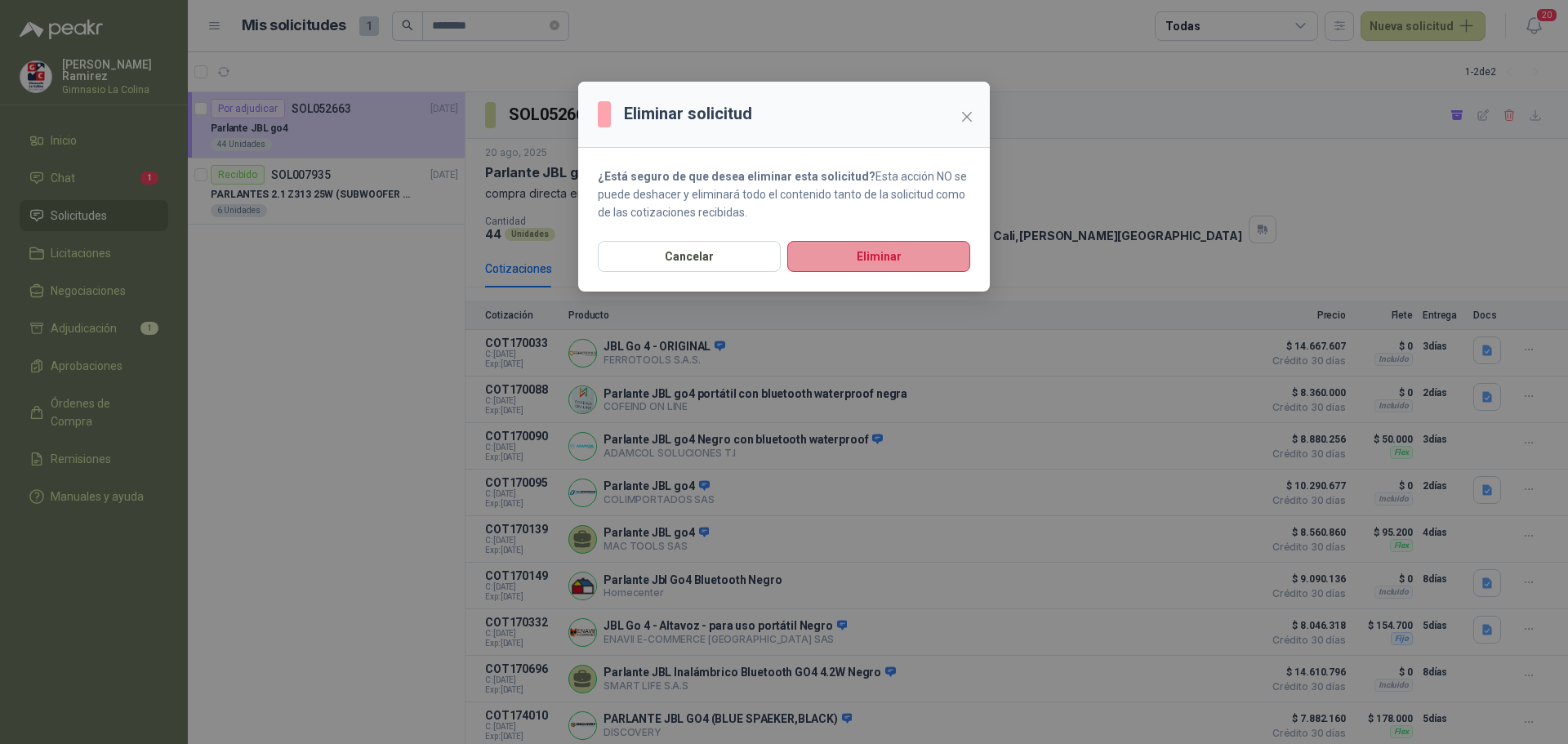
click at [886, 257] on button "Eliminar" at bounding box center [878, 256] width 183 height 31
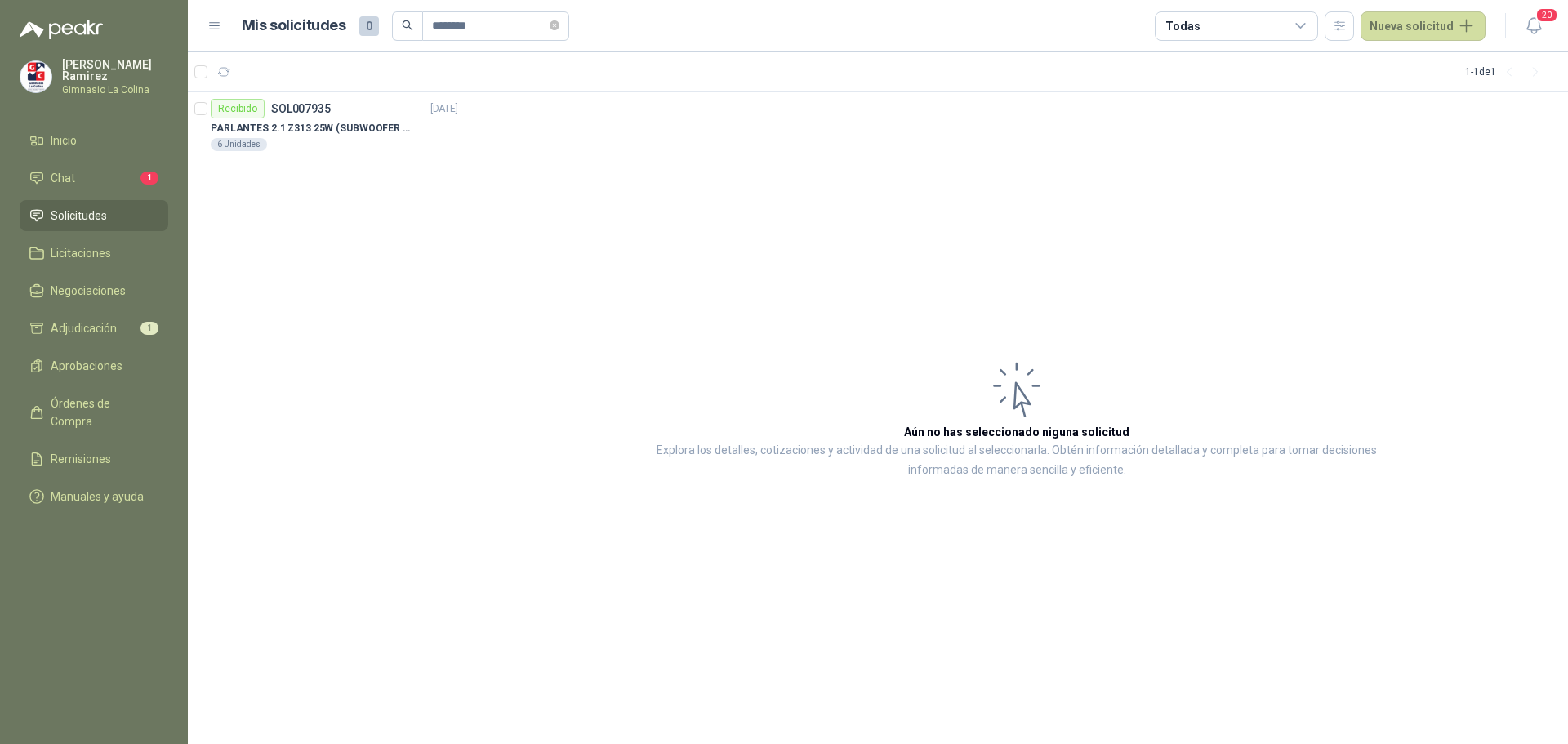
click at [76, 215] on span "Solicitudes" at bounding box center [79, 215] width 56 height 18
click at [75, 291] on span "Negociaciones" at bounding box center [89, 290] width 75 height 18
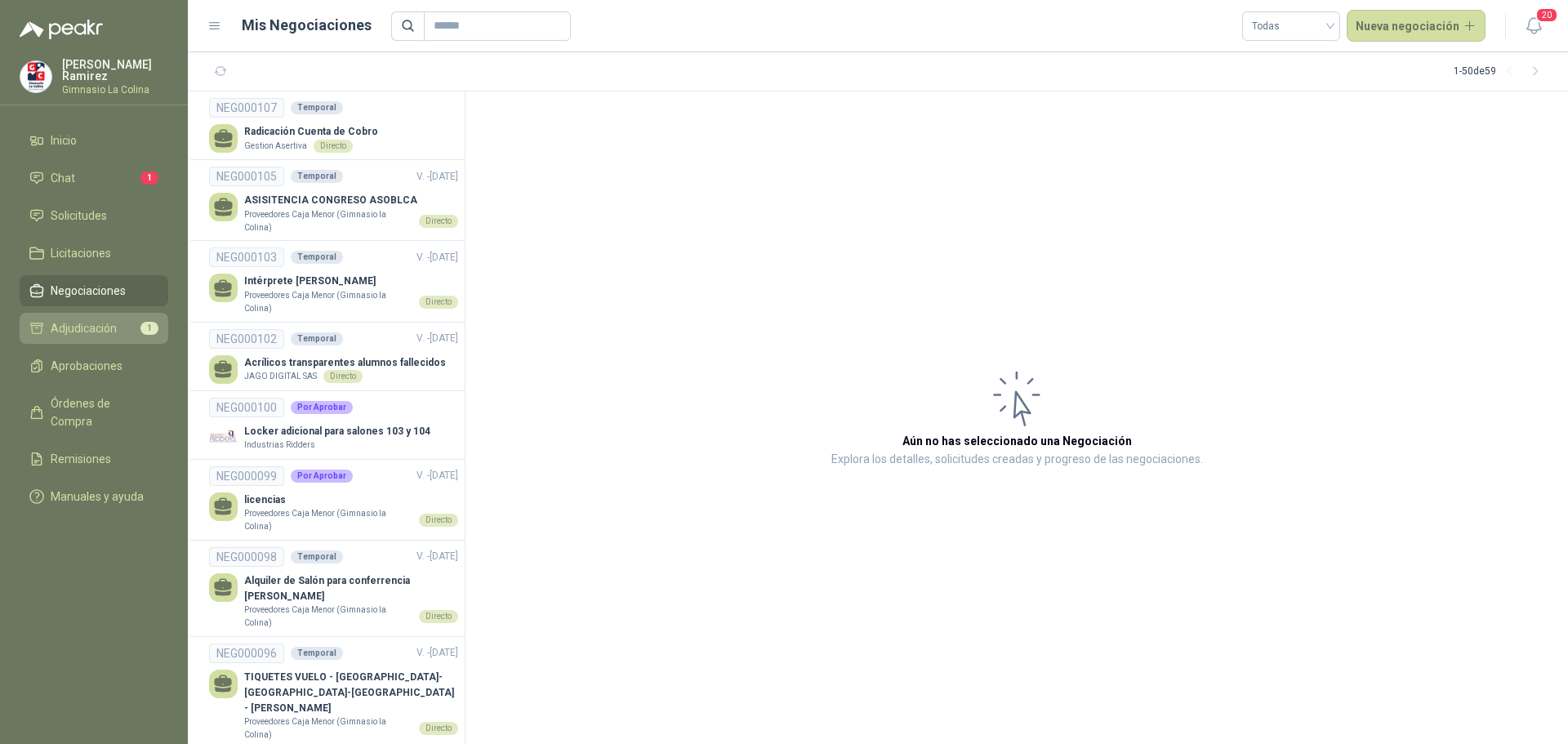
click at [104, 314] on link "Adjudicación 1" at bounding box center [94, 328] width 149 height 31
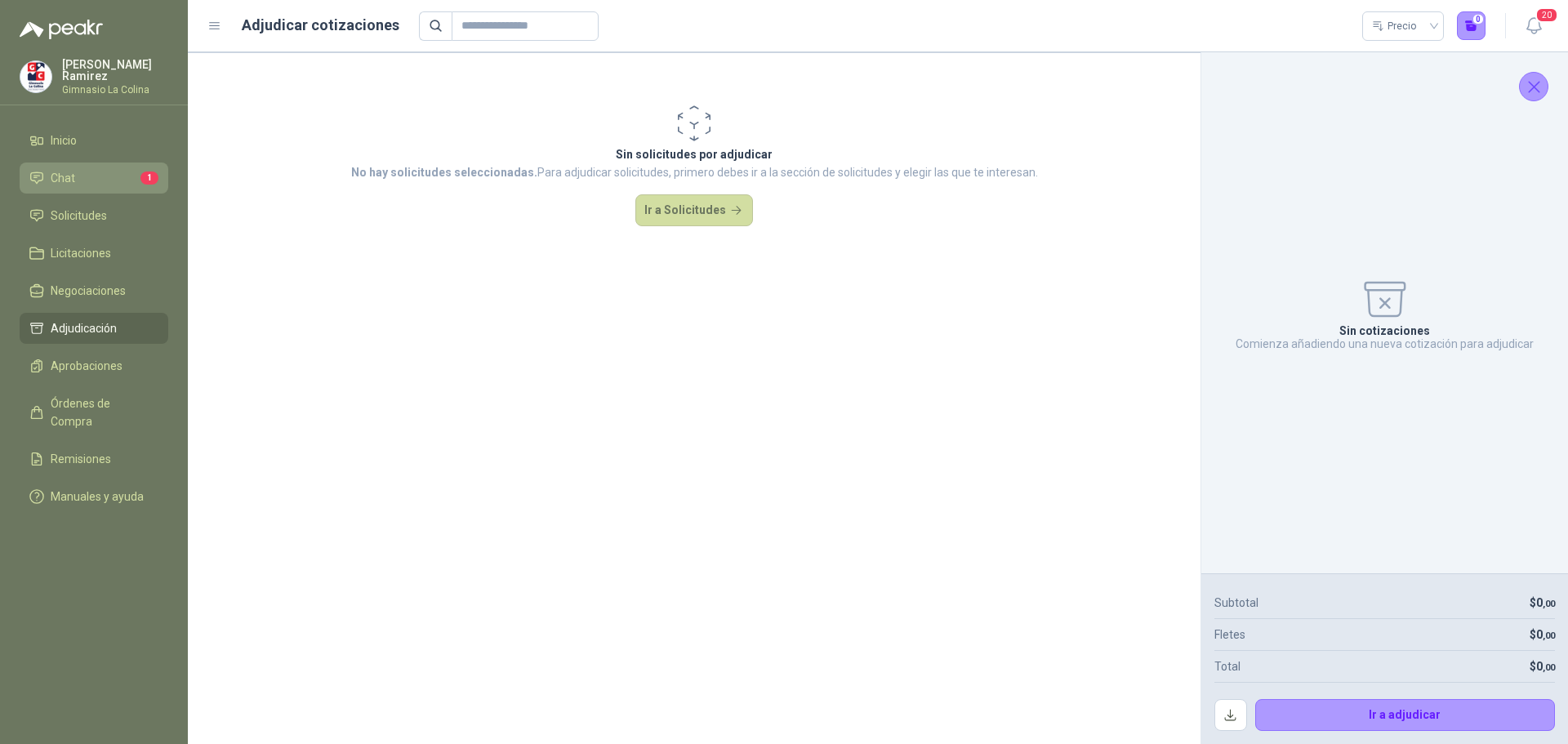
click at [59, 173] on span "Chat" at bounding box center [63, 177] width 24 height 18
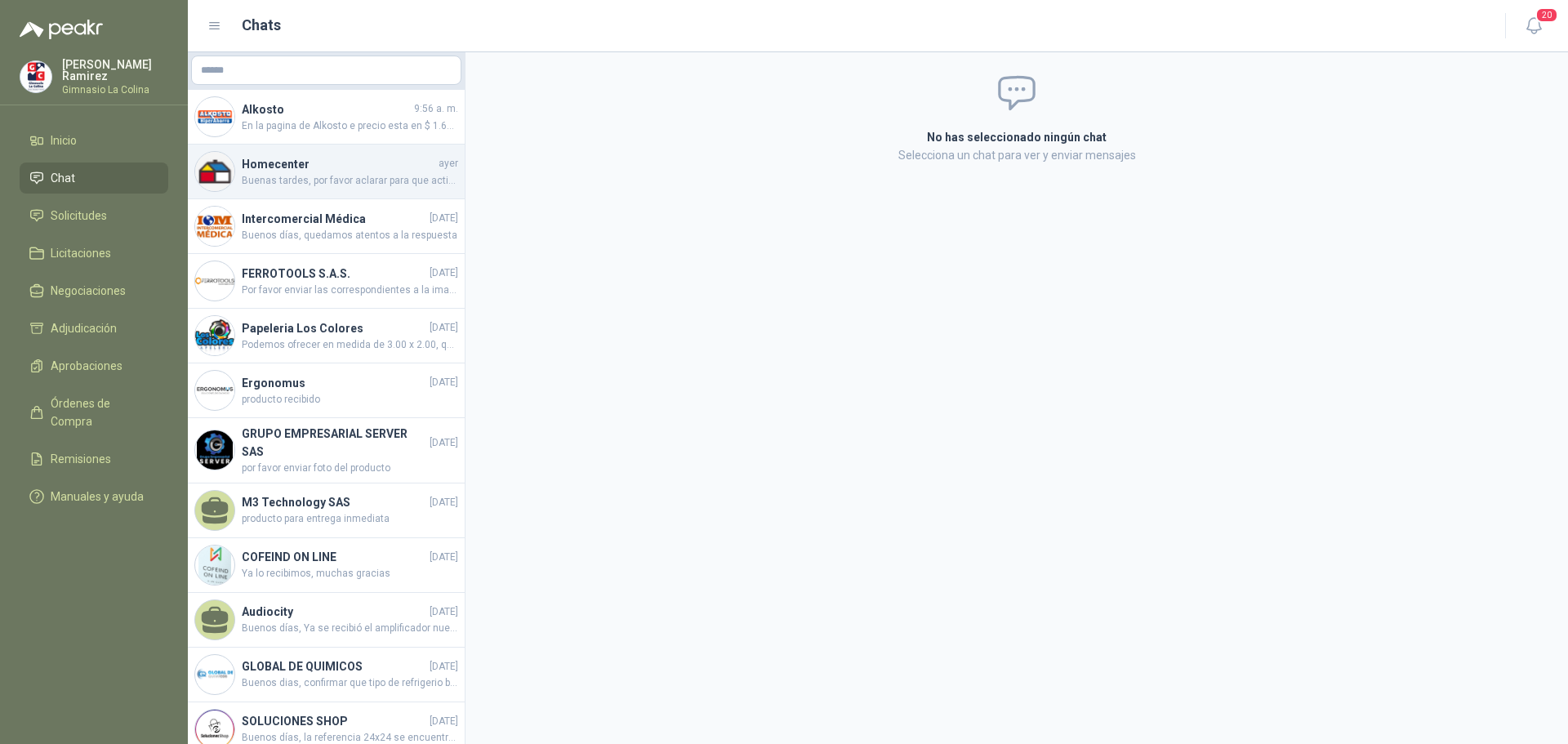
click at [351, 167] on h4 "Homecenter" at bounding box center [338, 164] width 193 height 18
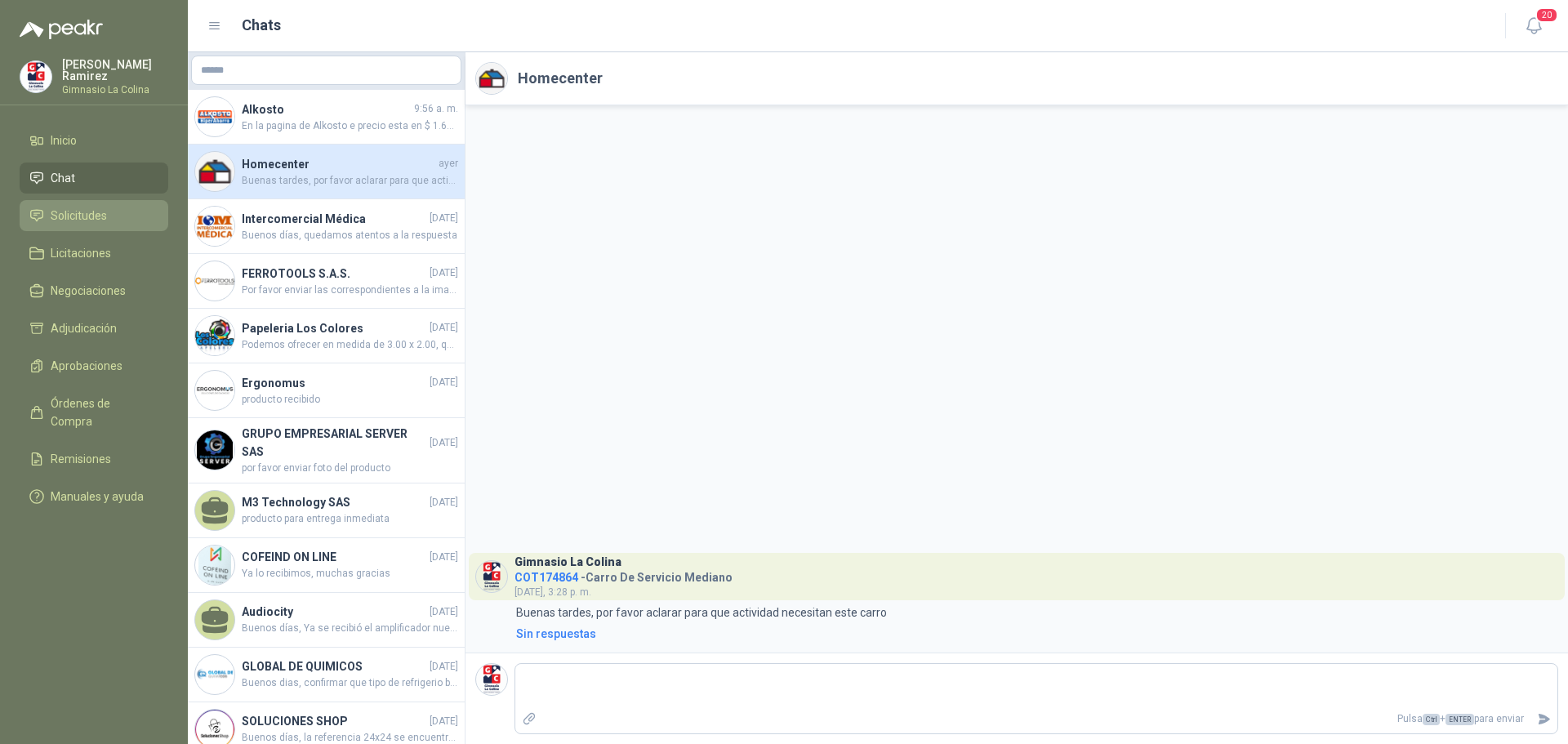
click at [106, 207] on span "Solicitudes" at bounding box center [79, 215] width 56 height 18
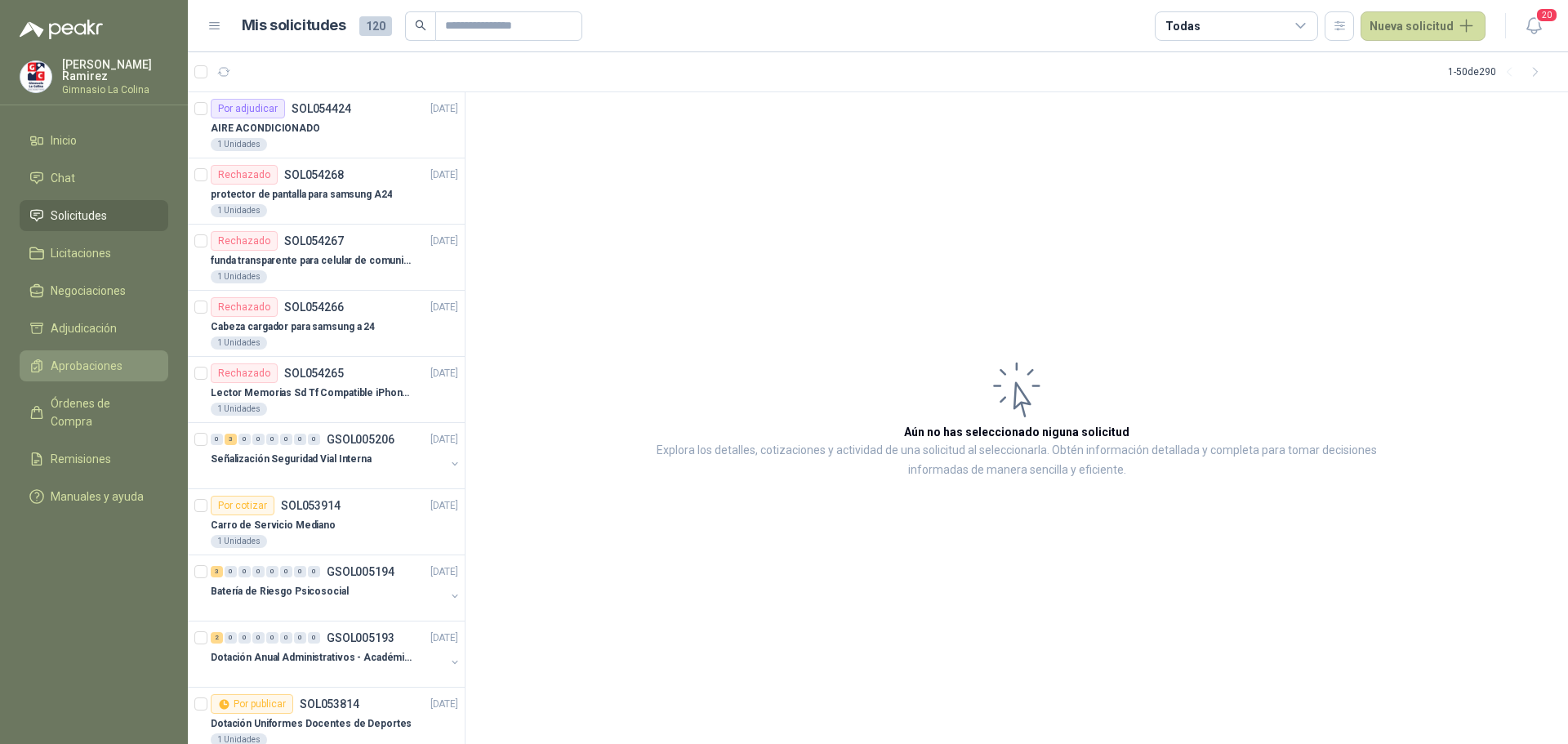
click at [69, 364] on span "Aprobaciones" at bounding box center [87, 365] width 72 height 18
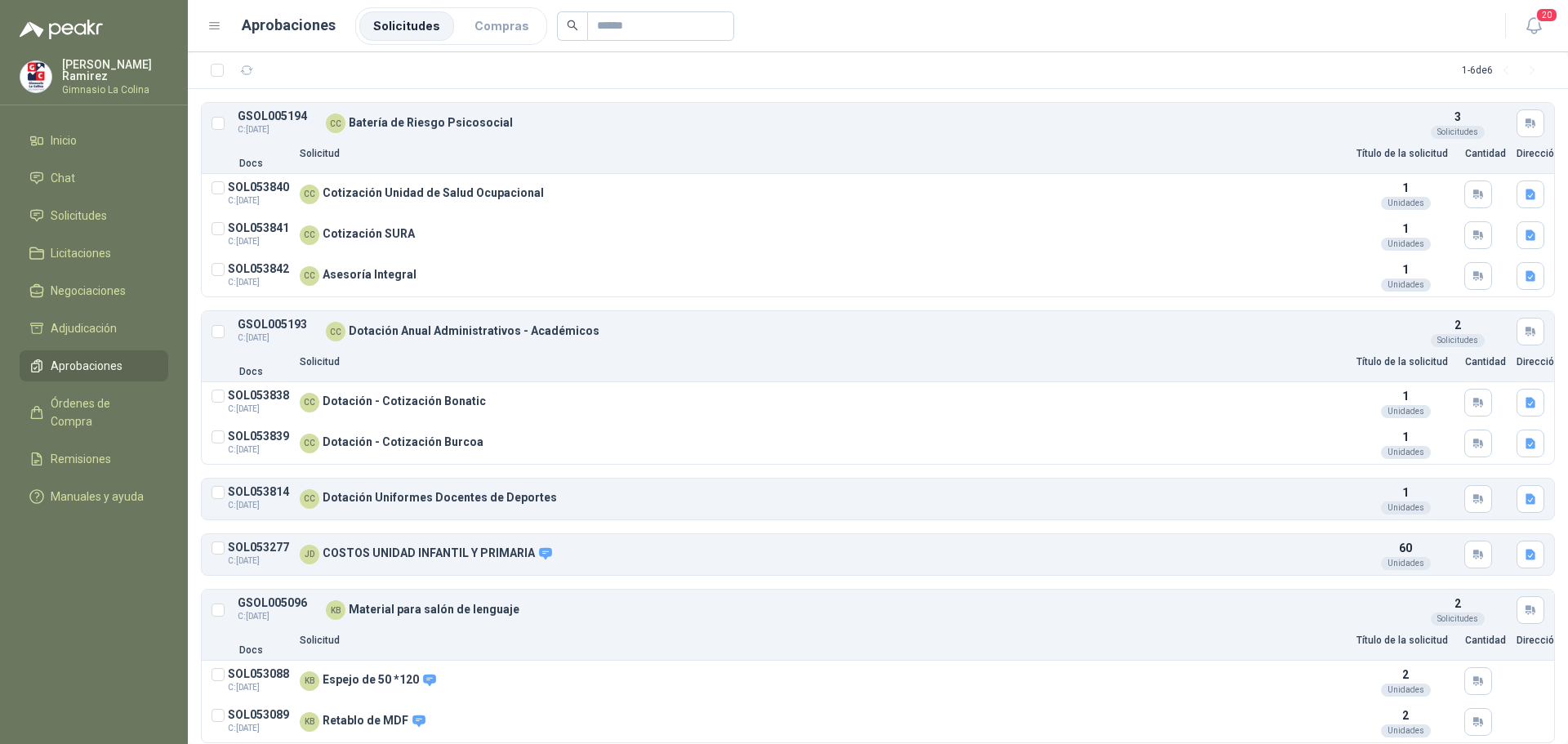
scroll to position [68, 0]
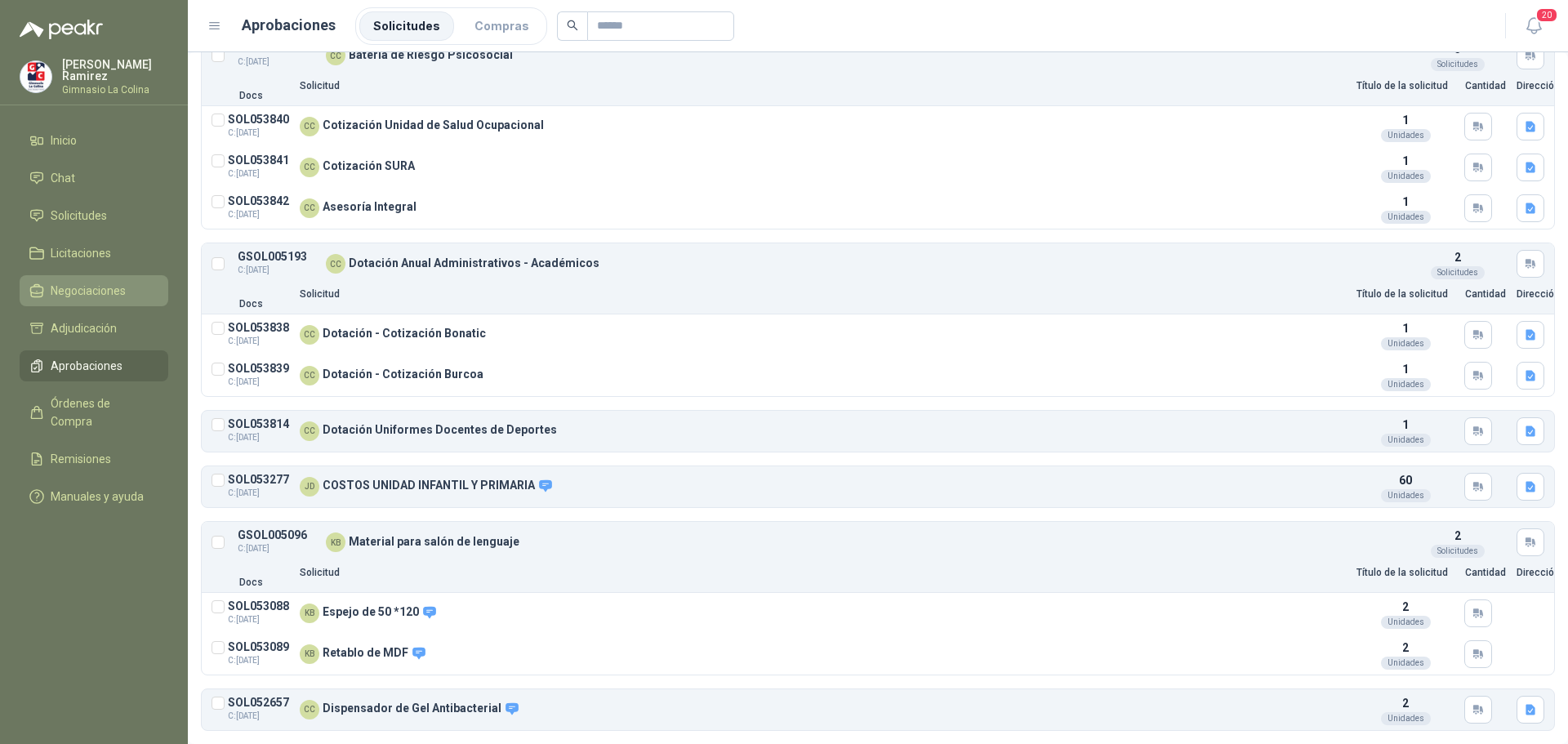
click at [86, 288] on span "Negociaciones" at bounding box center [89, 290] width 75 height 18
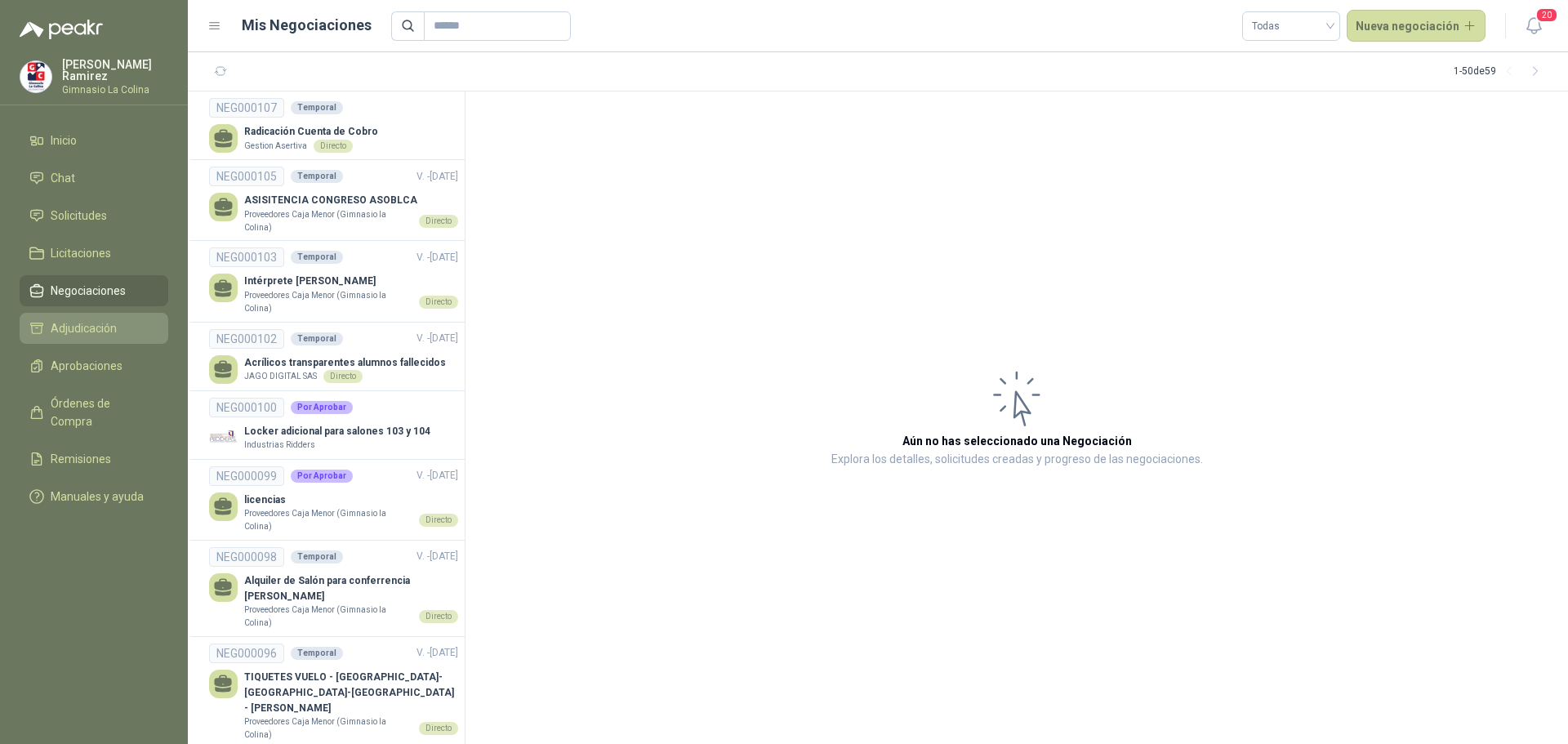
click at [96, 324] on span "Adjudicación" at bounding box center [84, 328] width 66 height 18
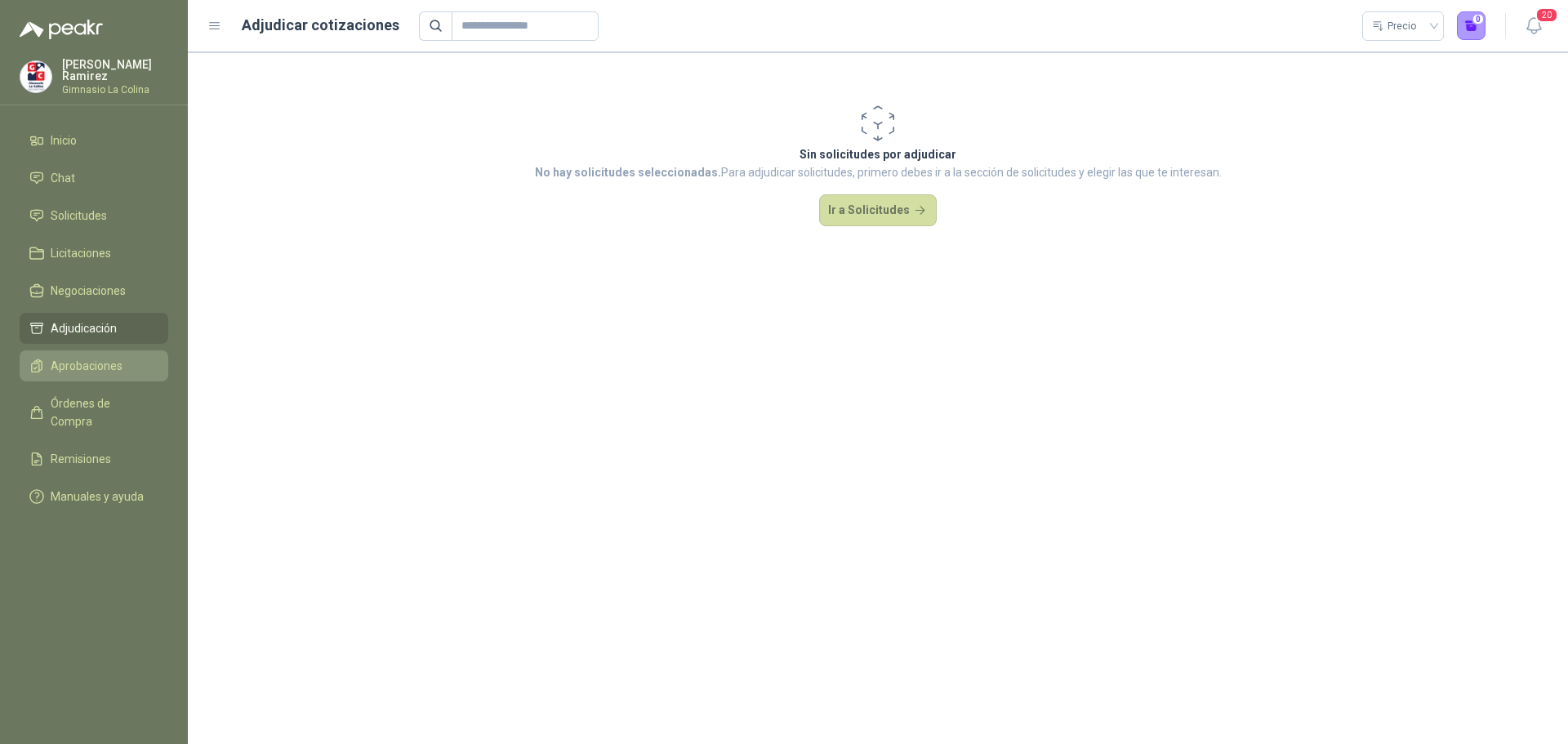
click at [97, 362] on span "Aprobaciones" at bounding box center [87, 365] width 72 height 18
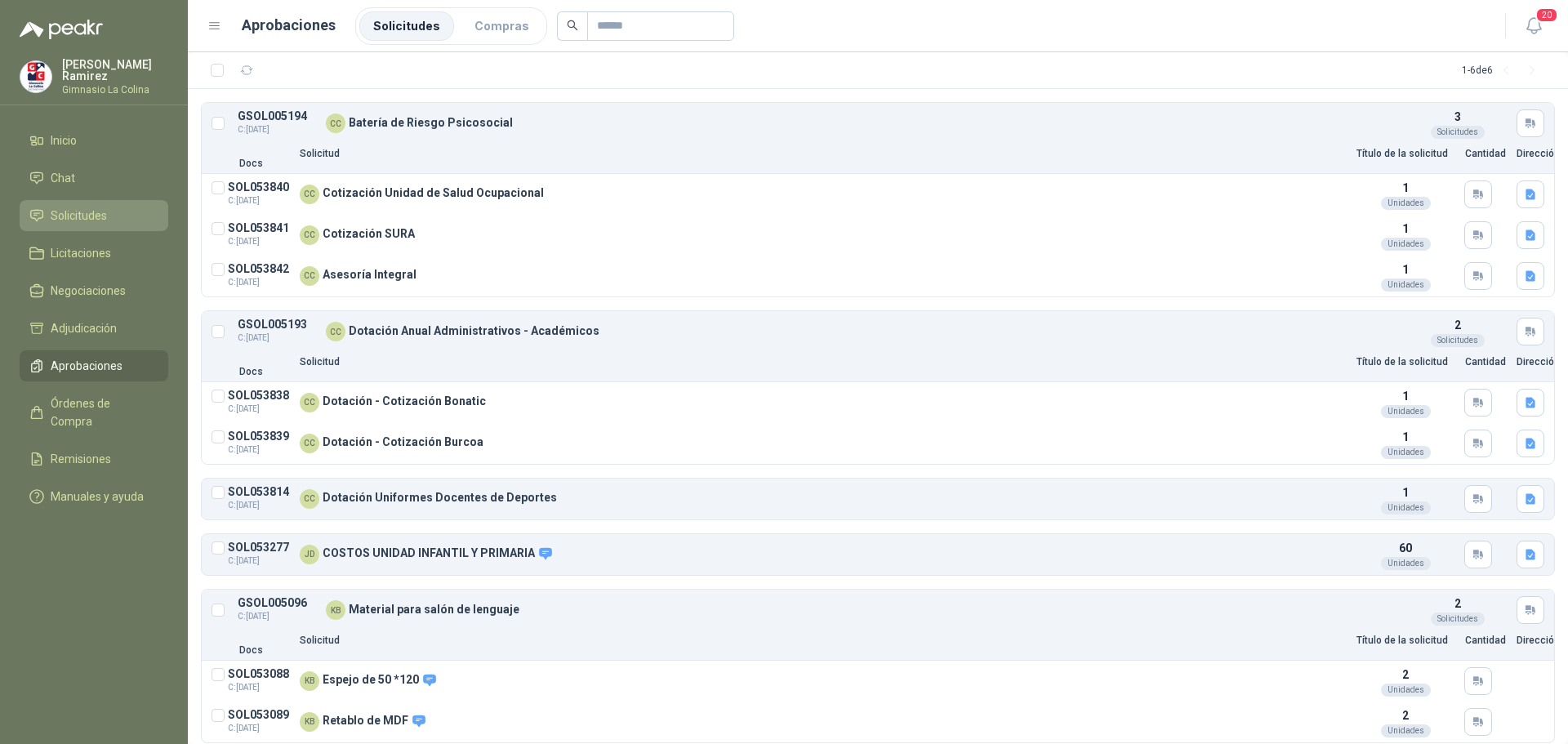
click at [64, 214] on span "Solicitudes" at bounding box center [79, 215] width 56 height 18
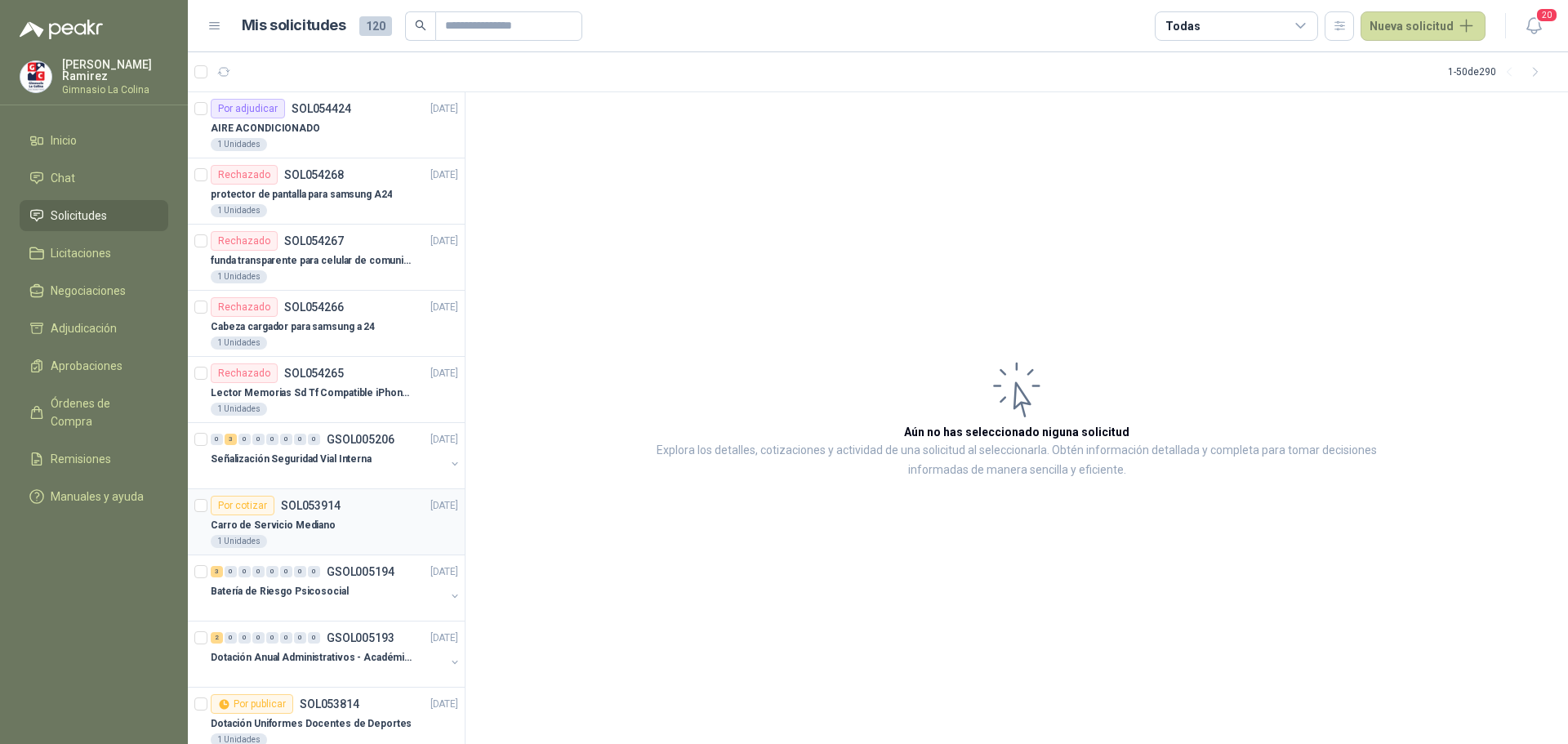
click at [293, 522] on p "Carro de Servicio Mediano" at bounding box center [273, 525] width 125 height 16
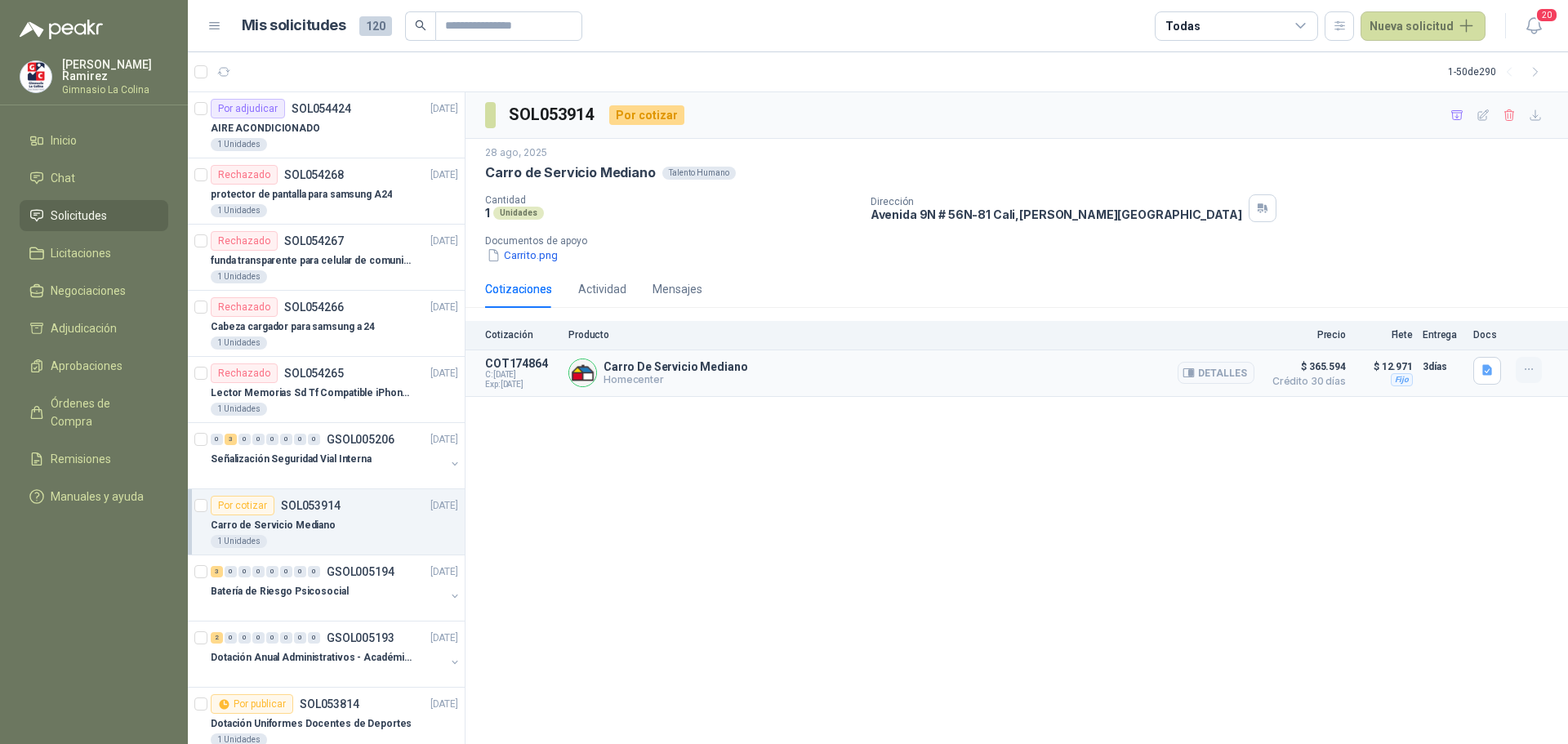
click at [1535, 370] on icon "button" at bounding box center [1529, 369] width 14 height 14
click at [1220, 371] on button "Detalles" at bounding box center [1216, 373] width 77 height 22
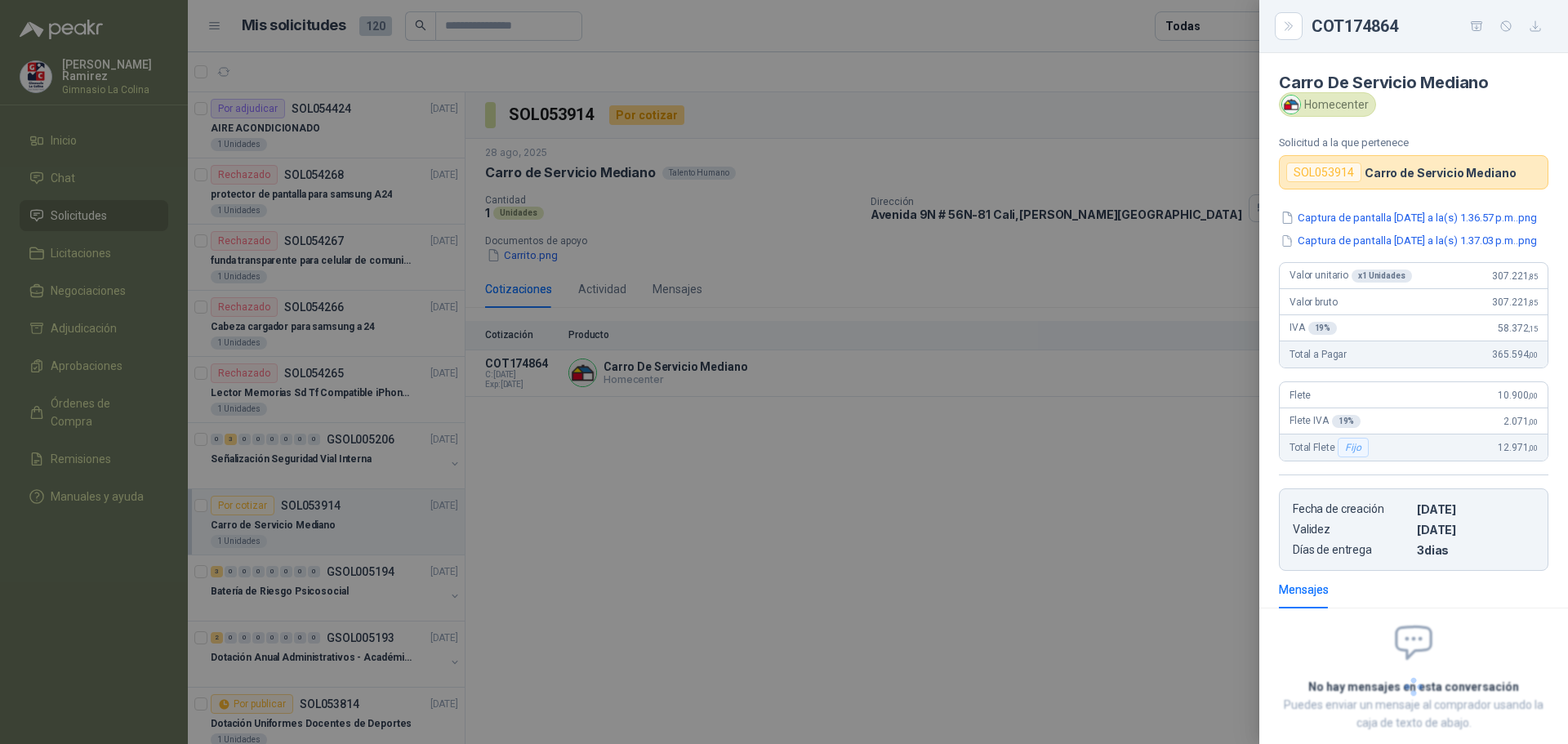
scroll to position [78, 0]
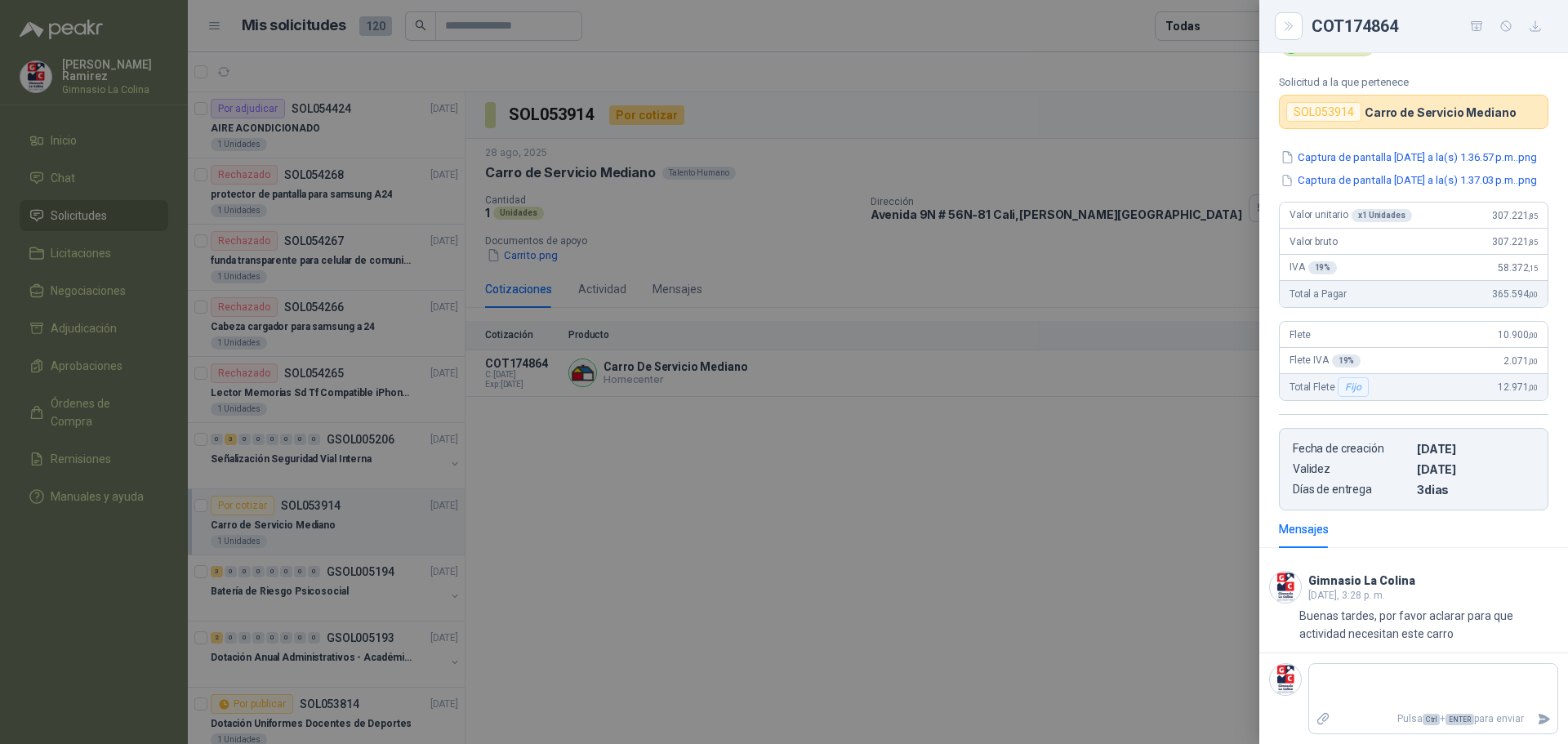
click at [784, 469] on div at bounding box center [784, 372] width 1568 height 744
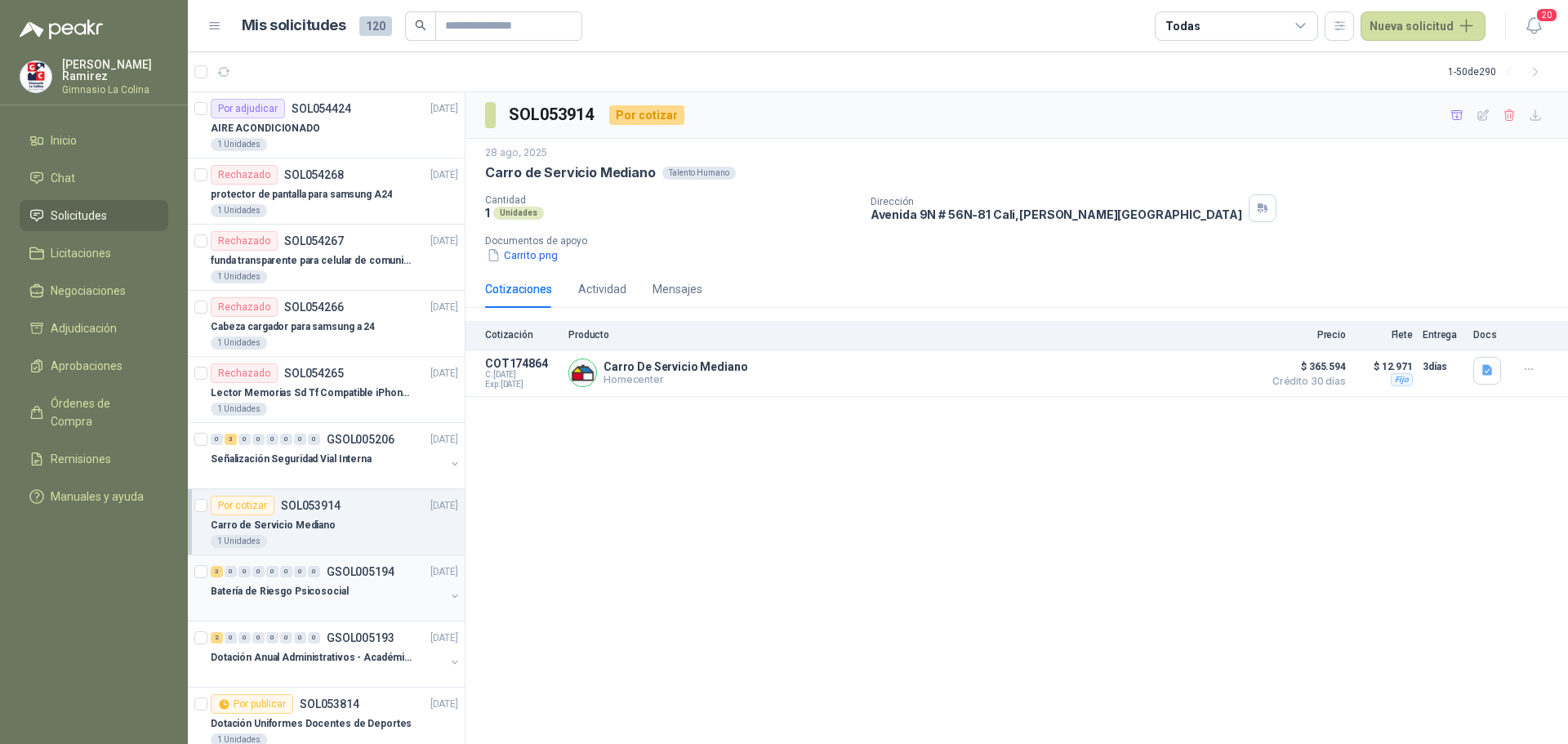
click at [345, 597] on div "Batería de Riesgo Psicosocial" at bounding box center [328, 590] width 234 height 19
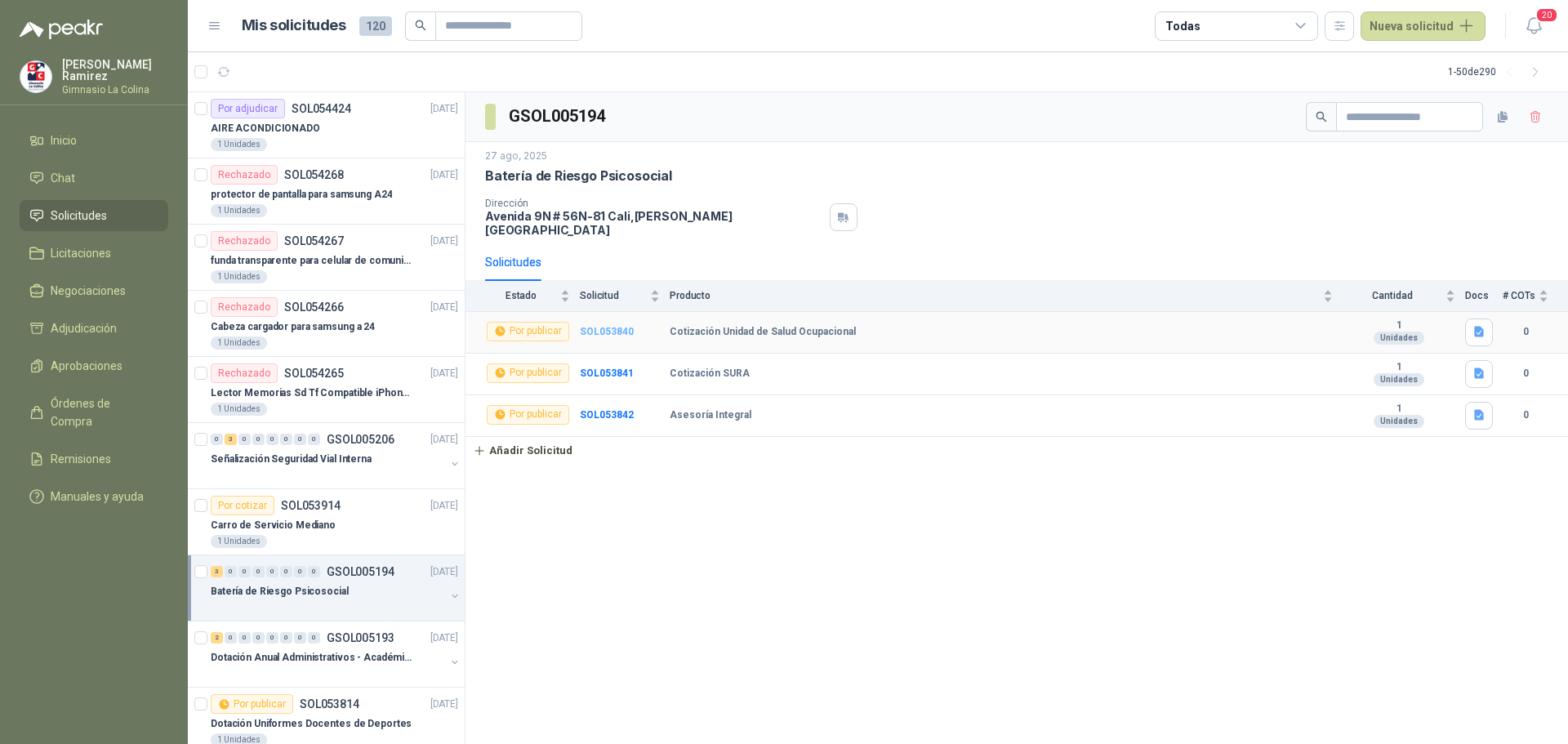
click at [613, 326] on b "SOL053840" at bounding box center [606, 332] width 54 height 12
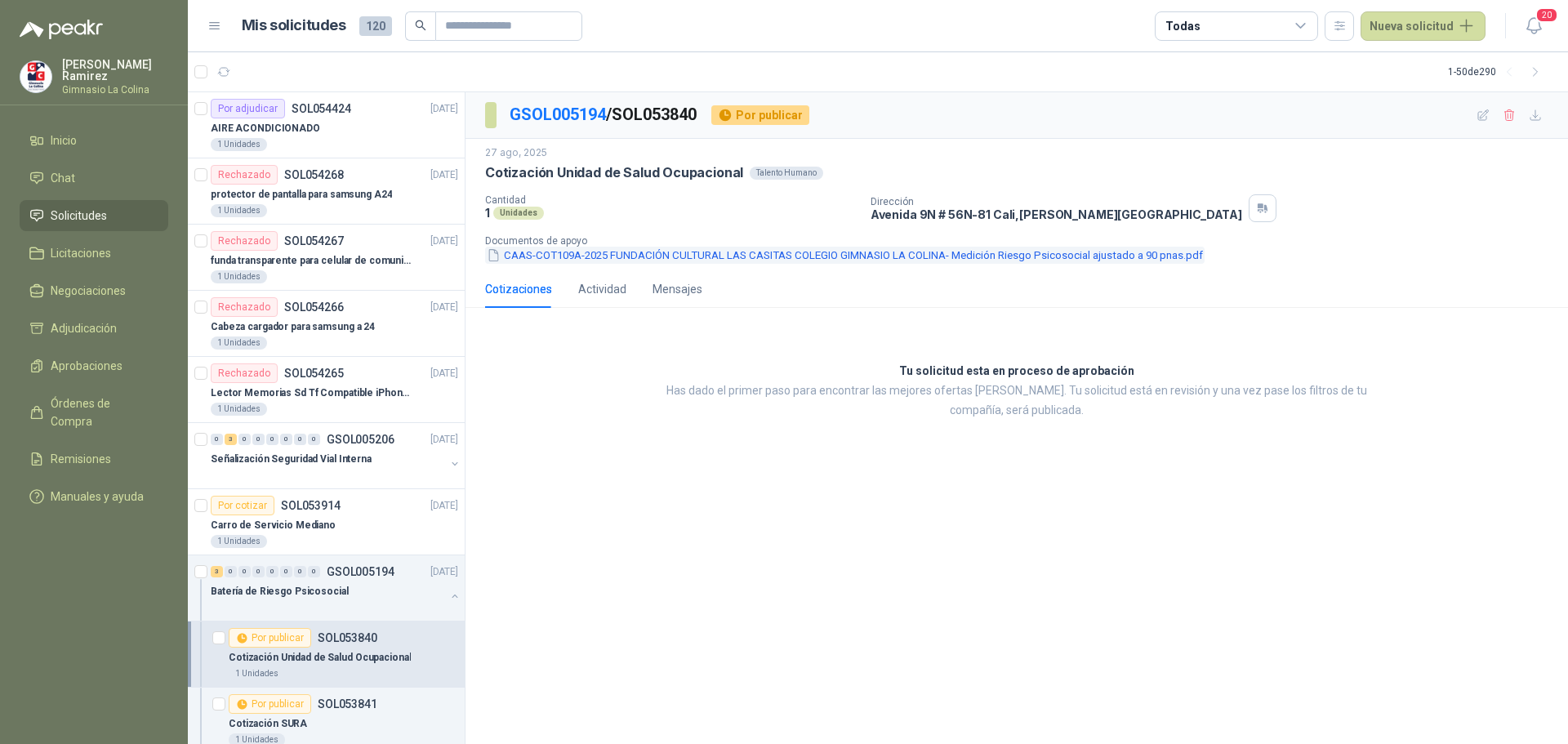
click at [565, 255] on button "CAAS-COT109A-2025 FUNDACIÓN CULTURAL LAS CASITAS COLEGIO GIMNASIO LA COLINA- Me…" at bounding box center [845, 255] width 719 height 18
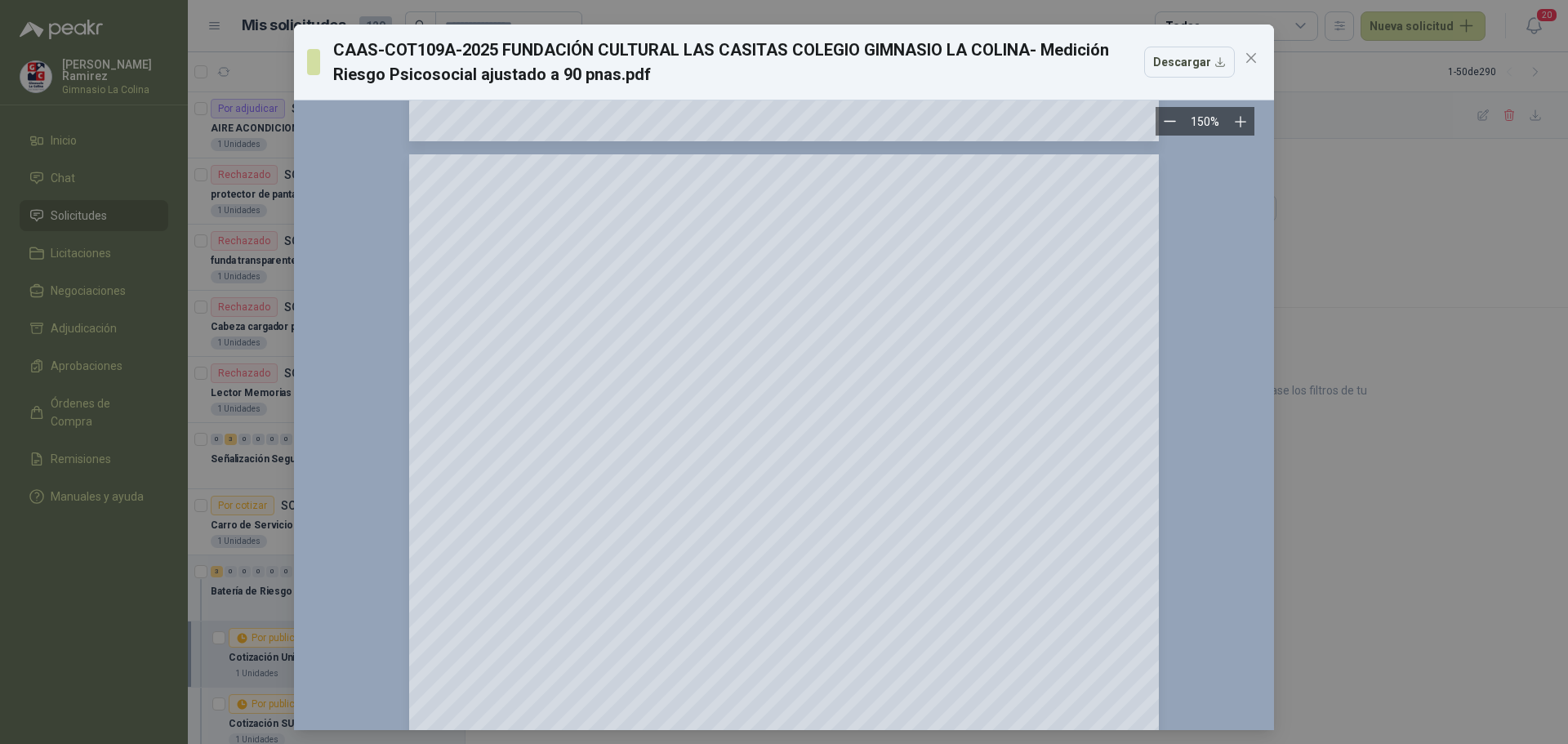
scroll to position [7825, 0]
click at [1243, 64] on button "Close" at bounding box center [1250, 58] width 26 height 26
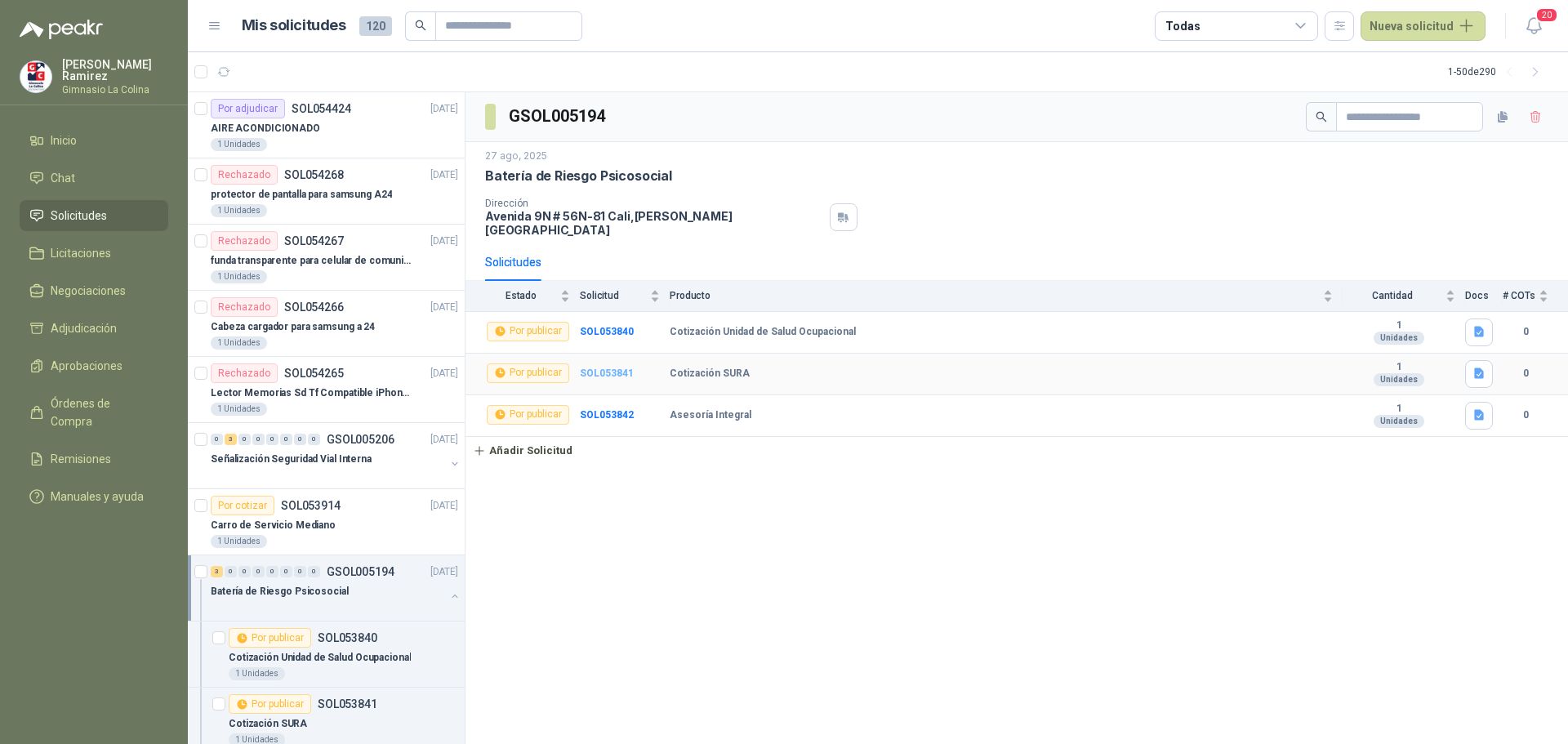
click at [601, 367] on b "SOL053841" at bounding box center [606, 373] width 54 height 12
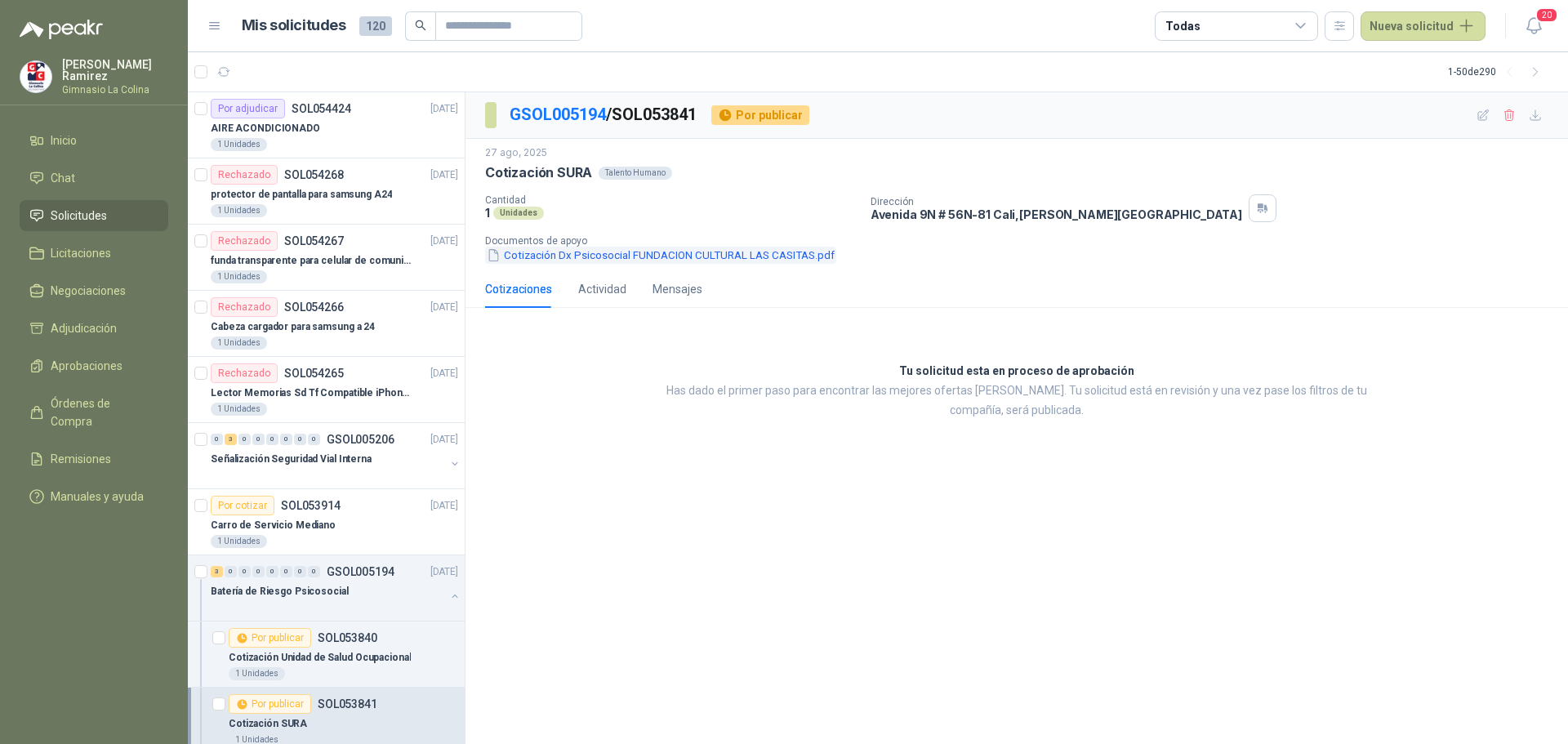
click at [636, 256] on button "Cotización Dx Psicosocial FUNDACION CULTURAL LAS CASITAS.pdf" at bounding box center [661, 255] width 351 height 18
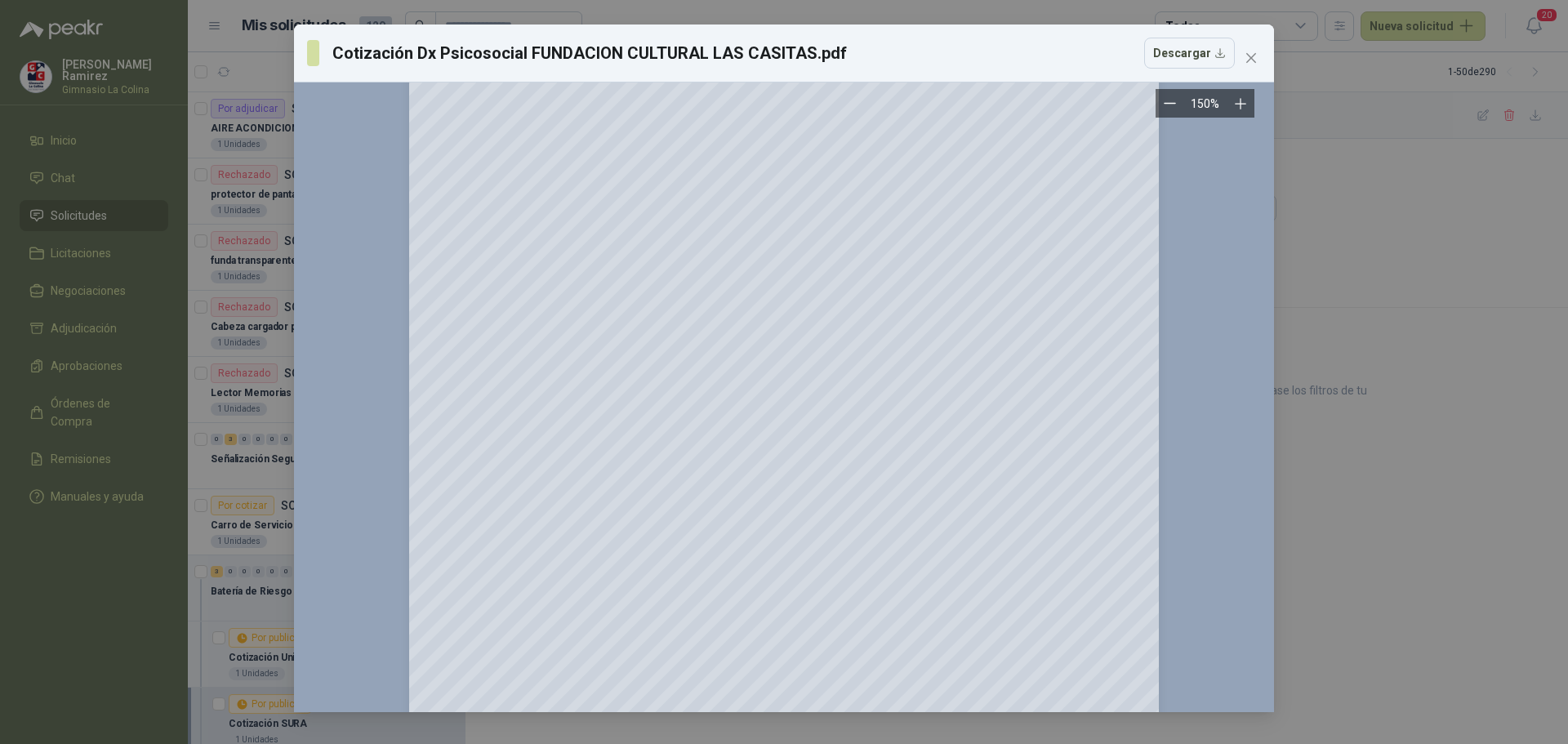
scroll to position [8230, 0]
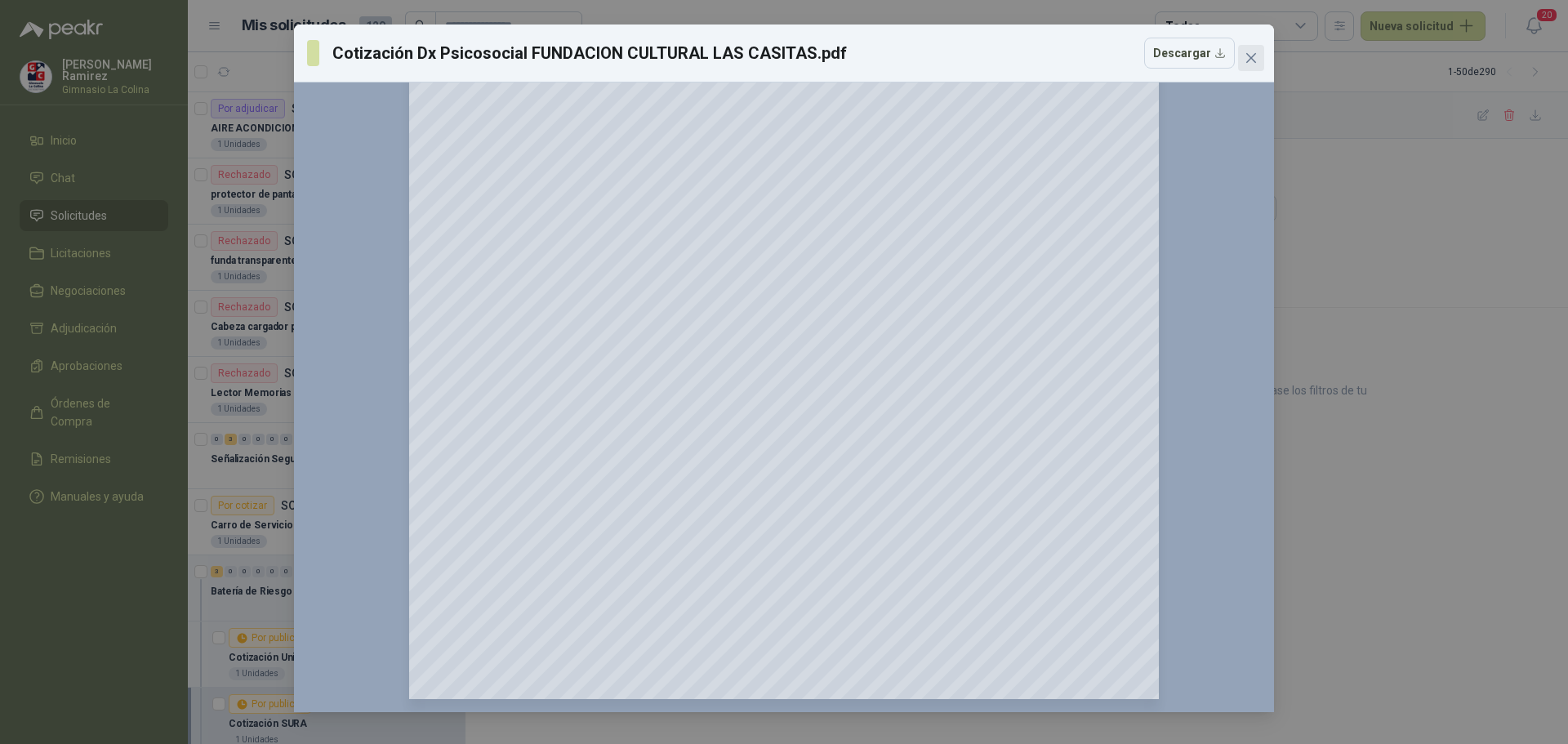
click at [1253, 54] on icon "close" at bounding box center [1251, 59] width 13 height 13
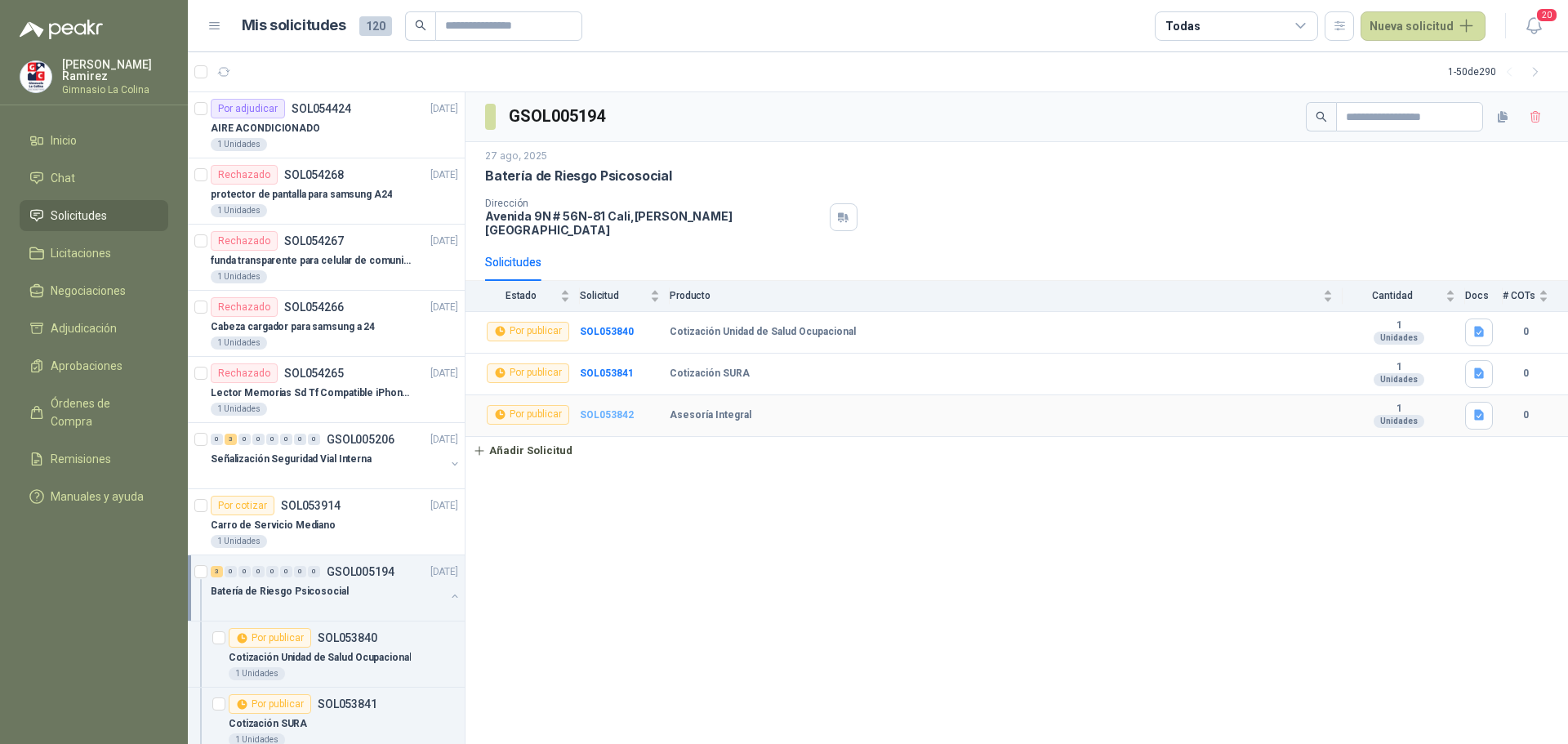
click at [604, 409] on b "SOL053842" at bounding box center [606, 415] width 54 height 12
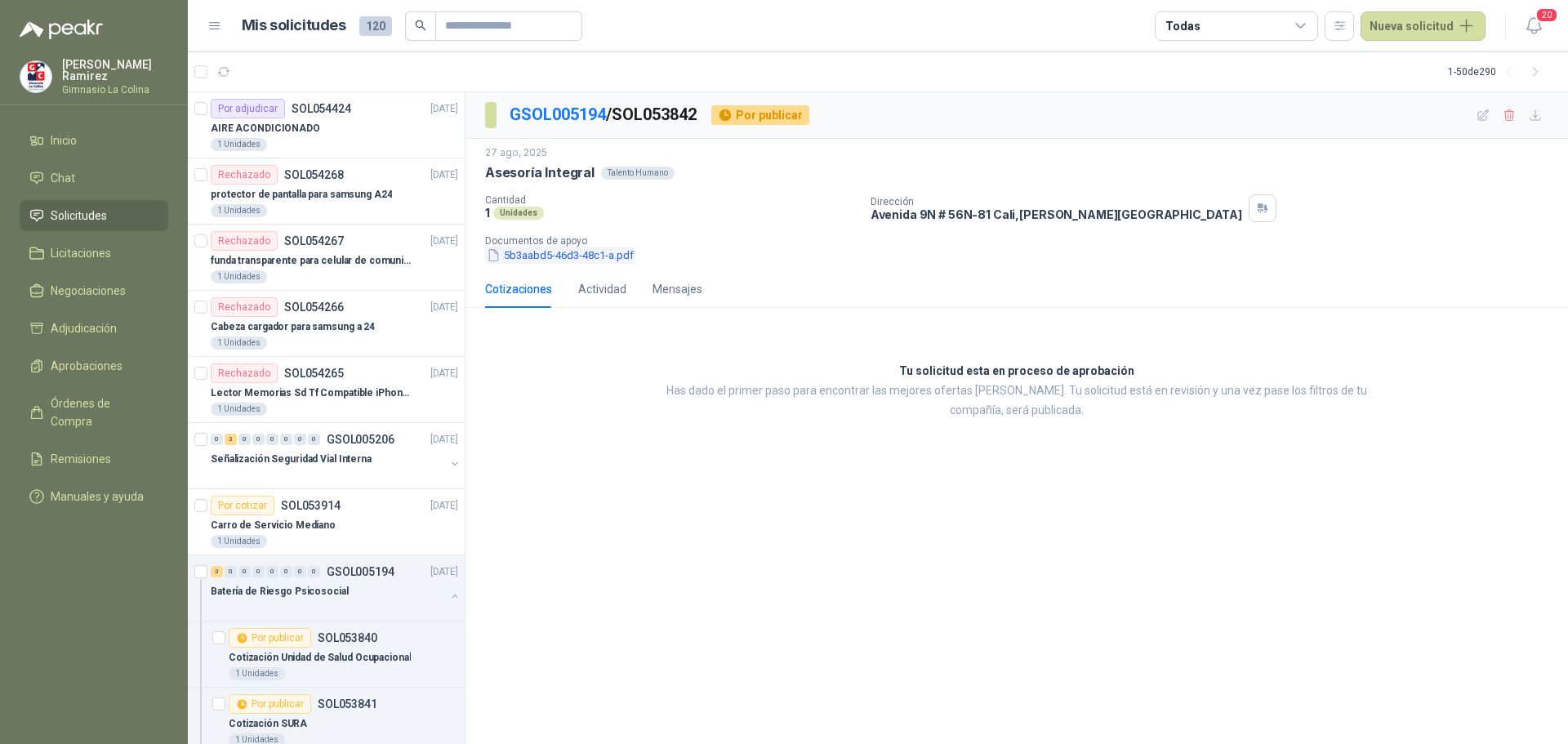
click at [552, 259] on button "5b3aabd5-46d3-48c1-a.pdf" at bounding box center [560, 255] width 151 height 18
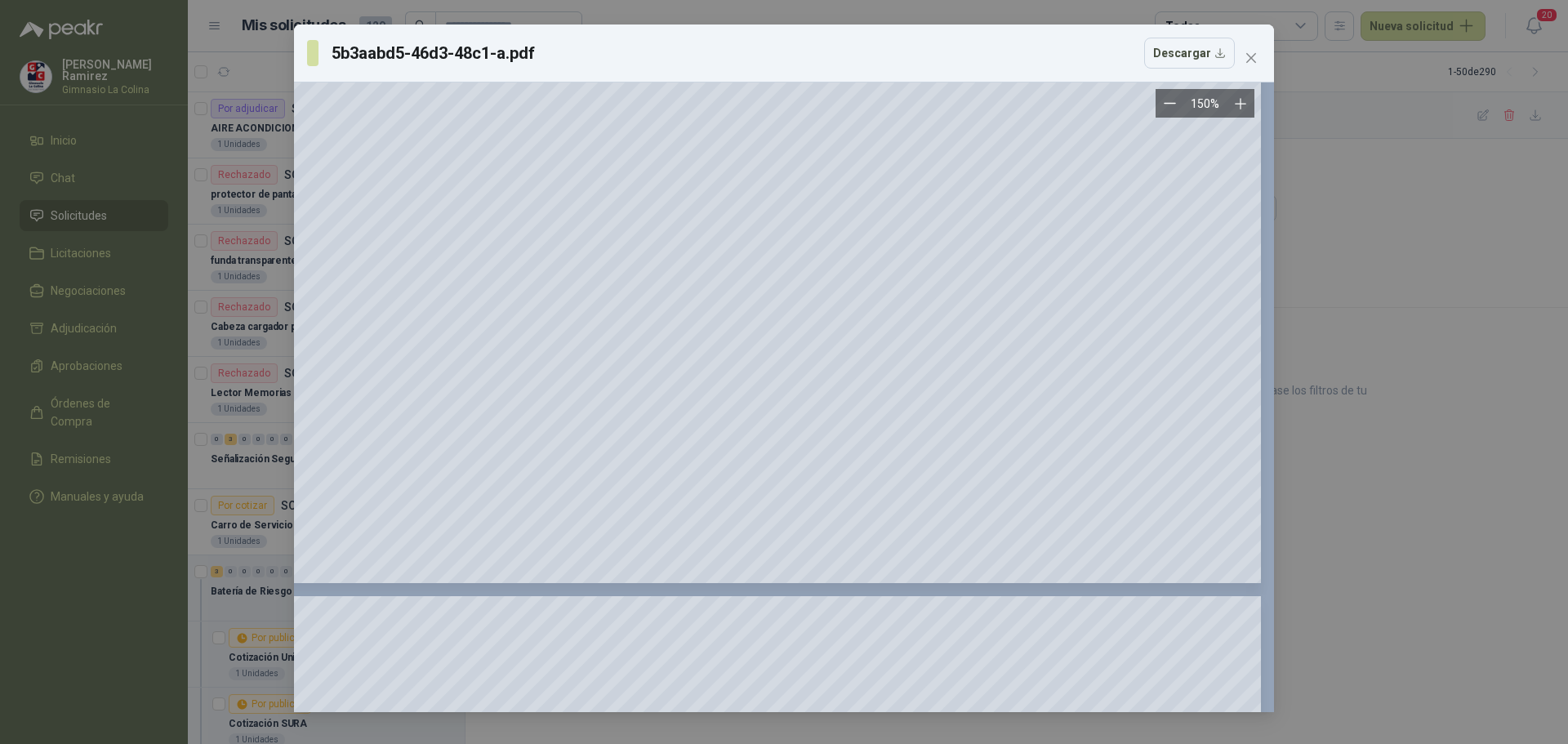
scroll to position [7509, 235]
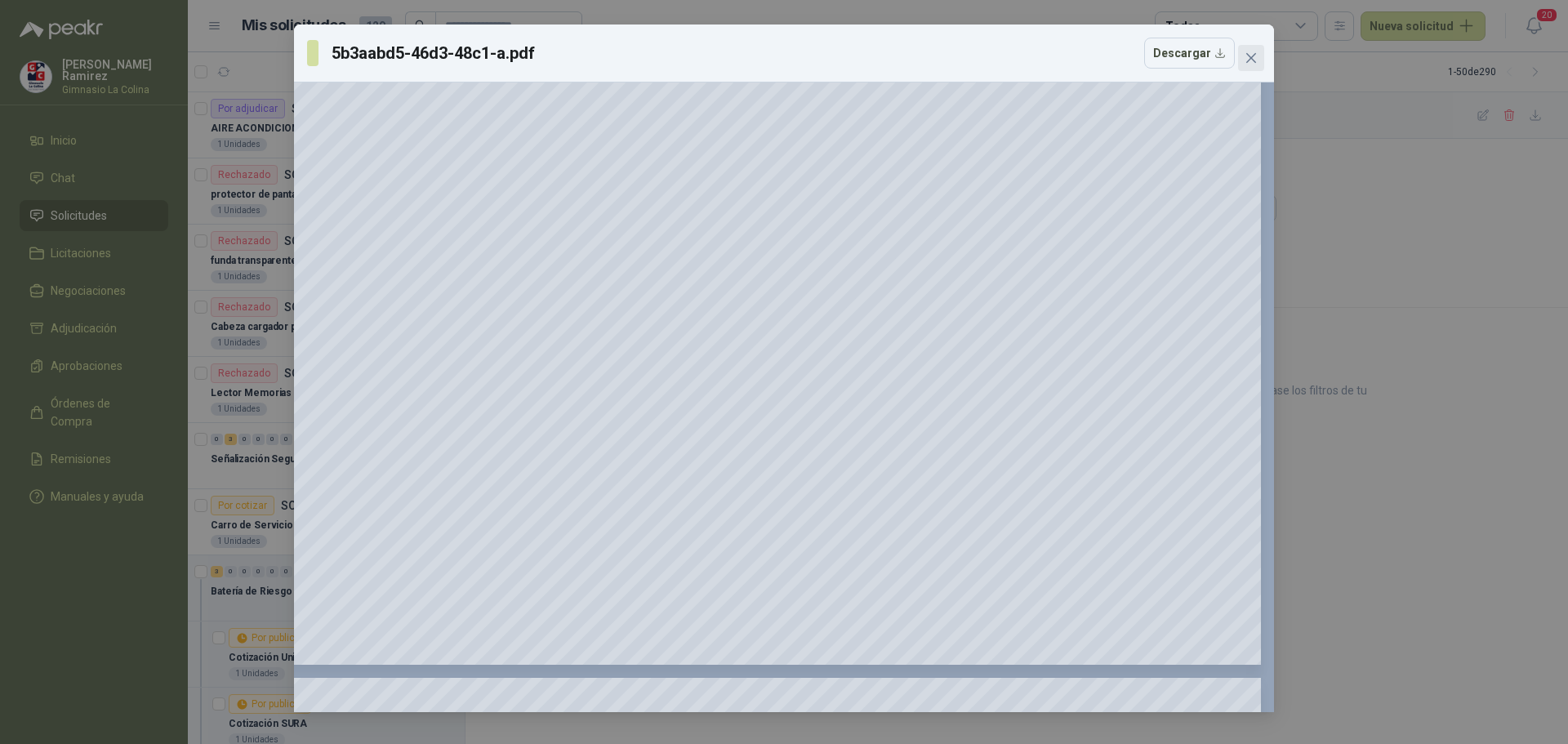
click at [1249, 58] on icon "close" at bounding box center [1251, 59] width 13 height 13
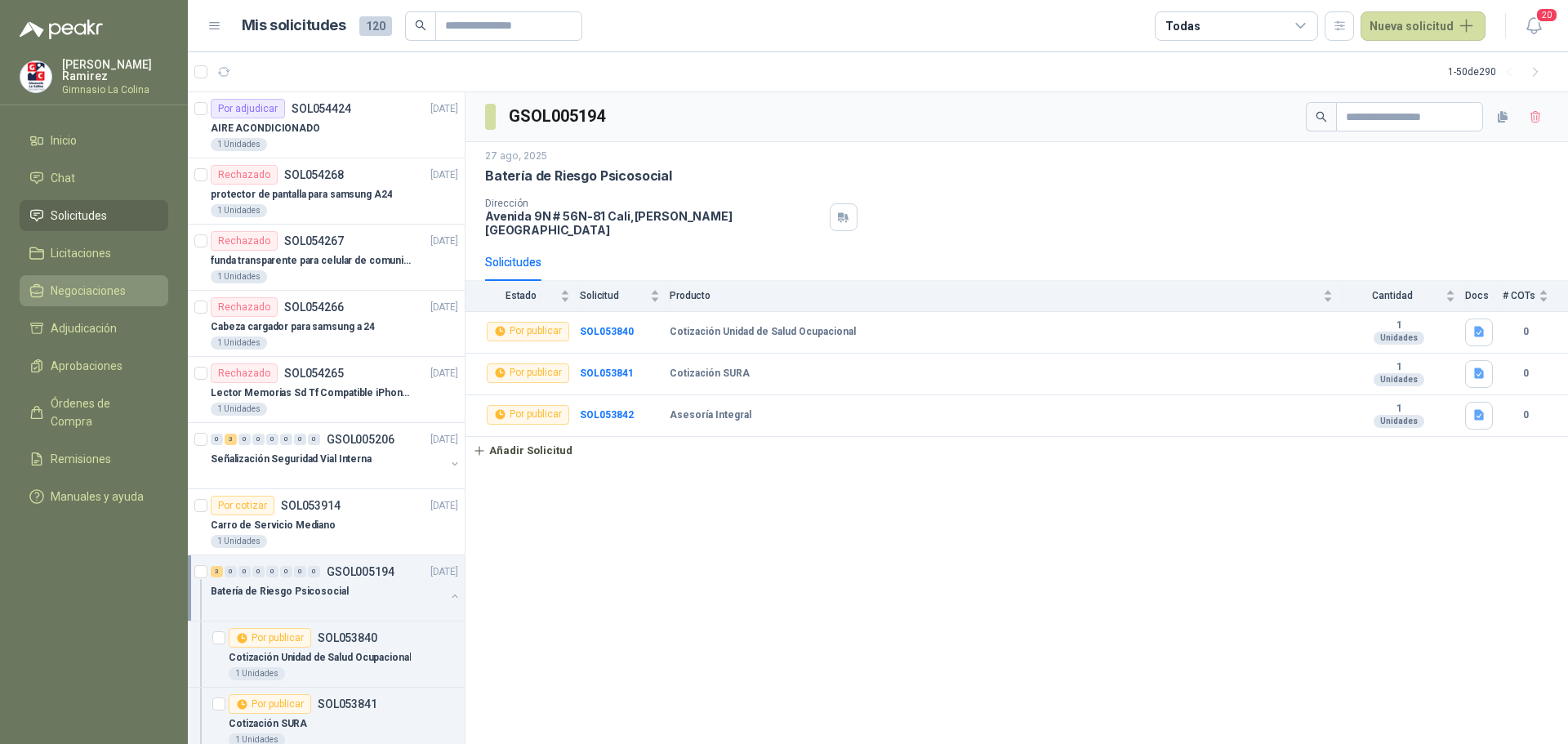
click at [77, 286] on span "Negociaciones" at bounding box center [89, 290] width 75 height 18
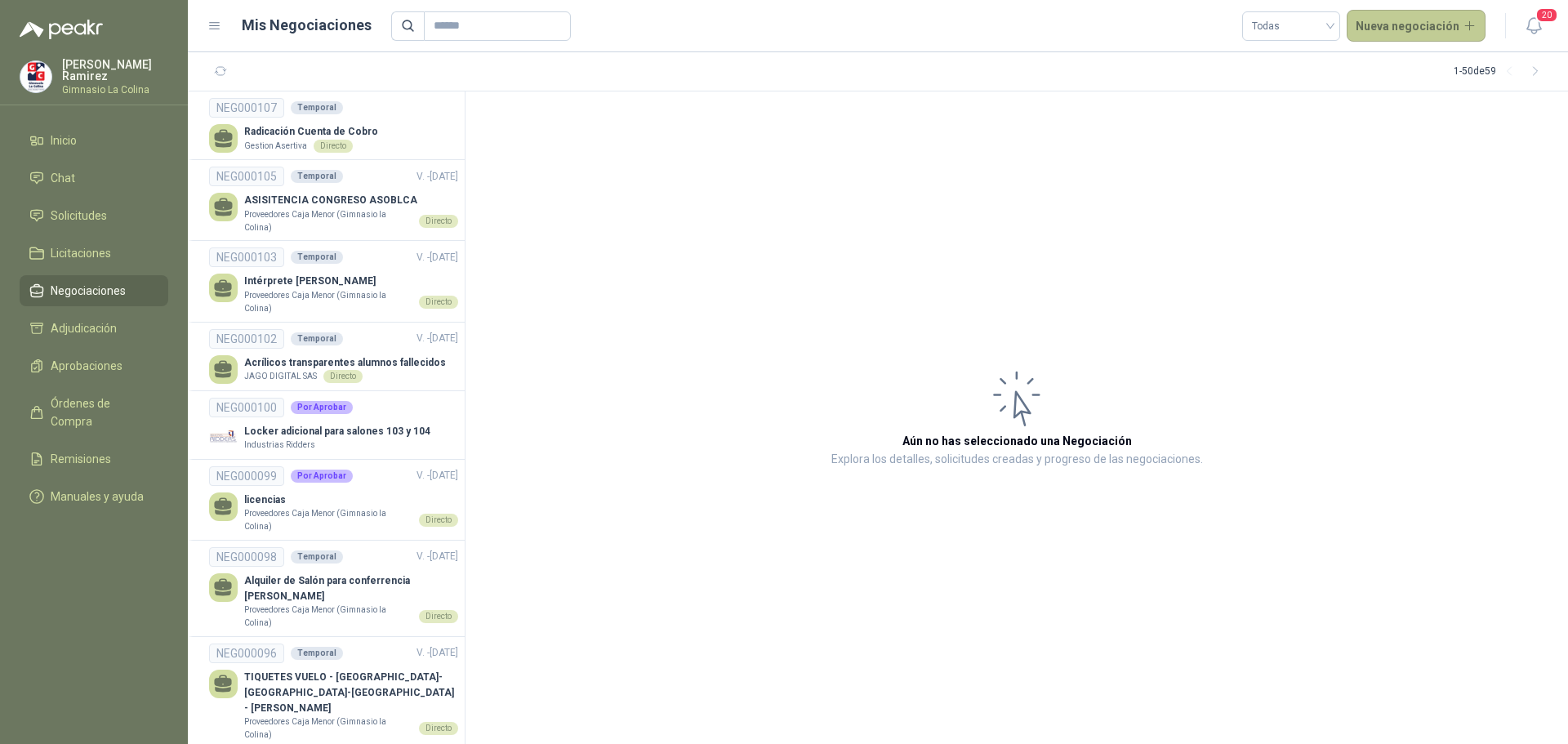
click at [1419, 22] on button "Nueva negociación" at bounding box center [1416, 26] width 140 height 33
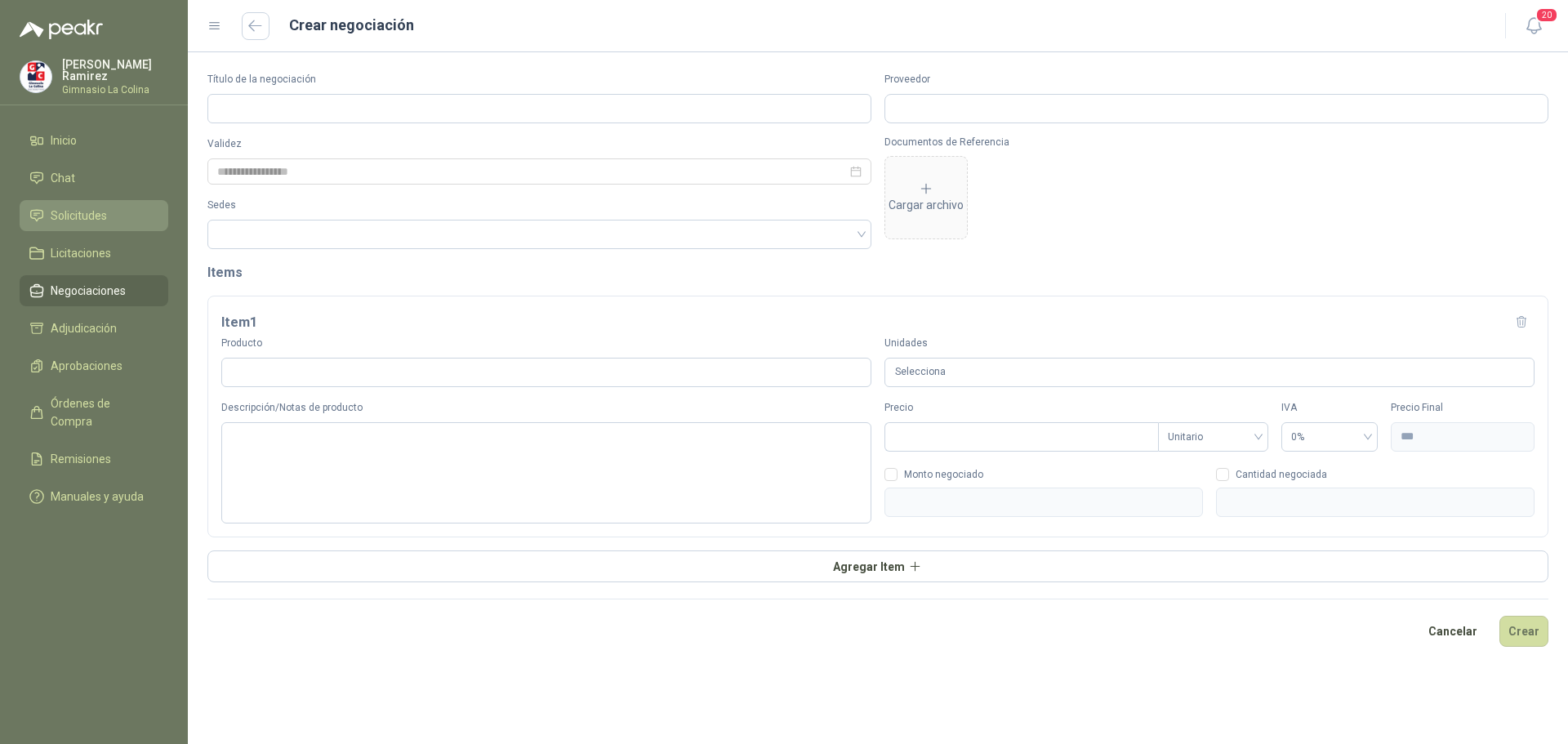
click at [67, 206] on span "Solicitudes" at bounding box center [79, 215] width 56 height 18
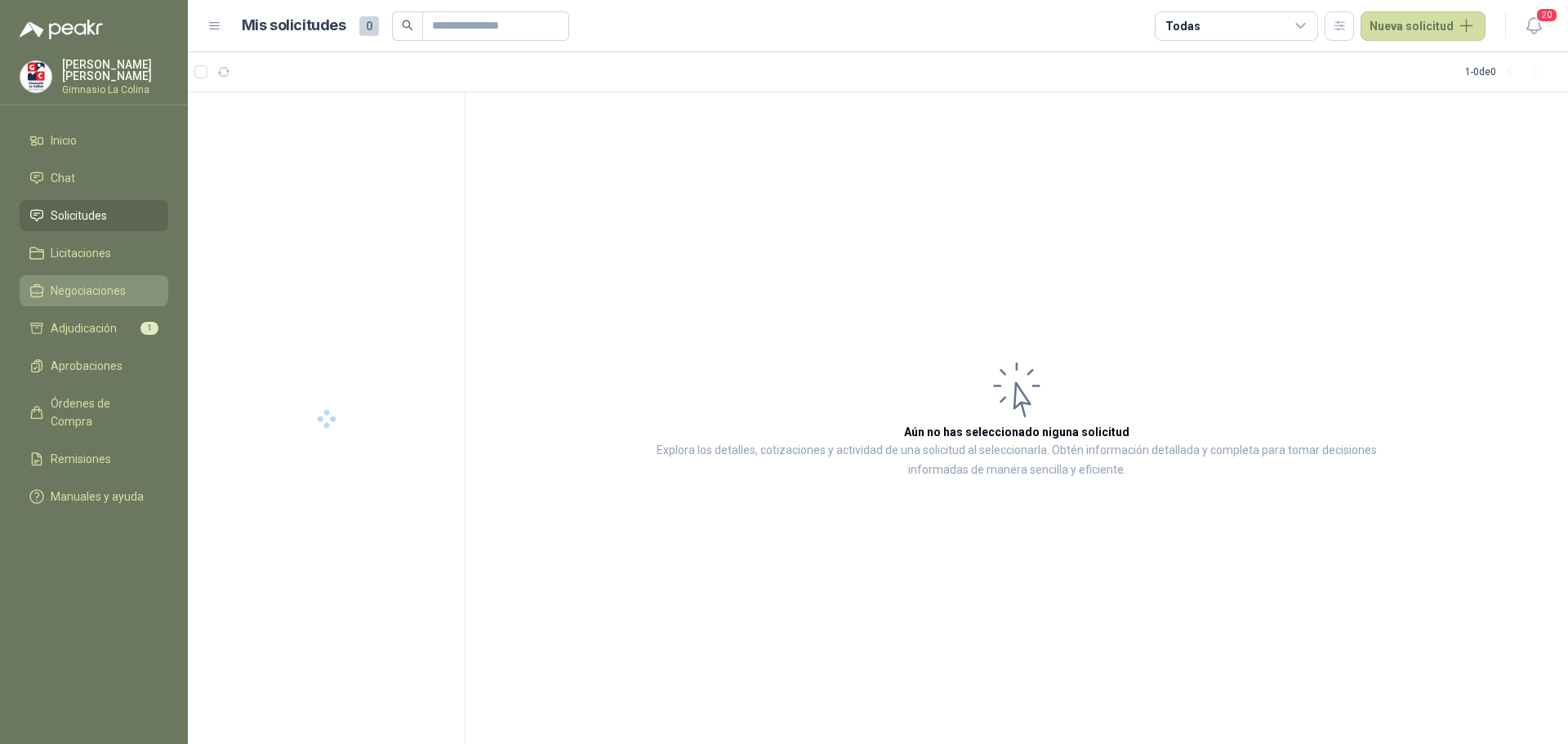
click at [80, 287] on span "Negociaciones" at bounding box center [89, 290] width 75 height 18
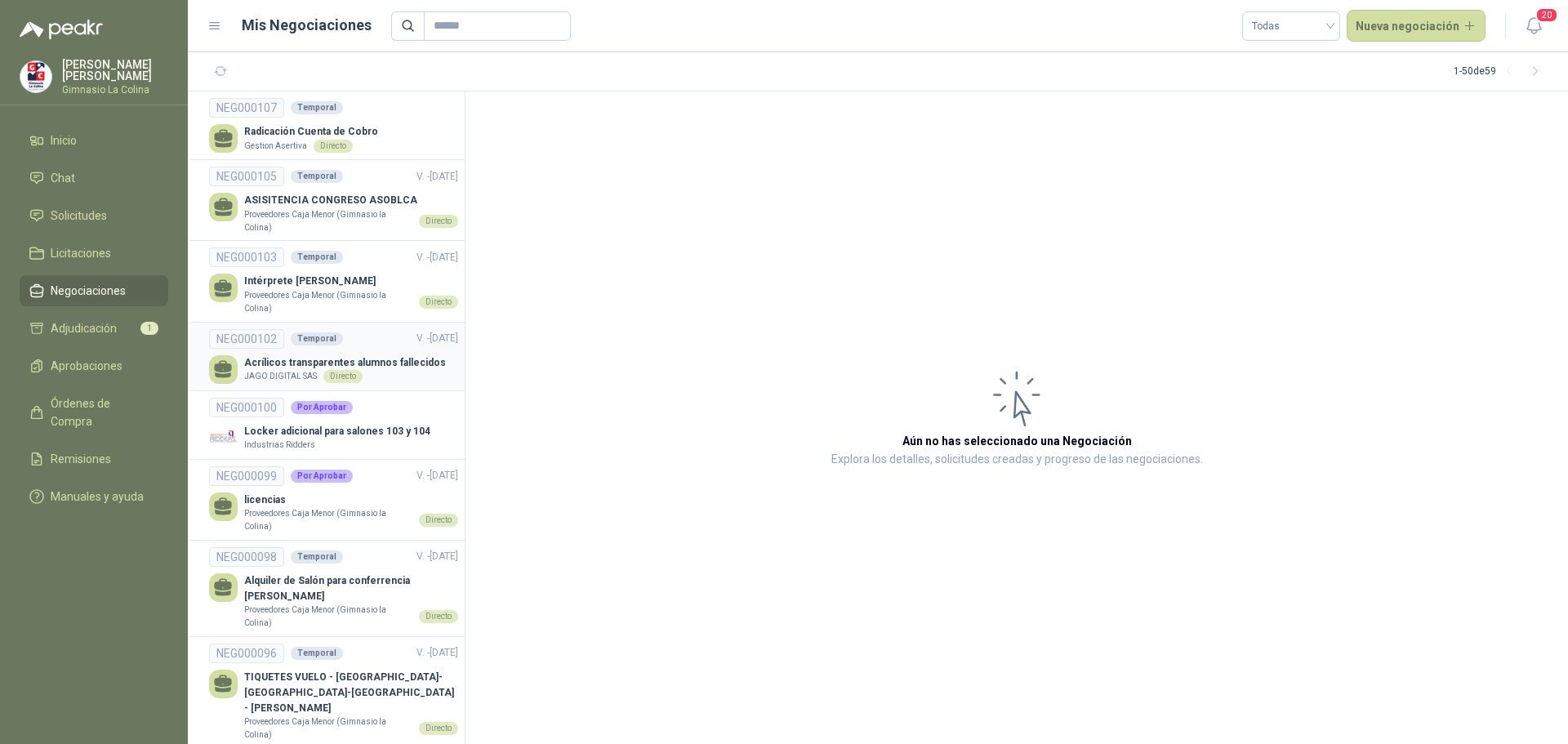
click at [292, 361] on p "Acrílicos transparentes alumnos fallecidos" at bounding box center [345, 363] width 202 height 16
click at [292, 369] on p "JAGO DIGITAL SAS" at bounding box center [280, 376] width 73 height 13
click at [373, 364] on p "Acrílicos transparentes alumnos fallecidos" at bounding box center [345, 363] width 202 height 16
click at [339, 440] on div "Industrias Ridders" at bounding box center [337, 445] width 186 height 13
click at [316, 408] on div "Por Aprobar" at bounding box center [322, 407] width 62 height 13
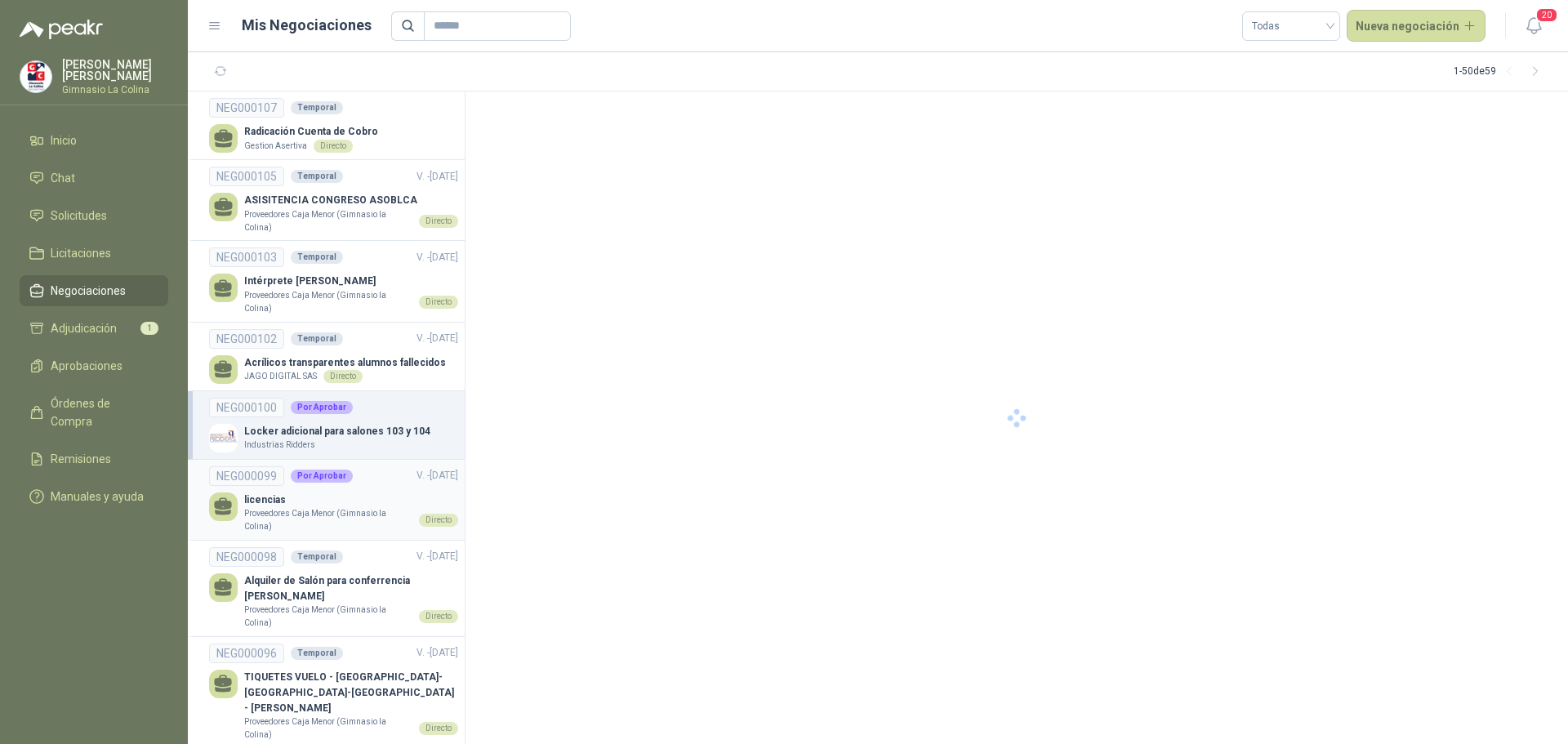
click at [304, 506] on p "licencias" at bounding box center [351, 500] width 214 height 16
click at [302, 599] on p "Alquiler de Salón para conferrencia [PERSON_NAME]" at bounding box center [351, 589] width 214 height 31
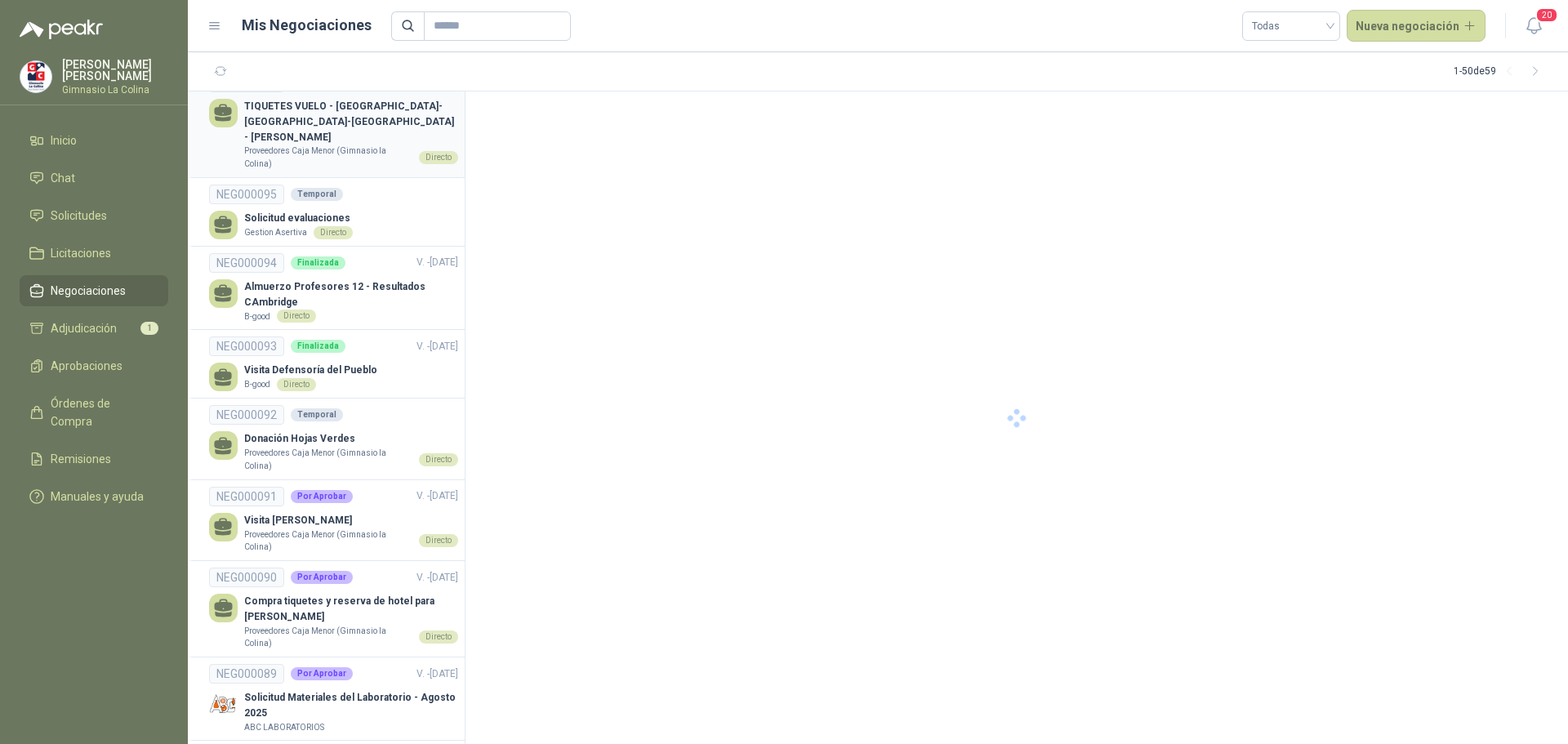
scroll to position [572, 0]
click at [357, 446] on p "Proveedores Caja Menor (Gimnasio la Colina)" at bounding box center [328, 458] width 168 height 25
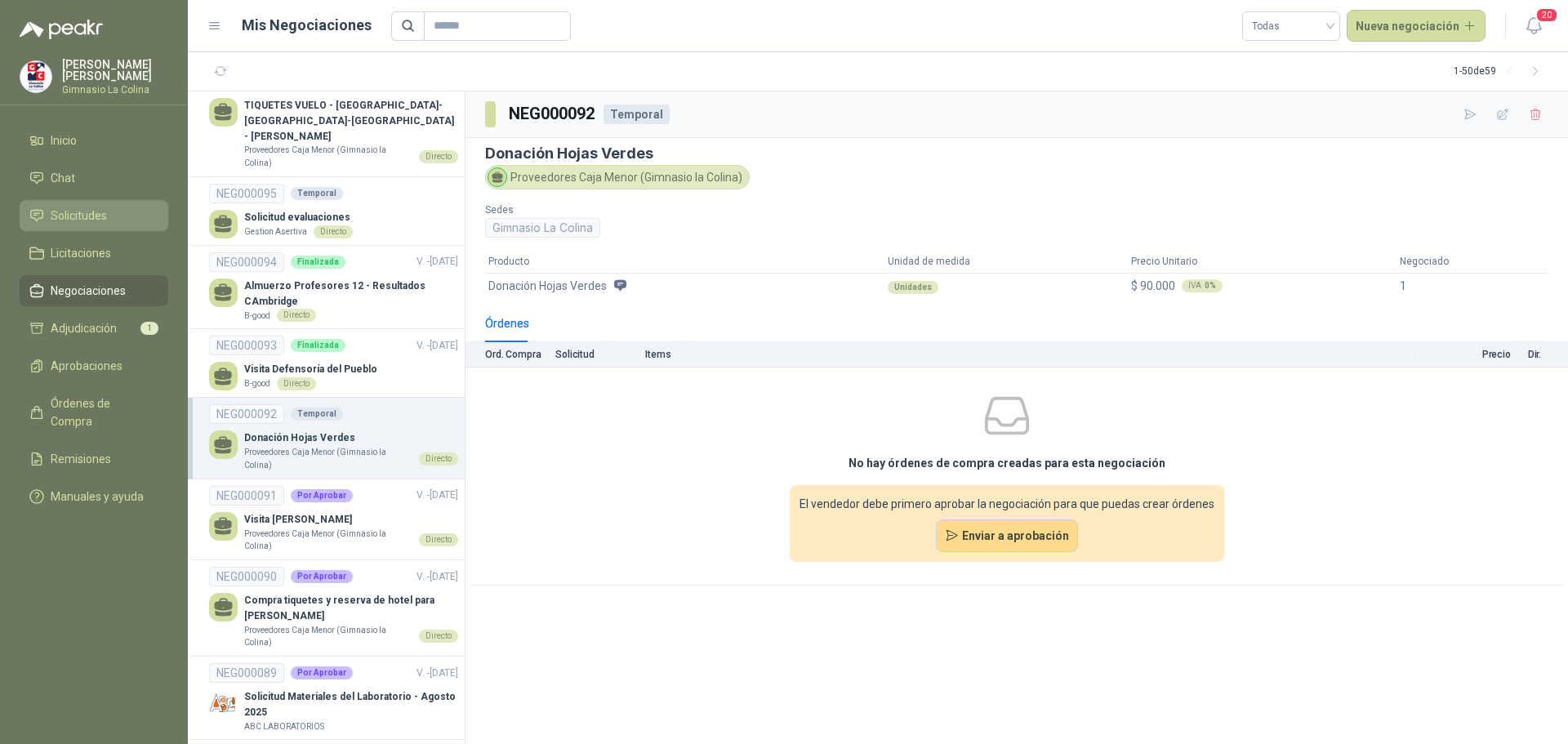
click at [70, 215] on span "Solicitudes" at bounding box center [79, 215] width 56 height 18
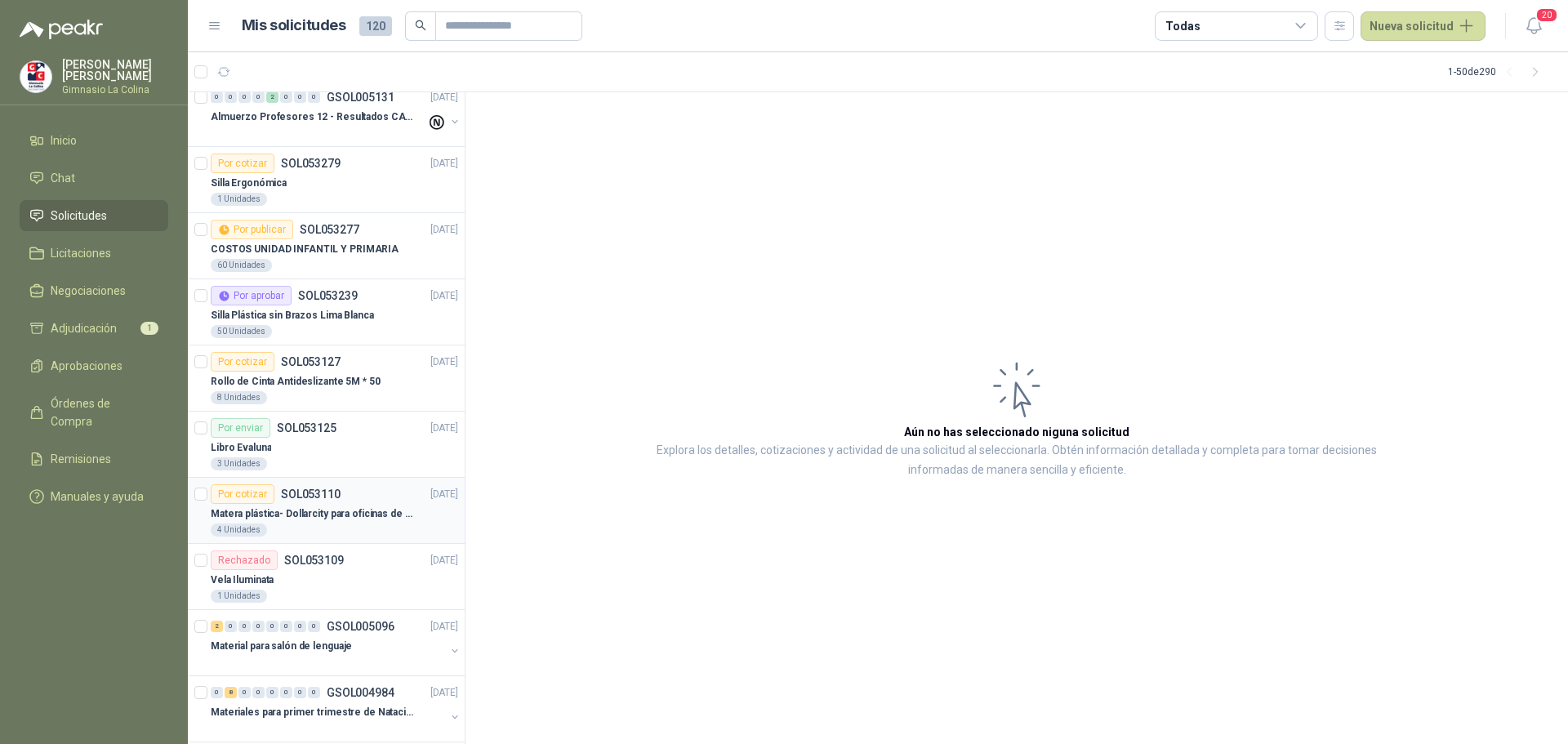
scroll to position [898, 0]
